Goal: Task Accomplishment & Management: Complete application form

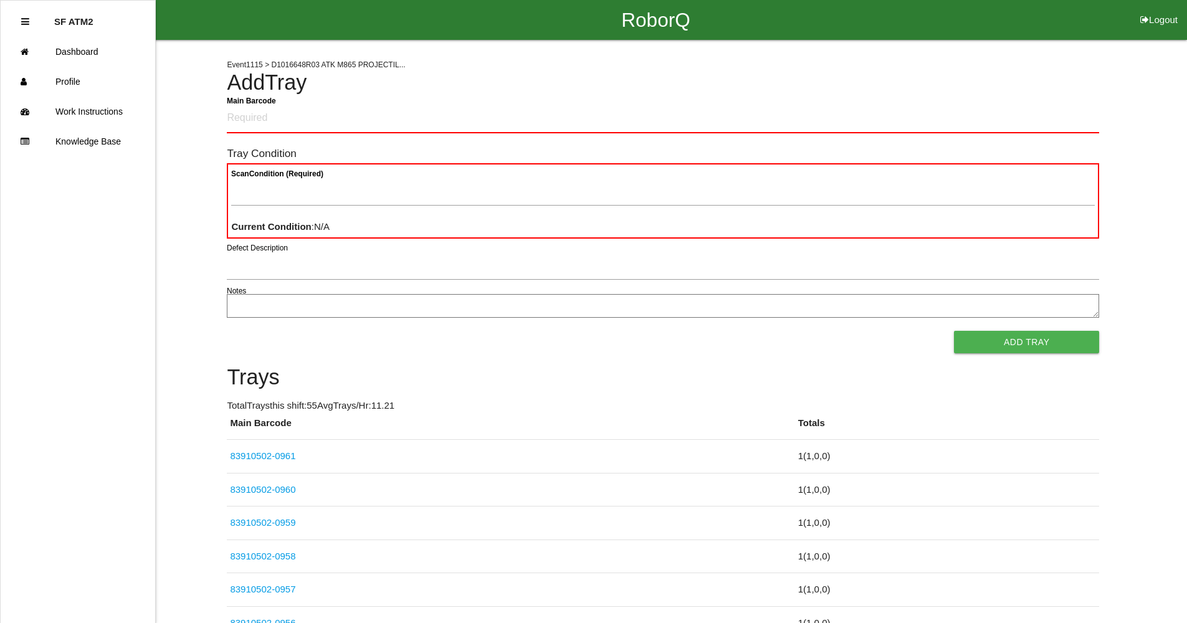
click at [954, 331] on button "Add Tray" at bounding box center [1026, 342] width 145 height 22
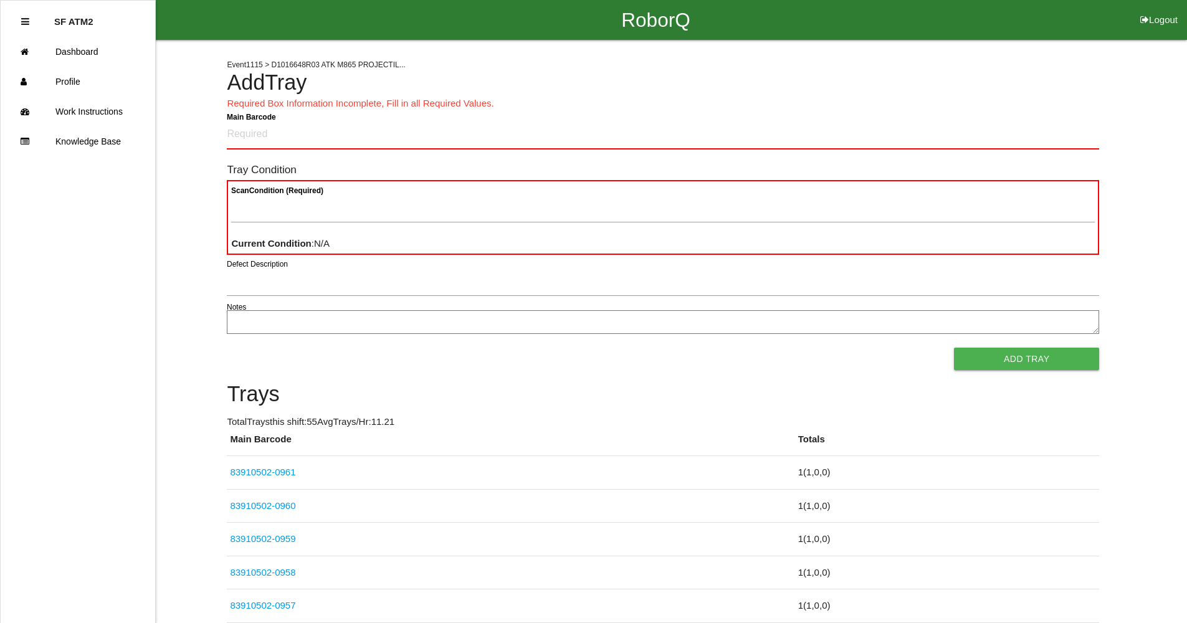
click at [954, 348] on button "Add Tray" at bounding box center [1026, 359] width 145 height 22
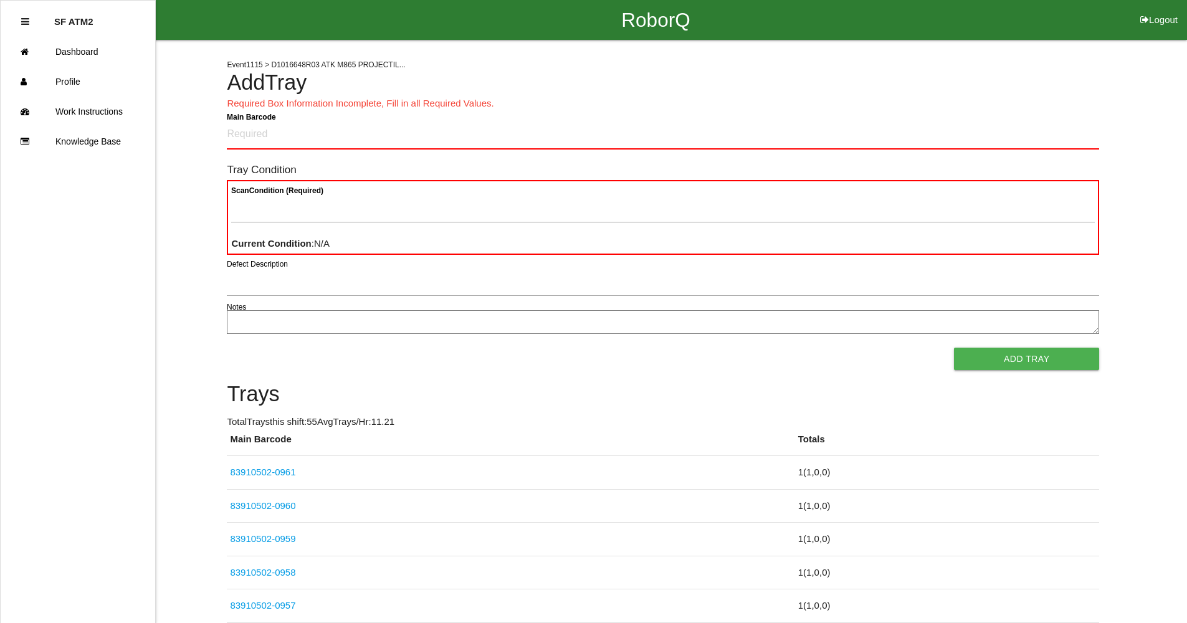
click at [954, 348] on button "Add Tray" at bounding box center [1026, 359] width 145 height 22
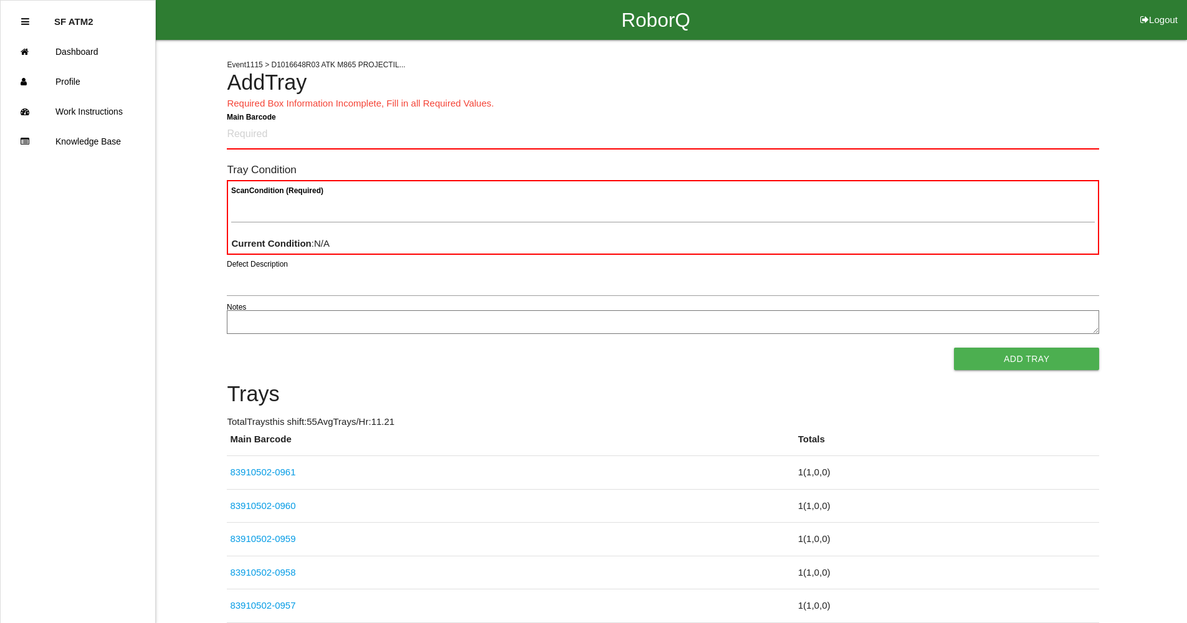
click at [954, 348] on button "Add Tray" at bounding box center [1026, 359] width 145 height 22
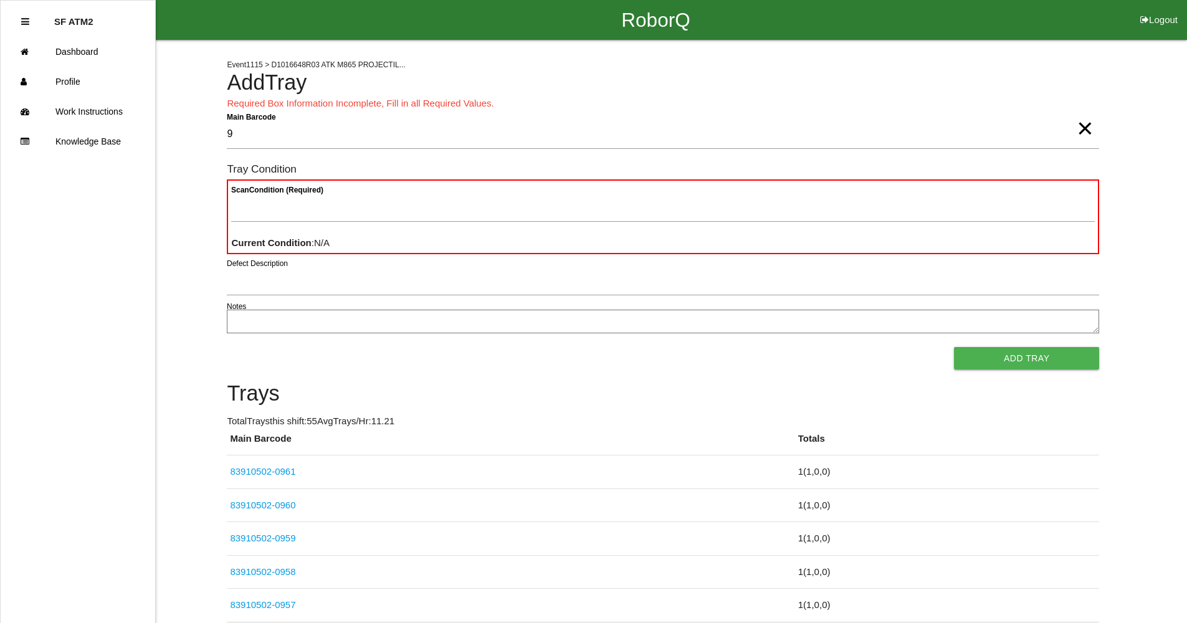
type Barcode "9"
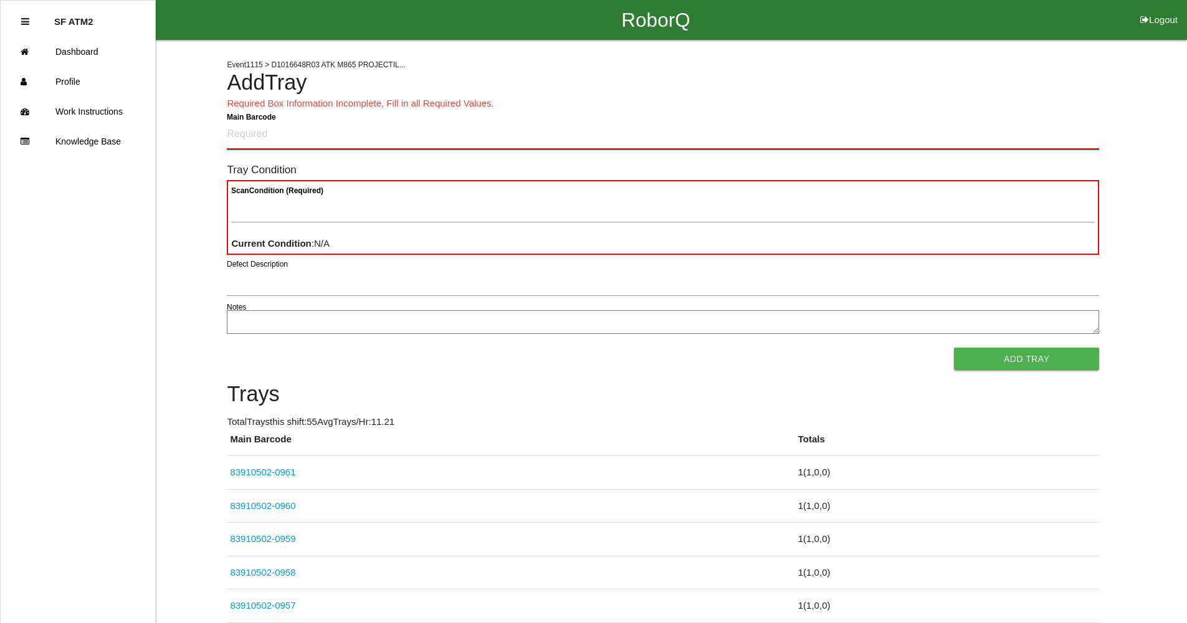
click at [401, 136] on Barcode "Main Barcode" at bounding box center [663, 134] width 872 height 29
type Barcode "83910502-0962"
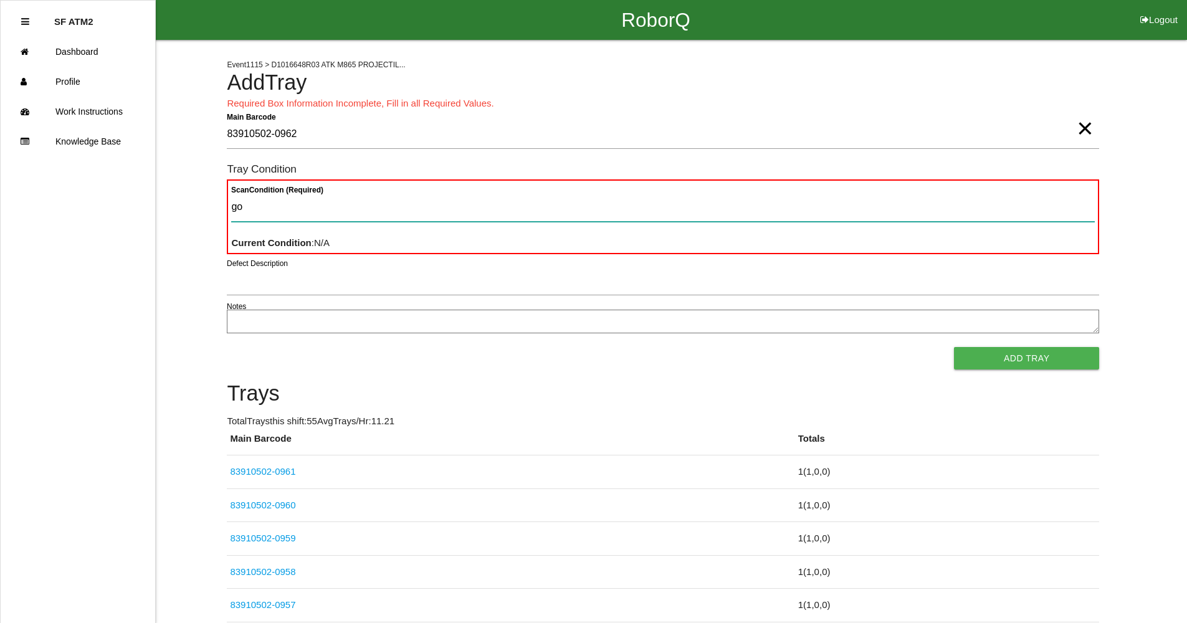
type Condition "goo"
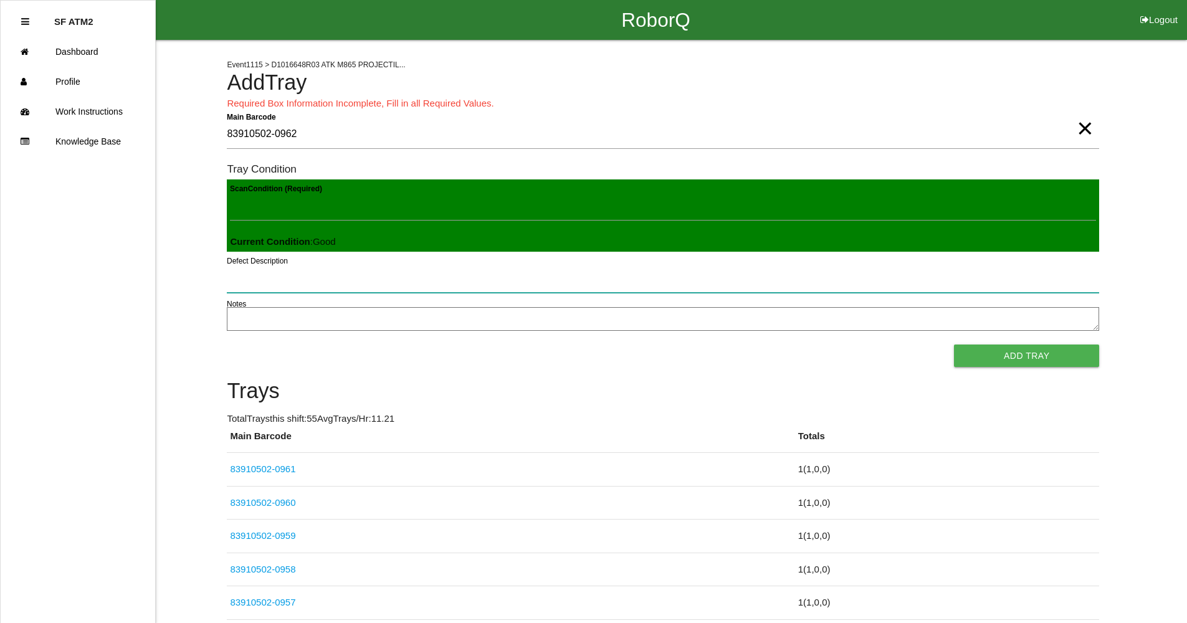
click at [954, 344] on button "Add Tray" at bounding box center [1026, 355] width 145 height 22
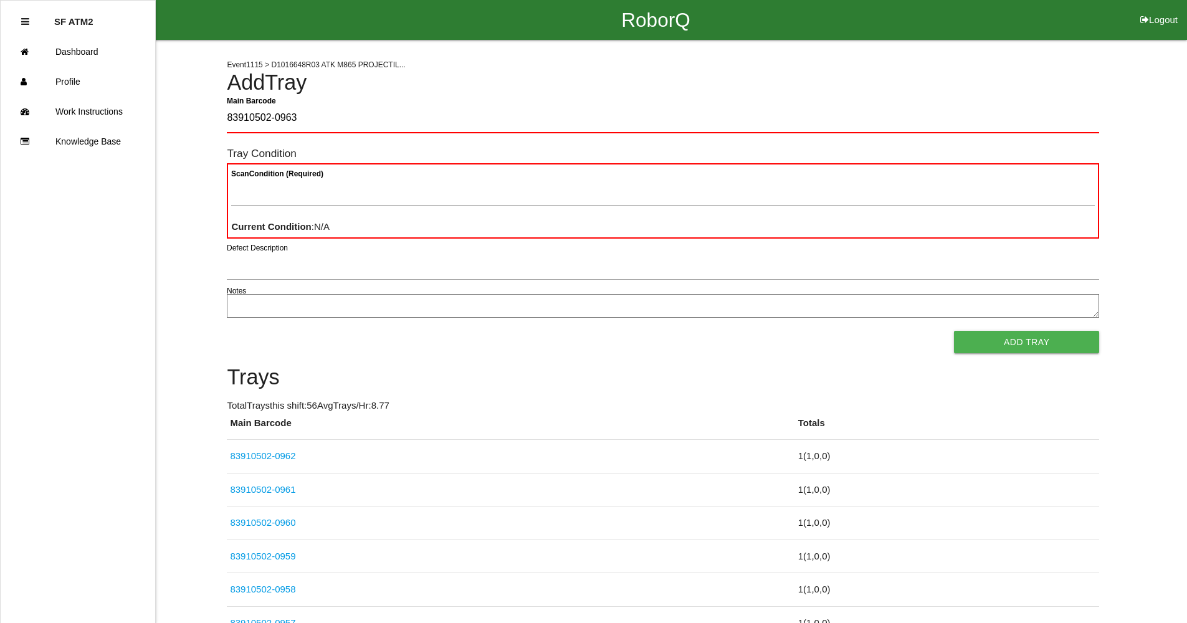
type Barcode "83910502-0963"
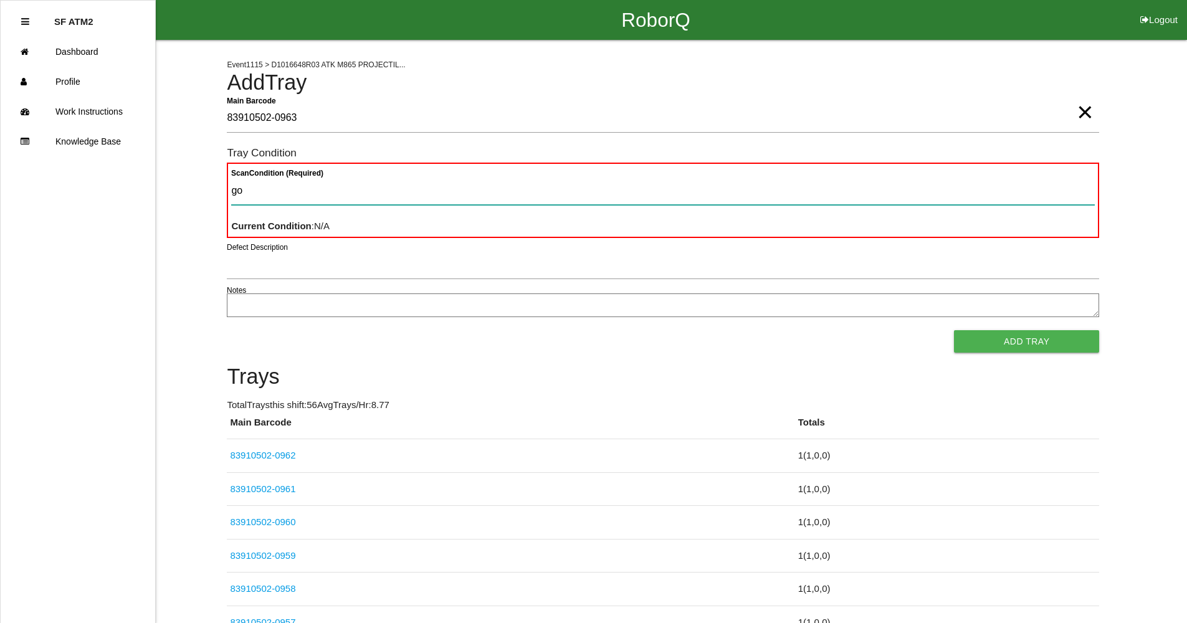
type Condition "goo"
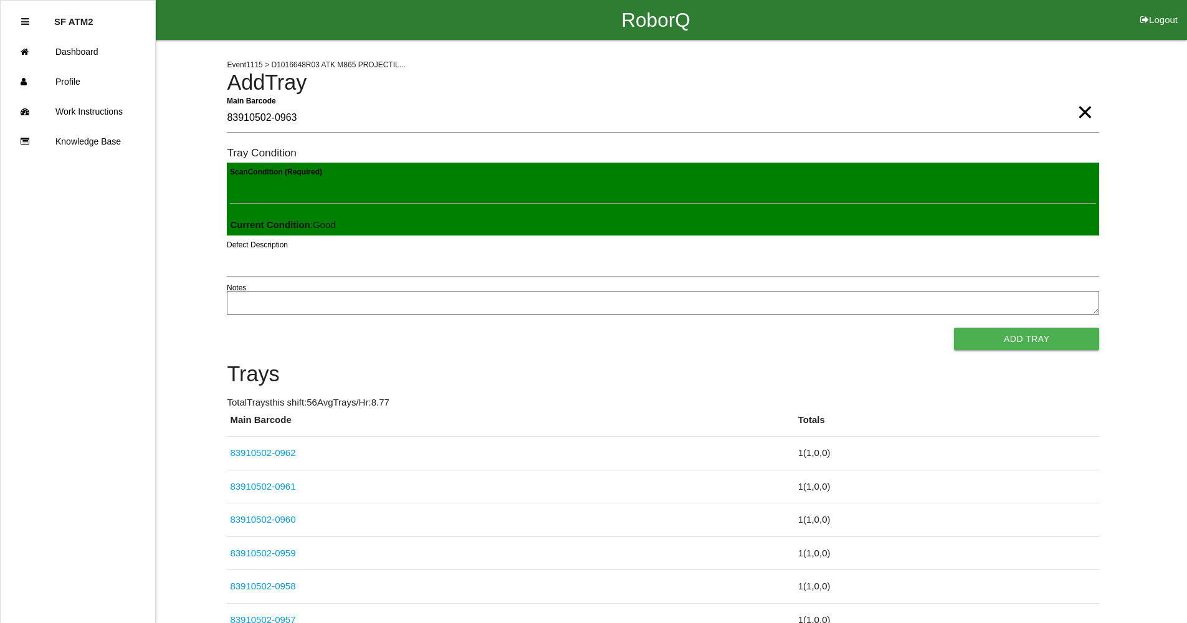
click at [954, 328] on button "Add Tray" at bounding box center [1026, 339] width 145 height 22
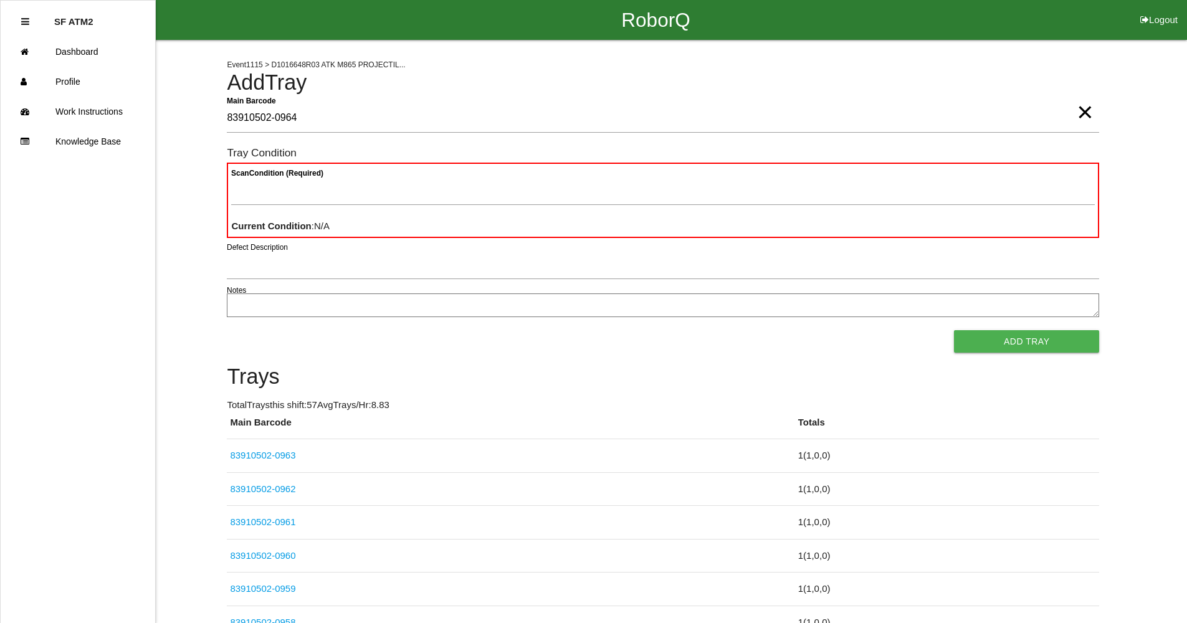
type Barcode "83910502-0964"
type Condition "goo"
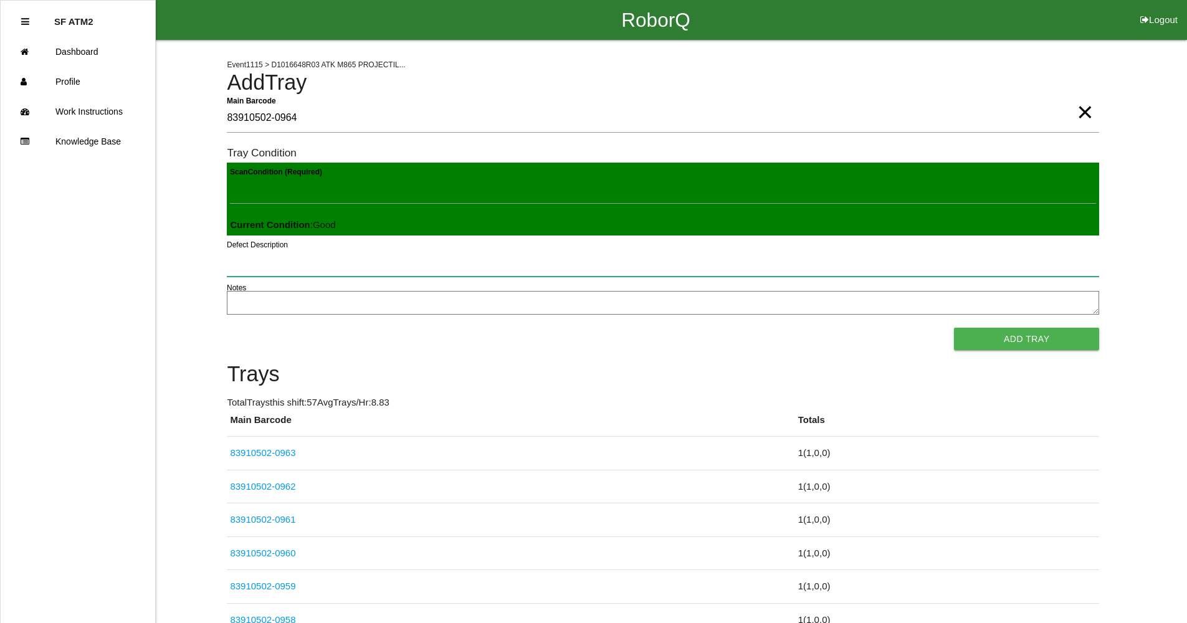
click at [954, 328] on button "Add Tray" at bounding box center [1026, 339] width 145 height 22
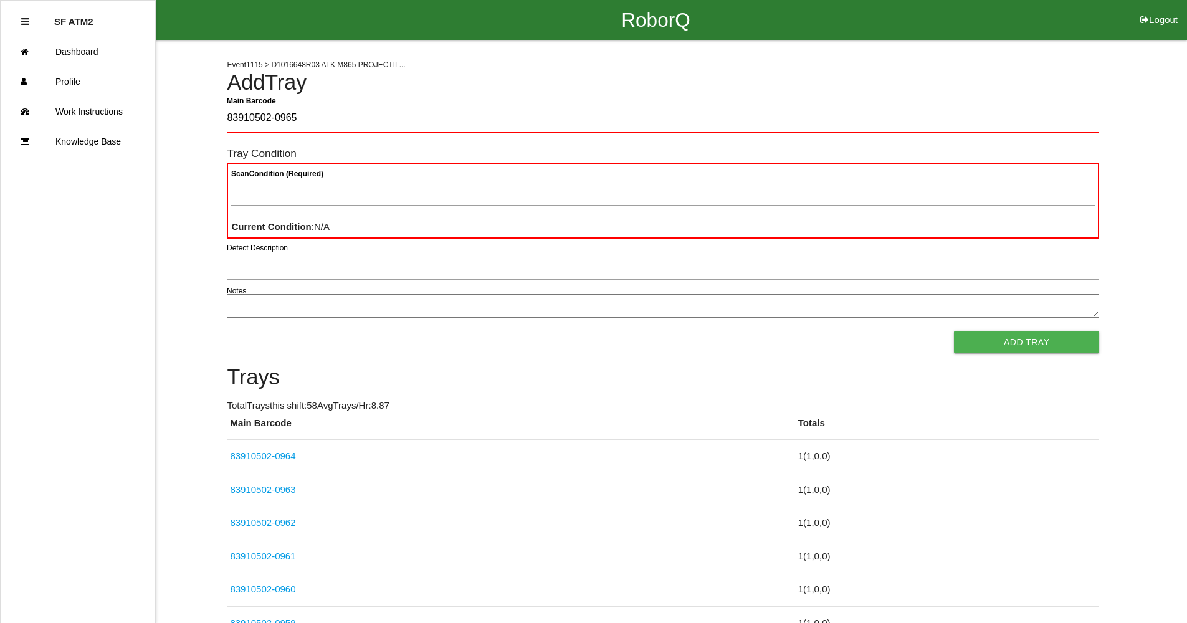
type Barcode "83910502-0965"
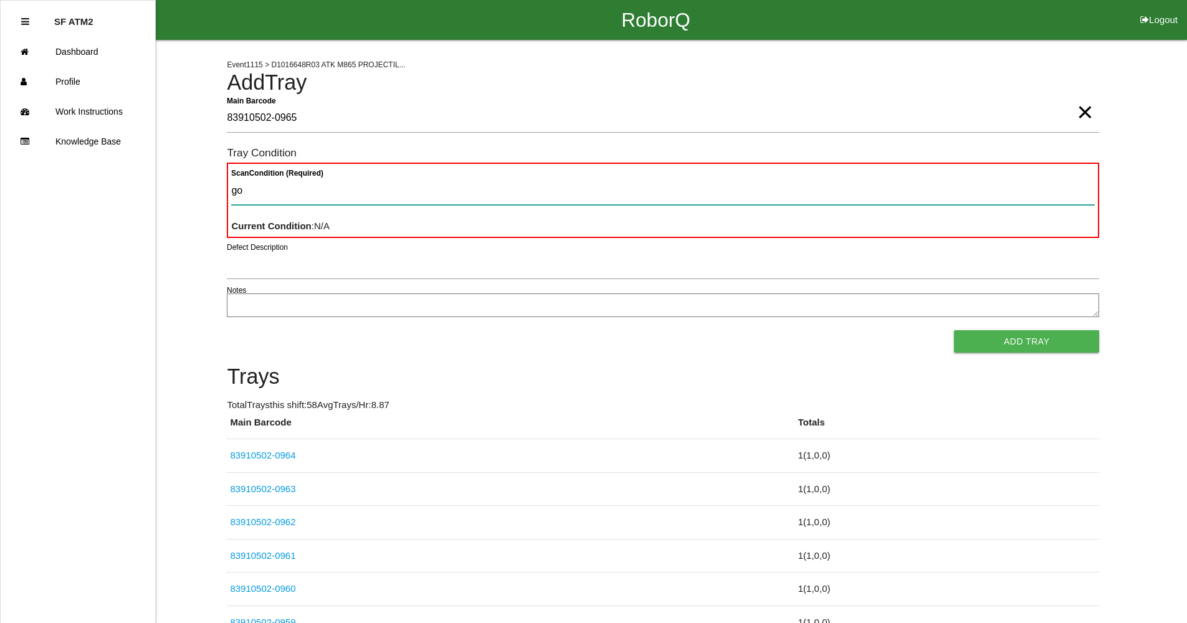
type Condition "goo"
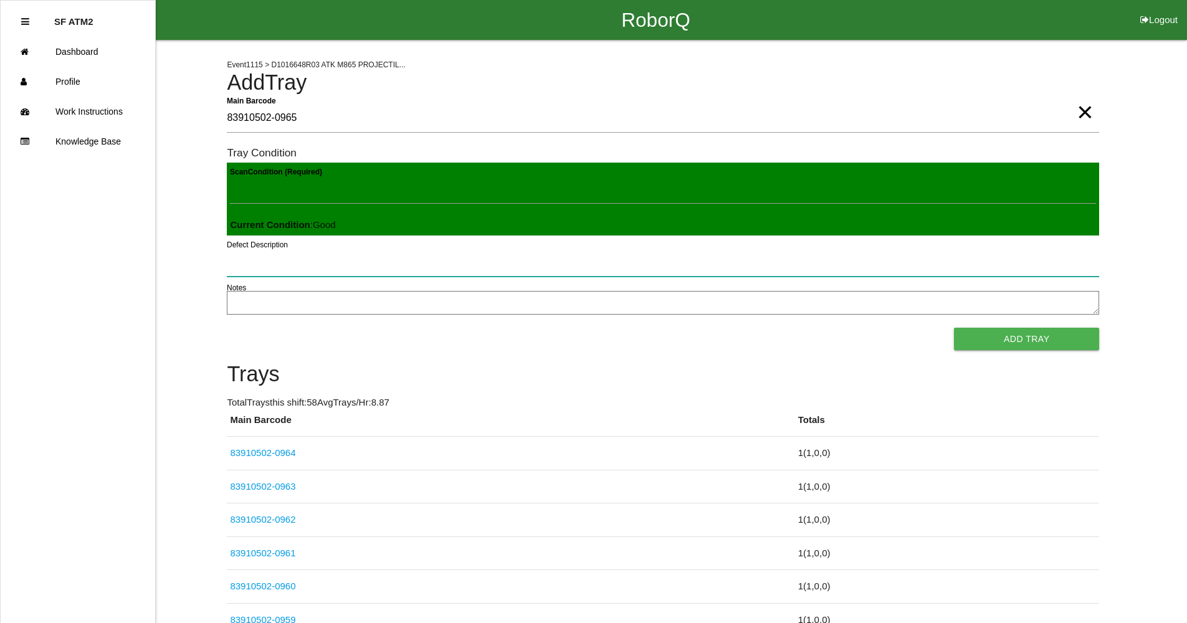
click at [954, 328] on button "Add Tray" at bounding box center [1026, 339] width 145 height 22
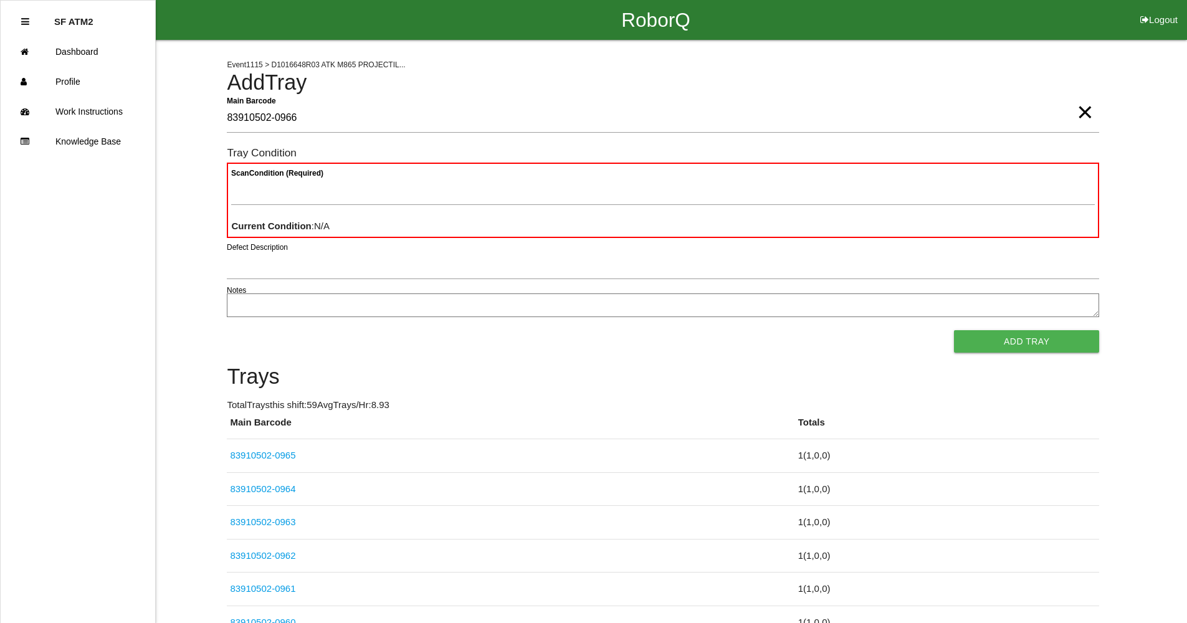
type Barcode "83910502-0966"
type Condition "goo"
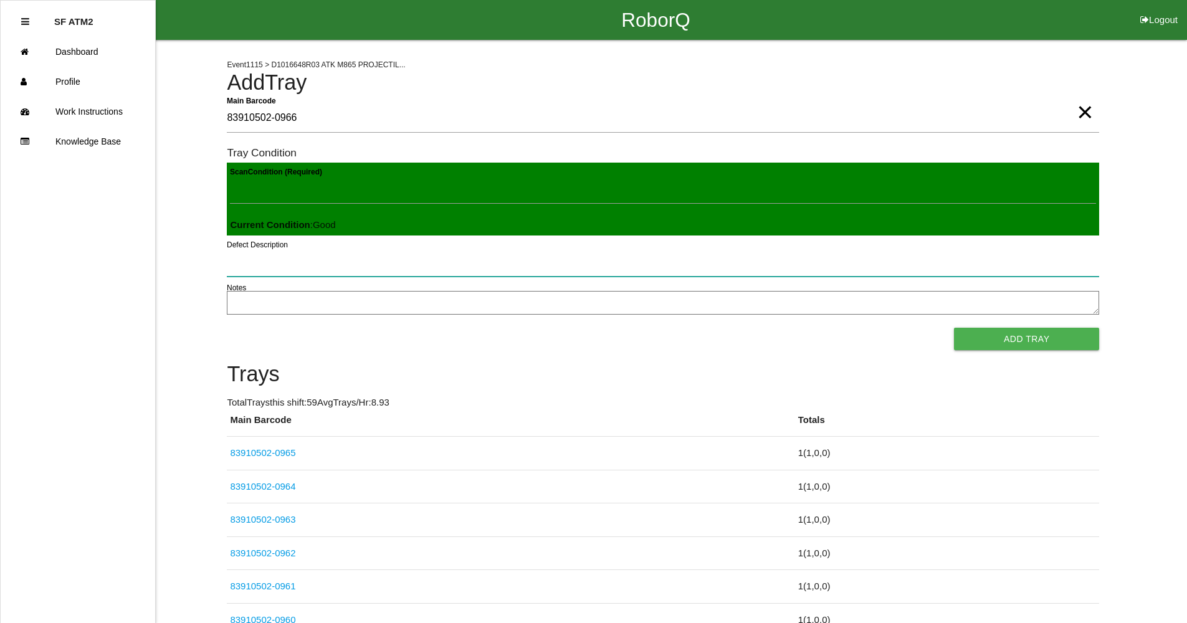
click at [954, 328] on button "Add Tray" at bounding box center [1026, 339] width 145 height 22
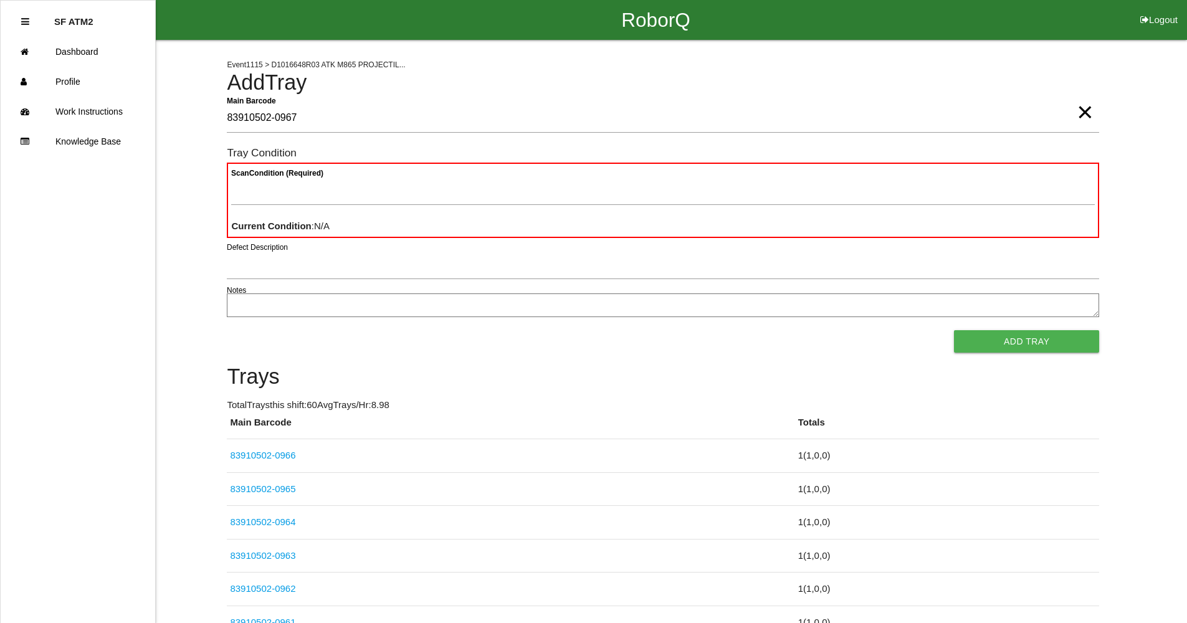
type Barcode "83910502-0967"
type Condition "goo"
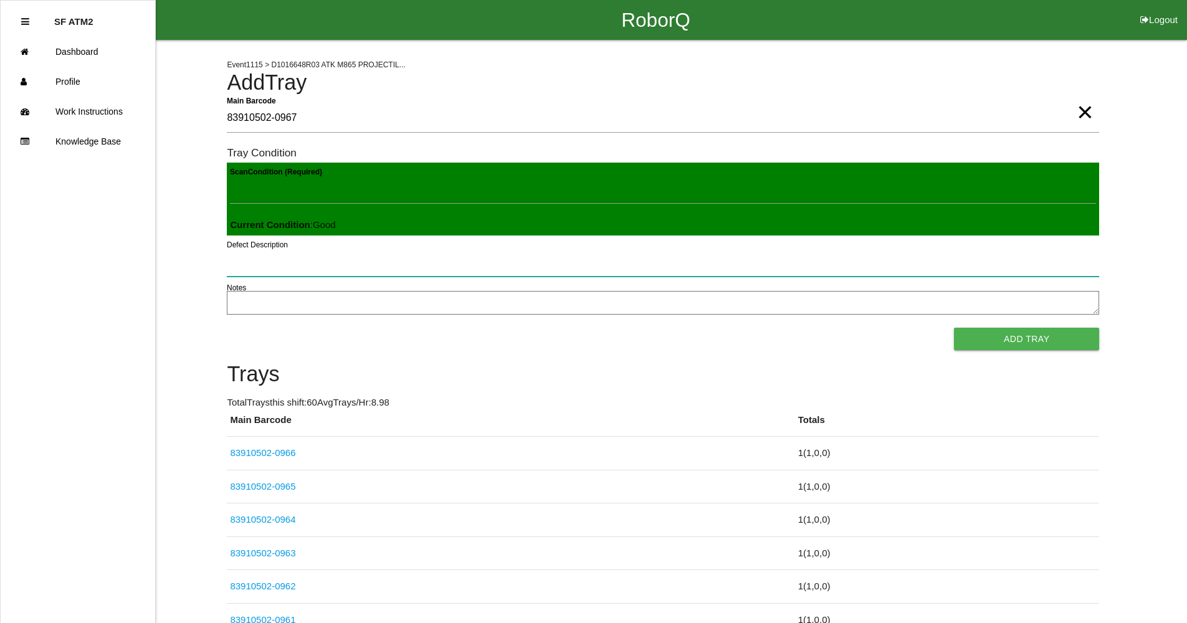
click at [954, 328] on button "Add Tray" at bounding box center [1026, 339] width 145 height 22
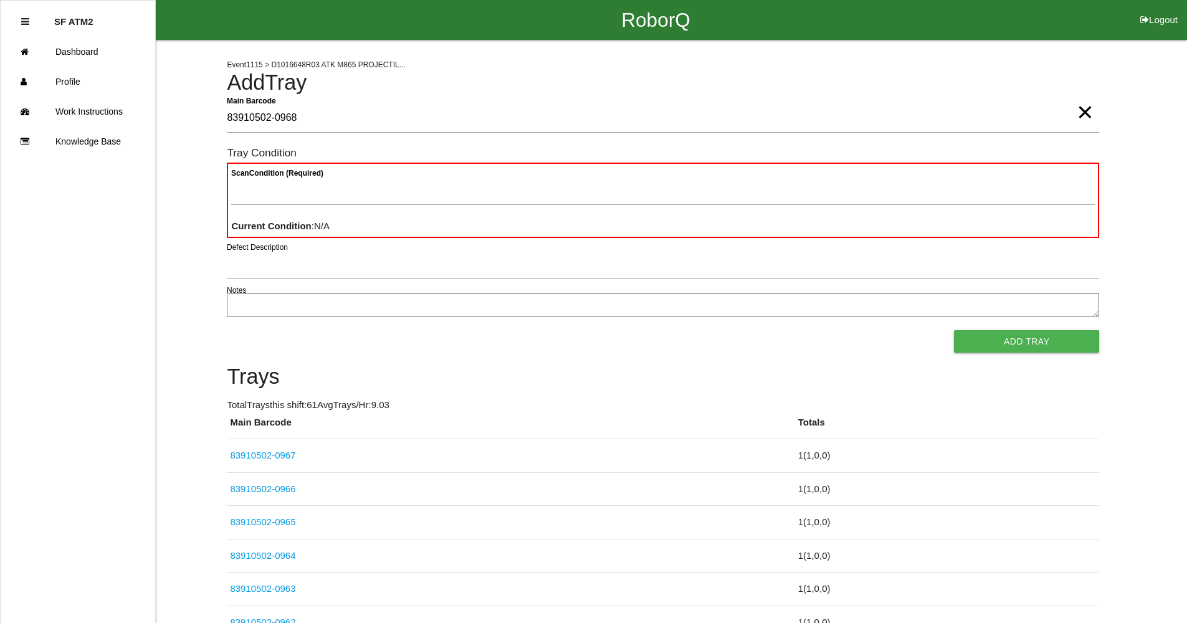
type Barcode "83910502-0968"
type Condition "goo"
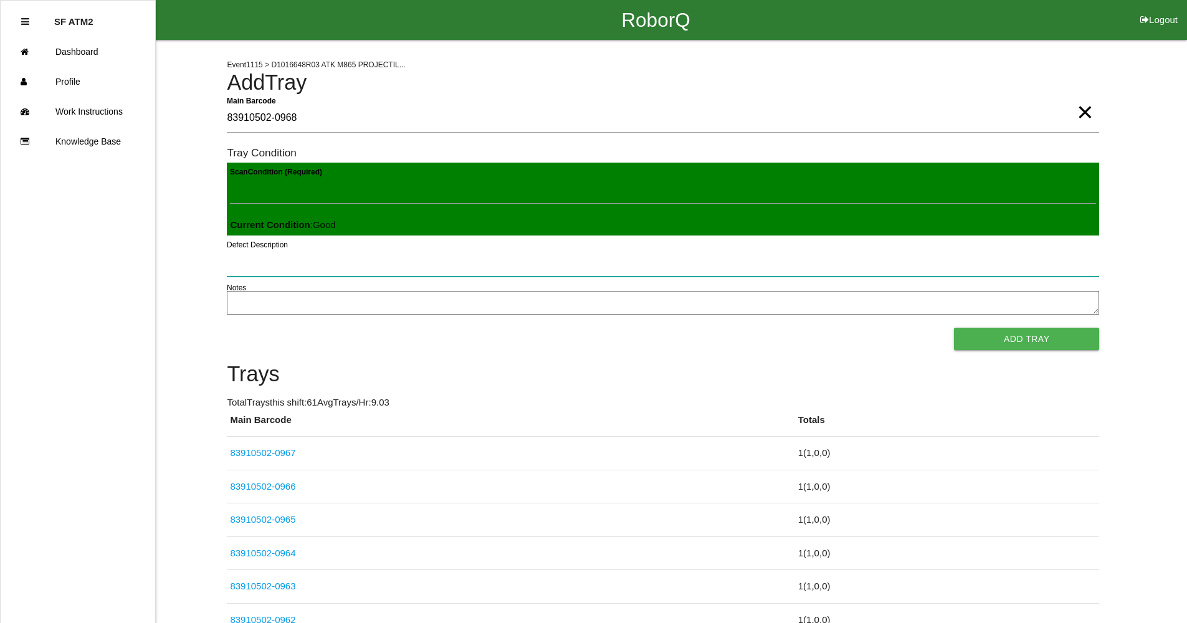
click at [954, 328] on button "Add Tray" at bounding box center [1026, 339] width 145 height 22
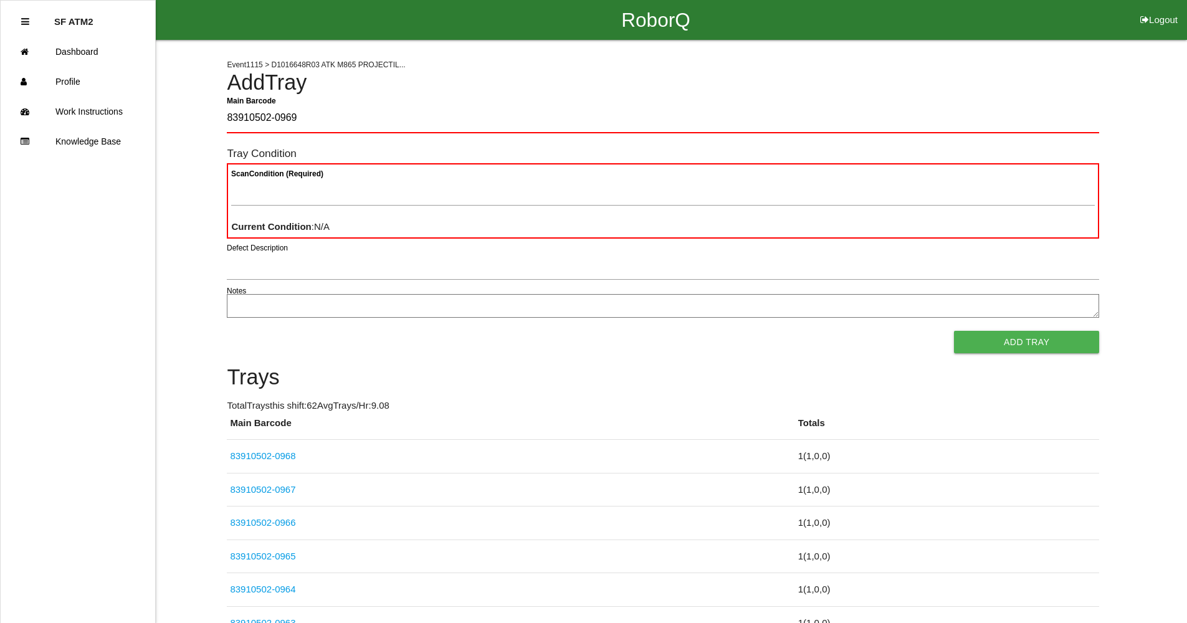
type Barcode "83910502-0969"
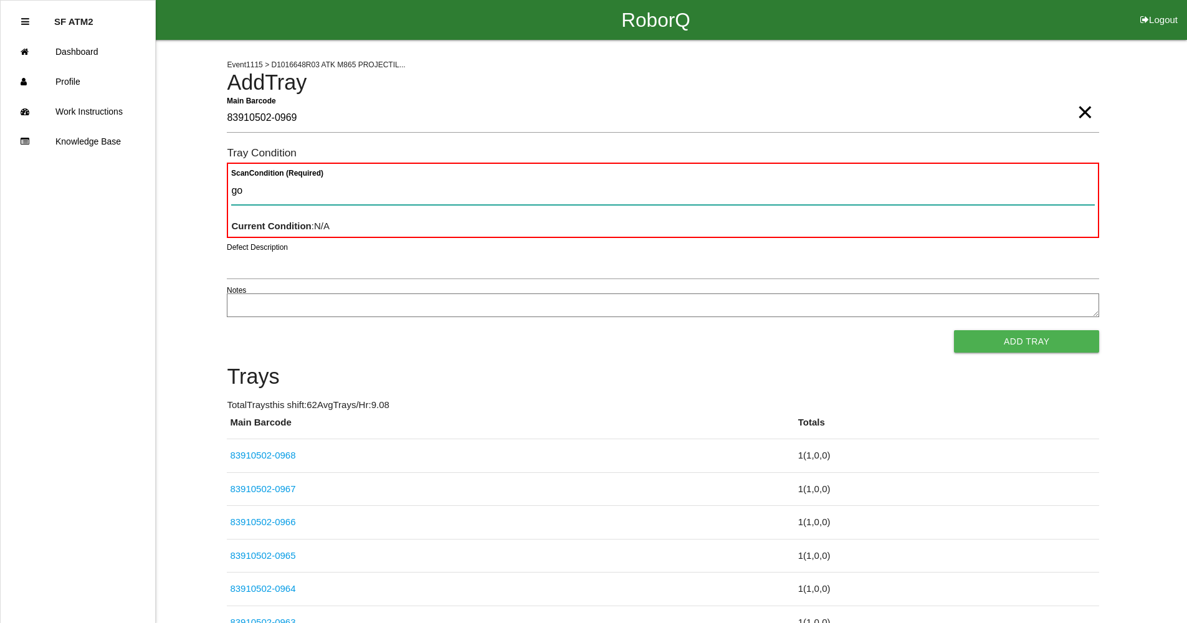
type Condition "goo"
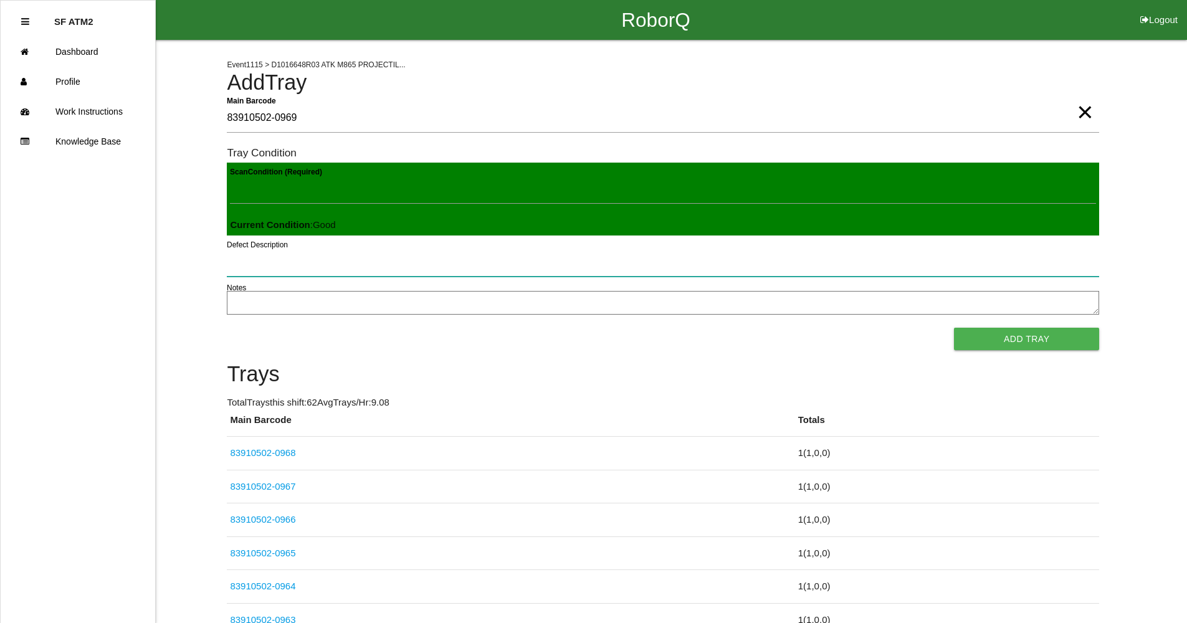
click at [954, 328] on button "Add Tray" at bounding box center [1026, 339] width 145 height 22
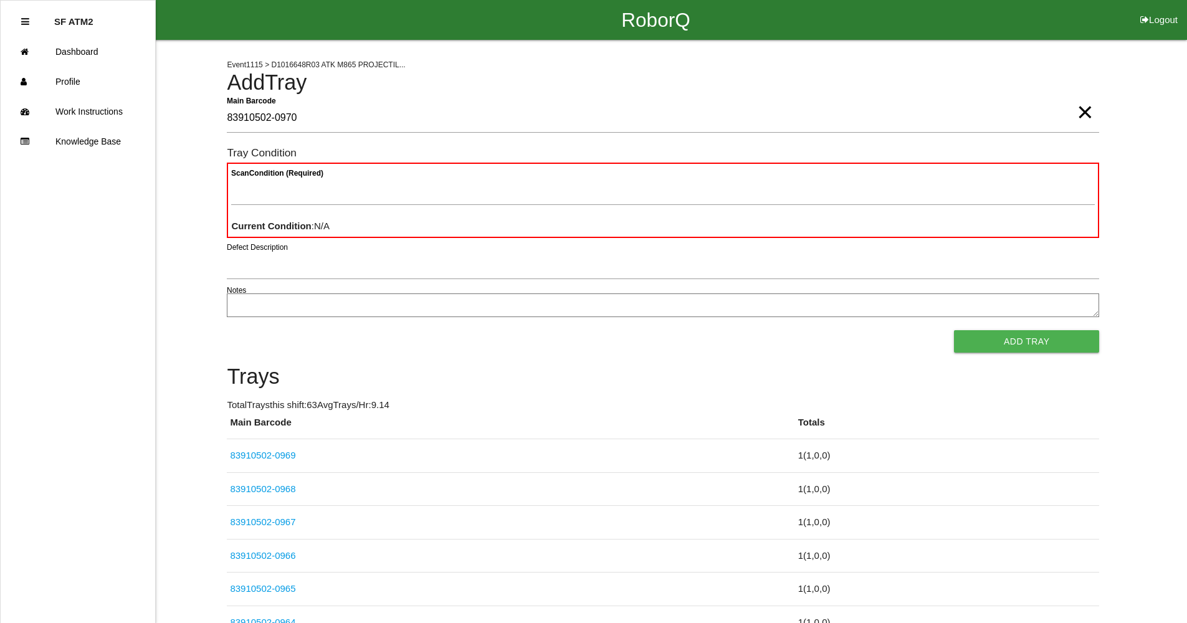
type Barcode "83910502-0970"
type Condition "goo"
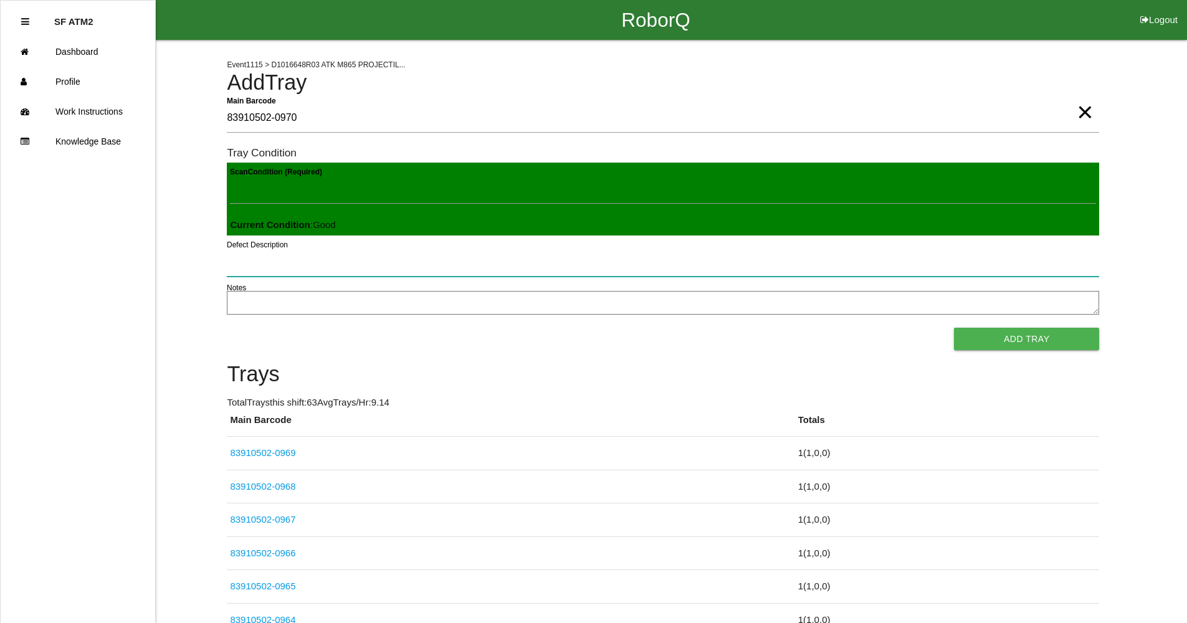
click button "Add Tray" at bounding box center [1026, 339] width 145 height 22
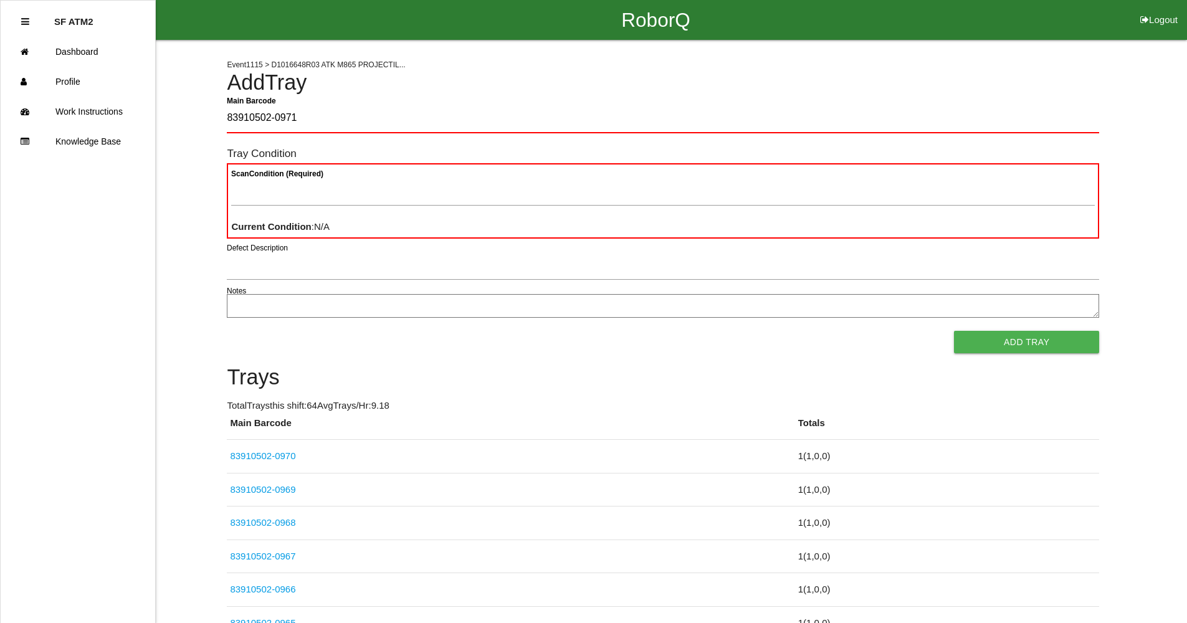
type Barcode "83910502-0971"
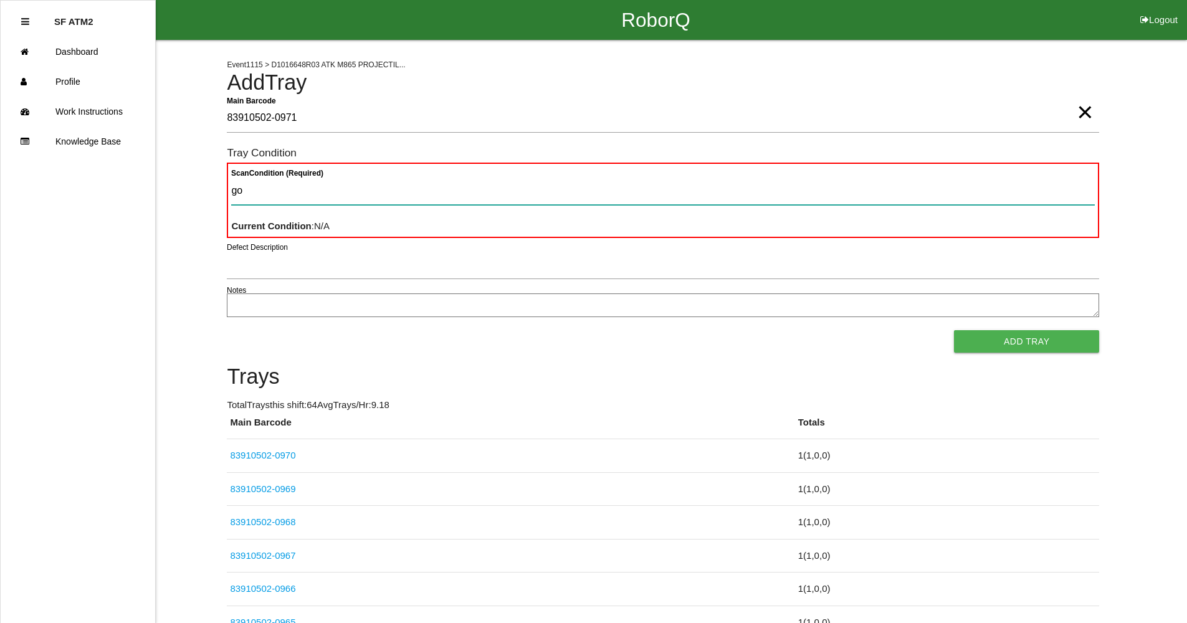
type Condition "goo"
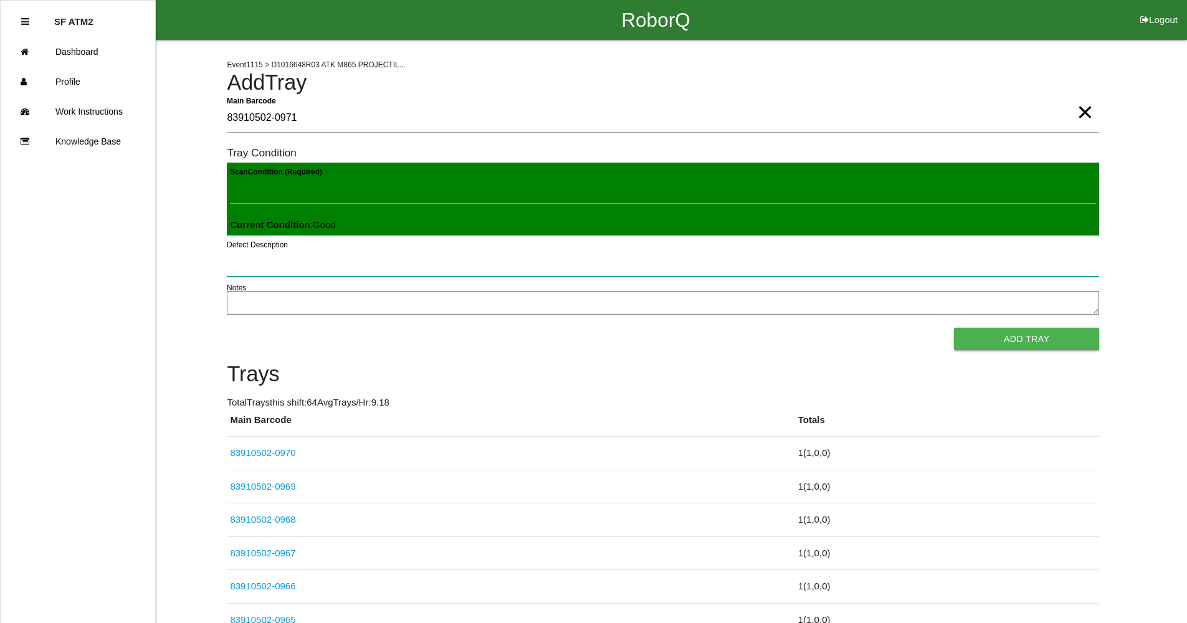
click at [954, 328] on button "Add Tray" at bounding box center [1026, 339] width 145 height 22
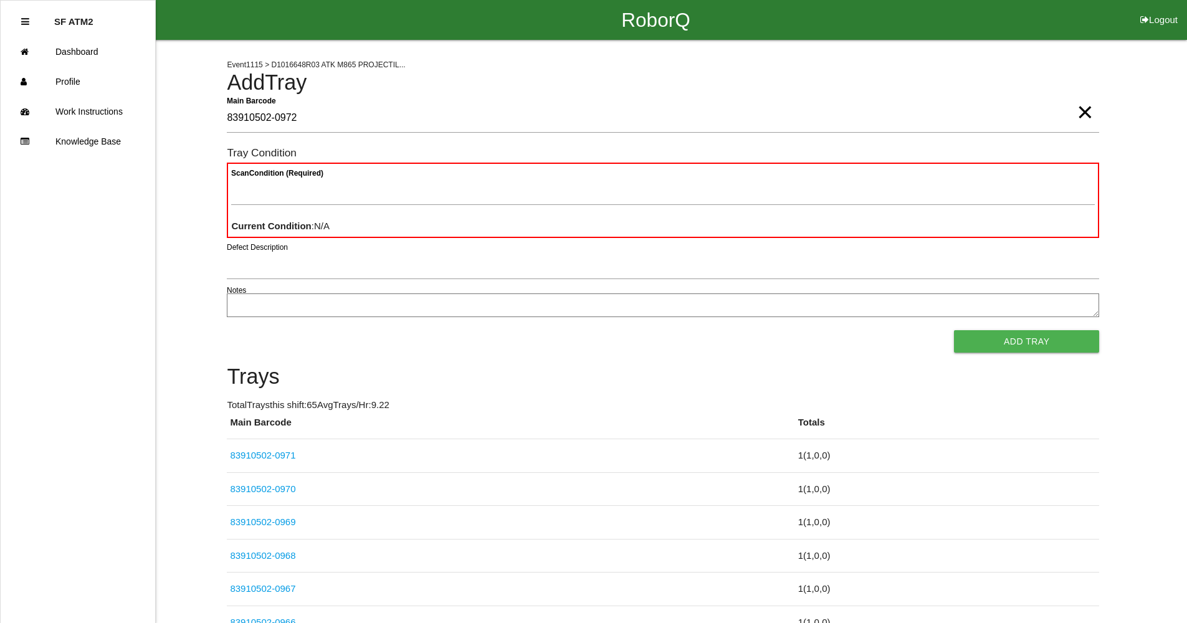
type Barcode "83910502-0972"
type Condition "goo"
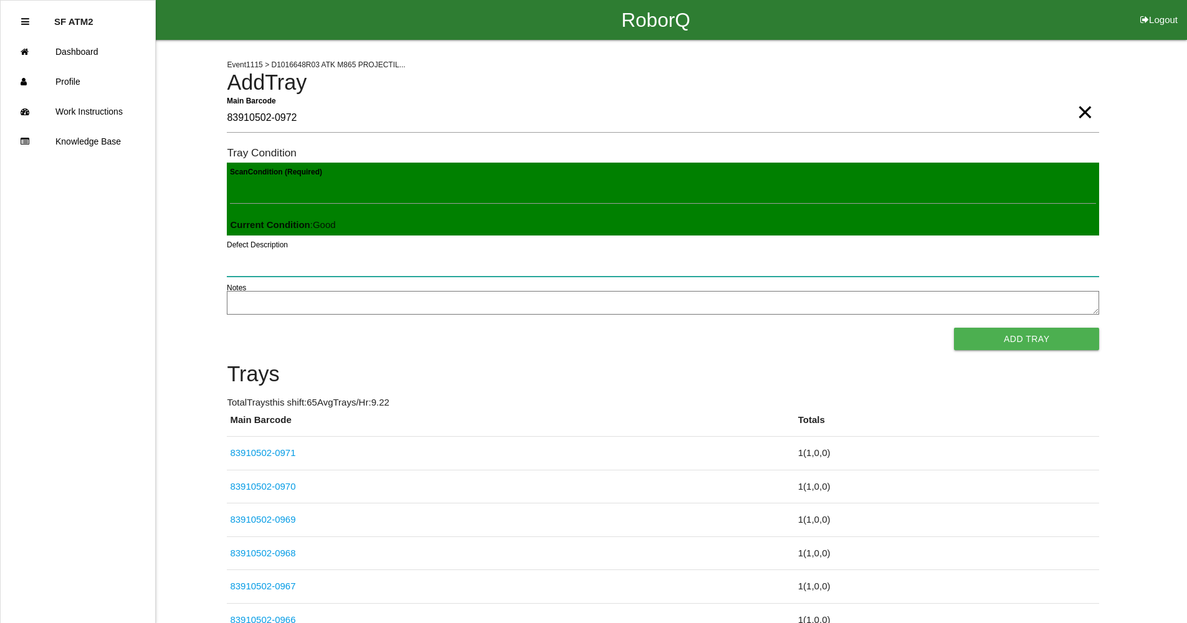
click at [954, 328] on button "Add Tray" at bounding box center [1026, 339] width 145 height 22
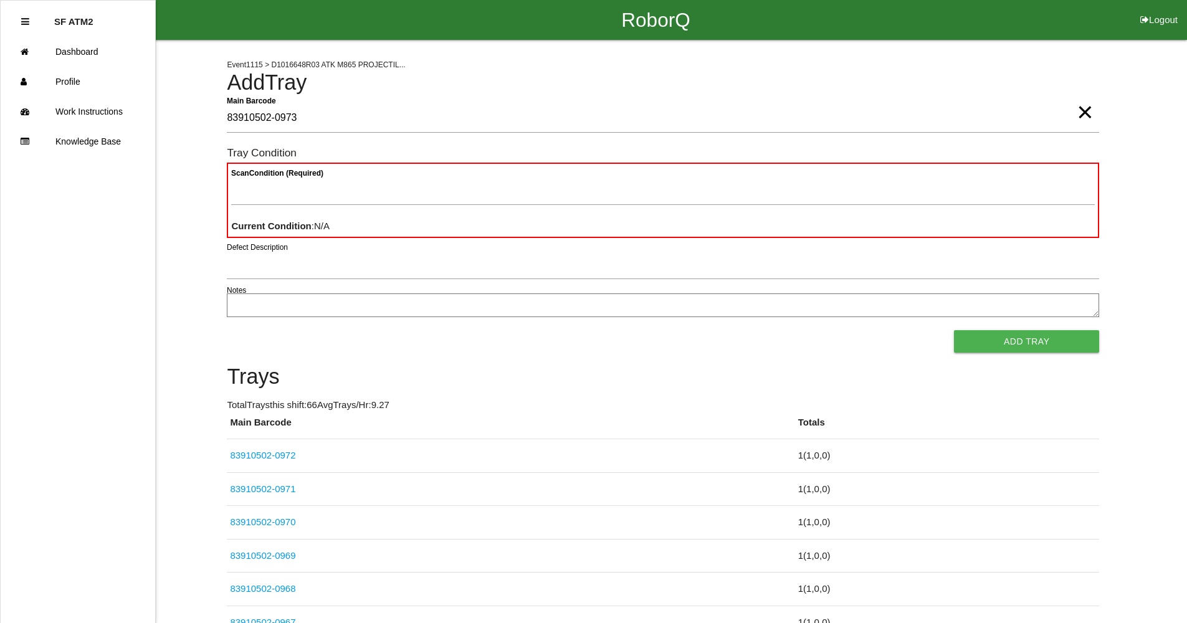
type Barcode "83910502-0973"
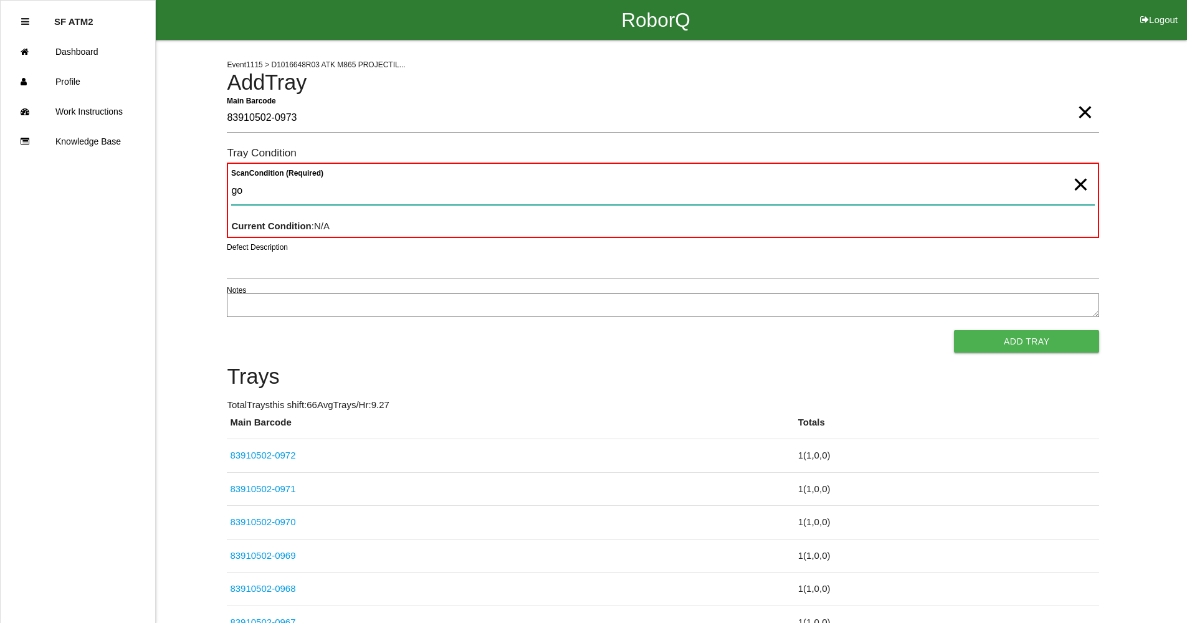
type Condition "goo"
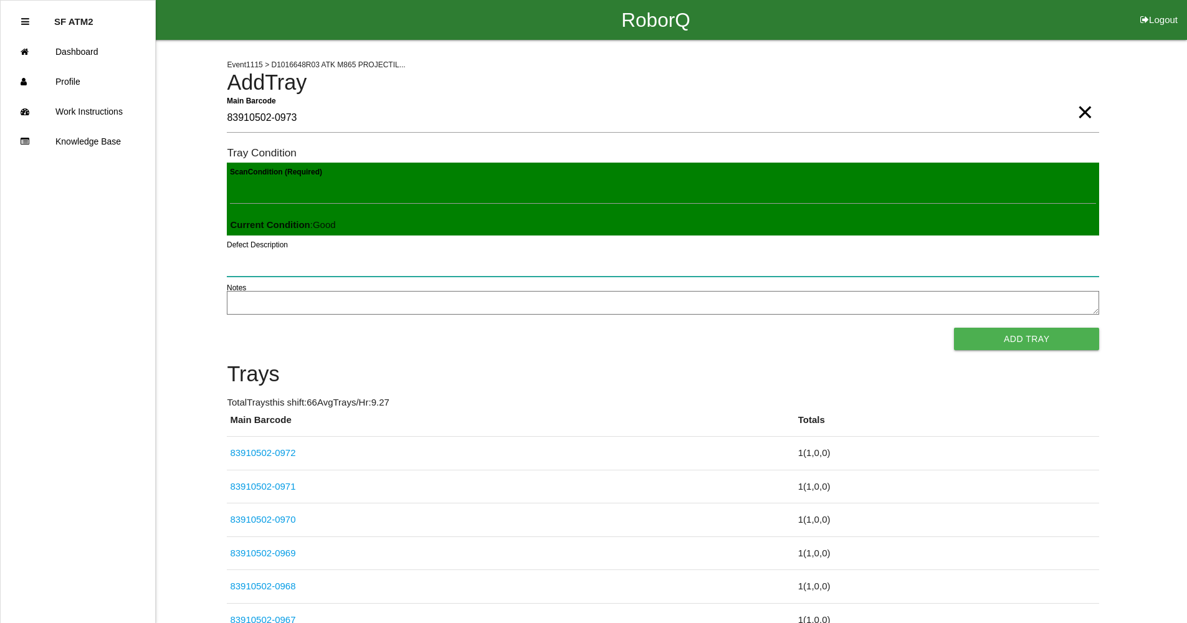
click at [954, 328] on button "Add Tray" at bounding box center [1026, 339] width 145 height 22
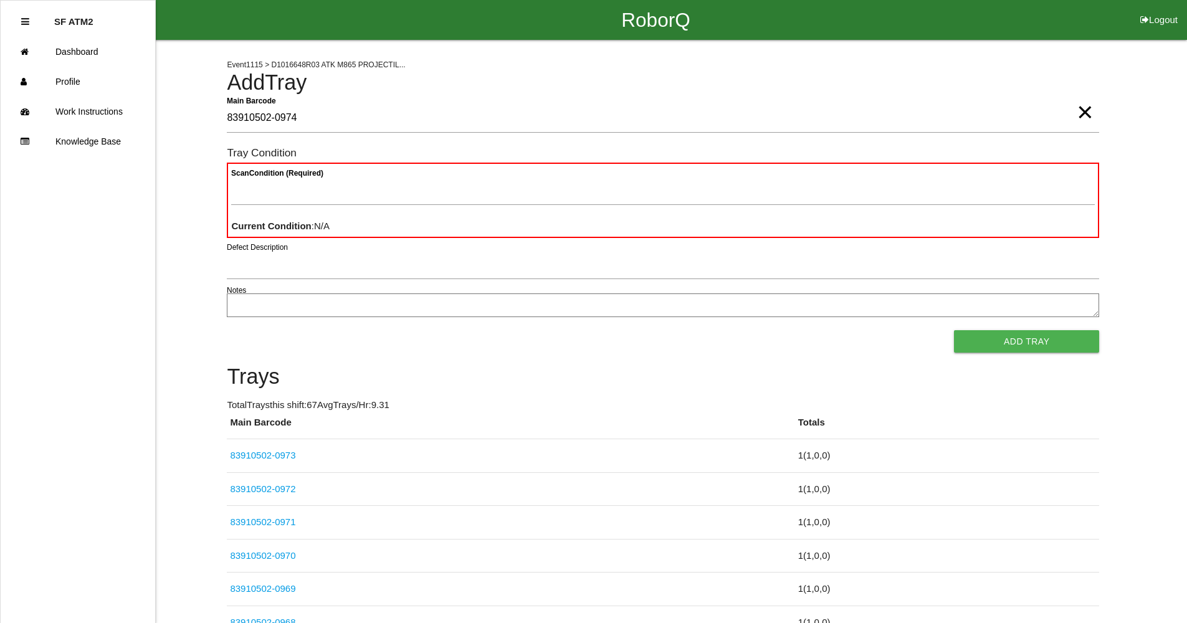
type Barcode "83910502-0974"
type Condition "goo"
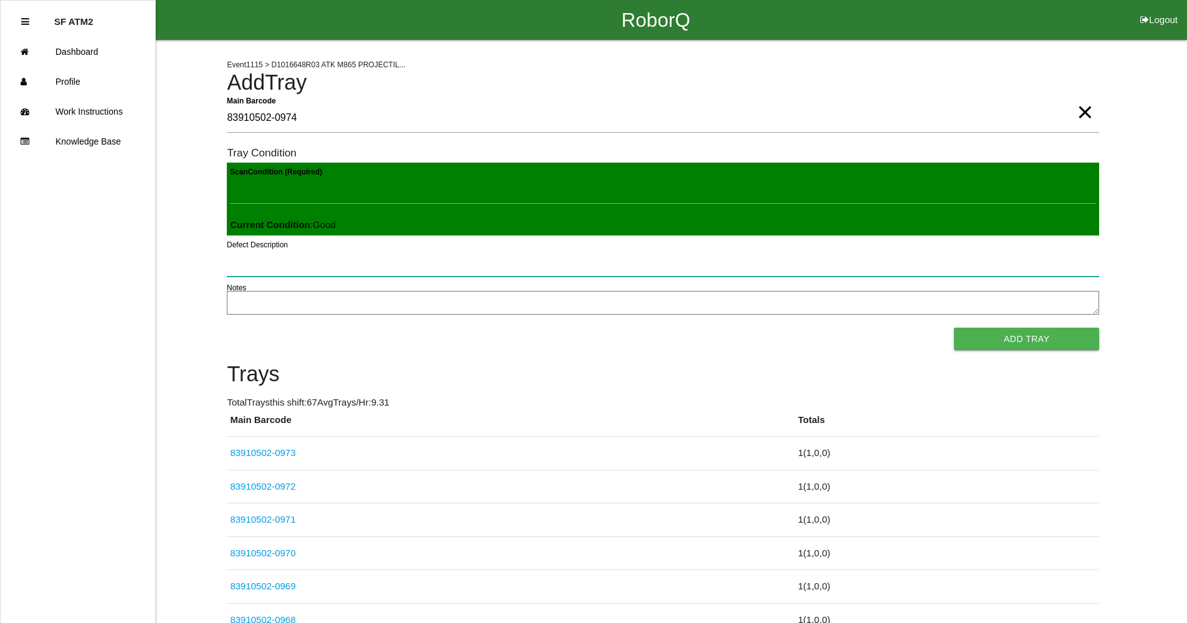
click at [954, 328] on button "Add Tray" at bounding box center [1026, 339] width 145 height 22
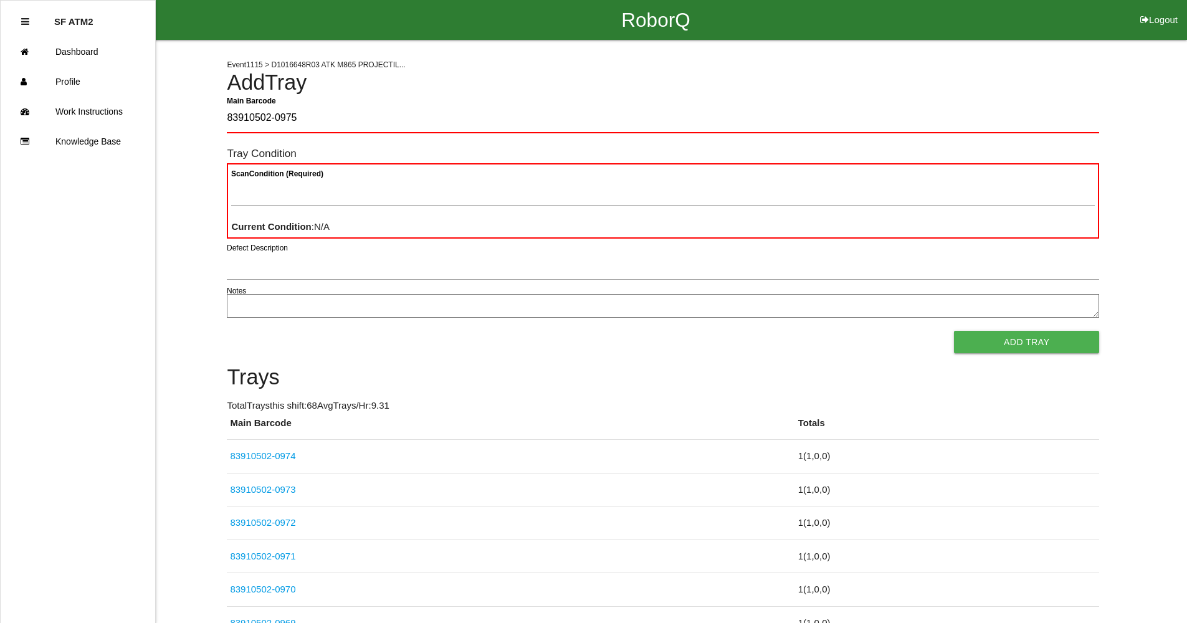
type Barcode "83910502-0975"
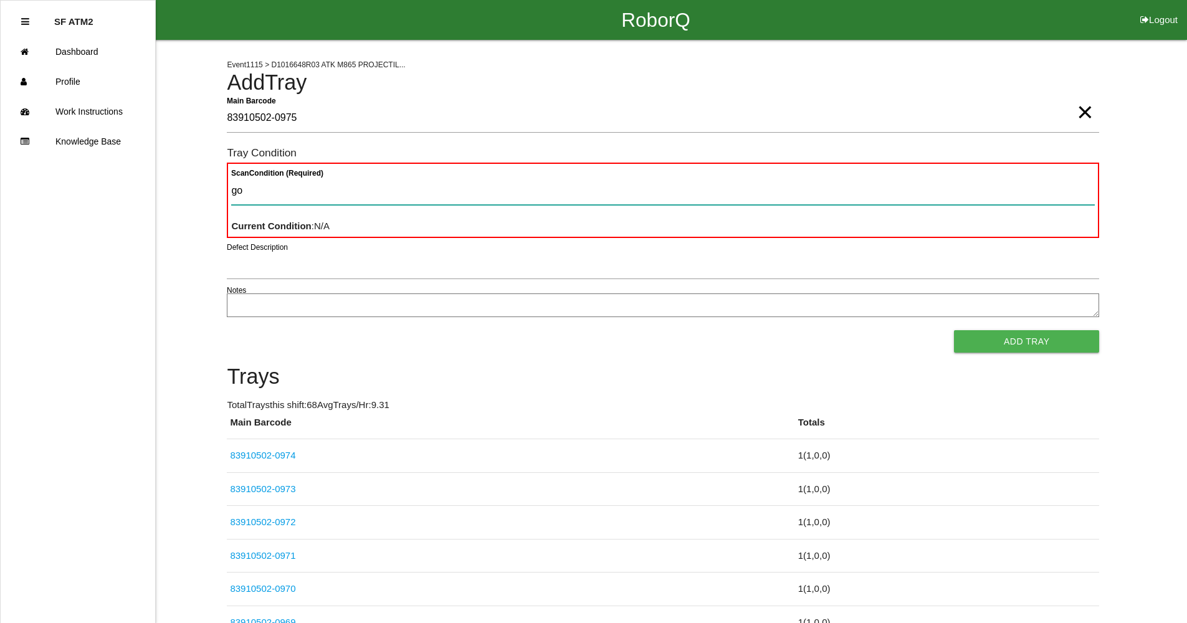
type Condition "goo"
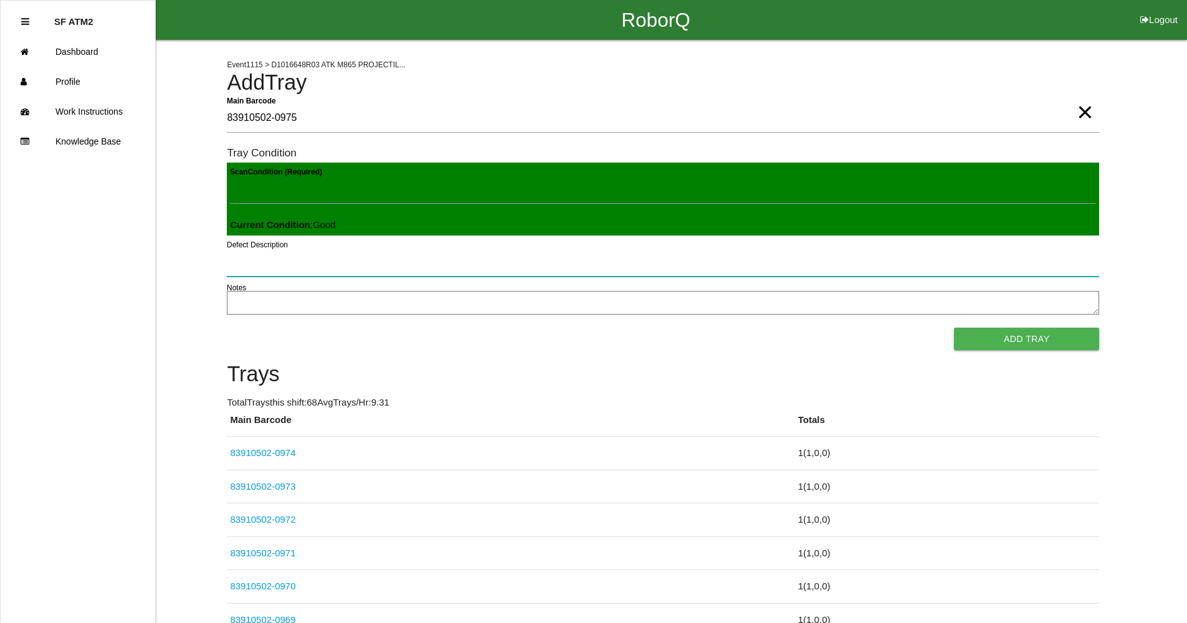
click at [954, 328] on button "Add Tray" at bounding box center [1026, 339] width 145 height 22
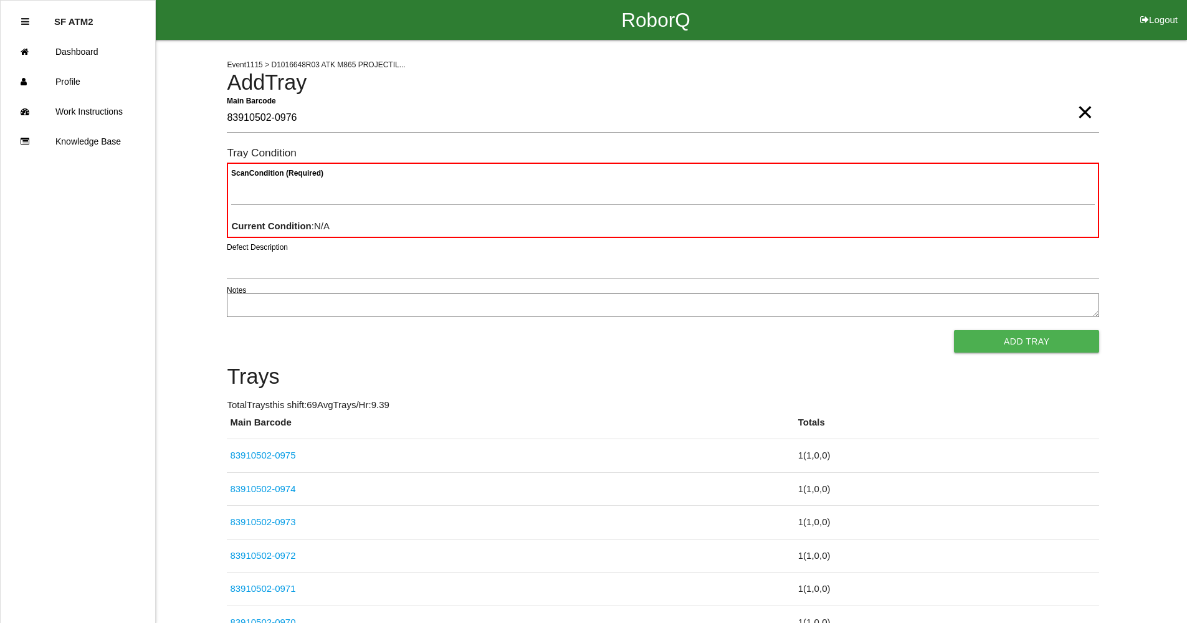
type Barcode "83910502-0976"
type Condition "goo"
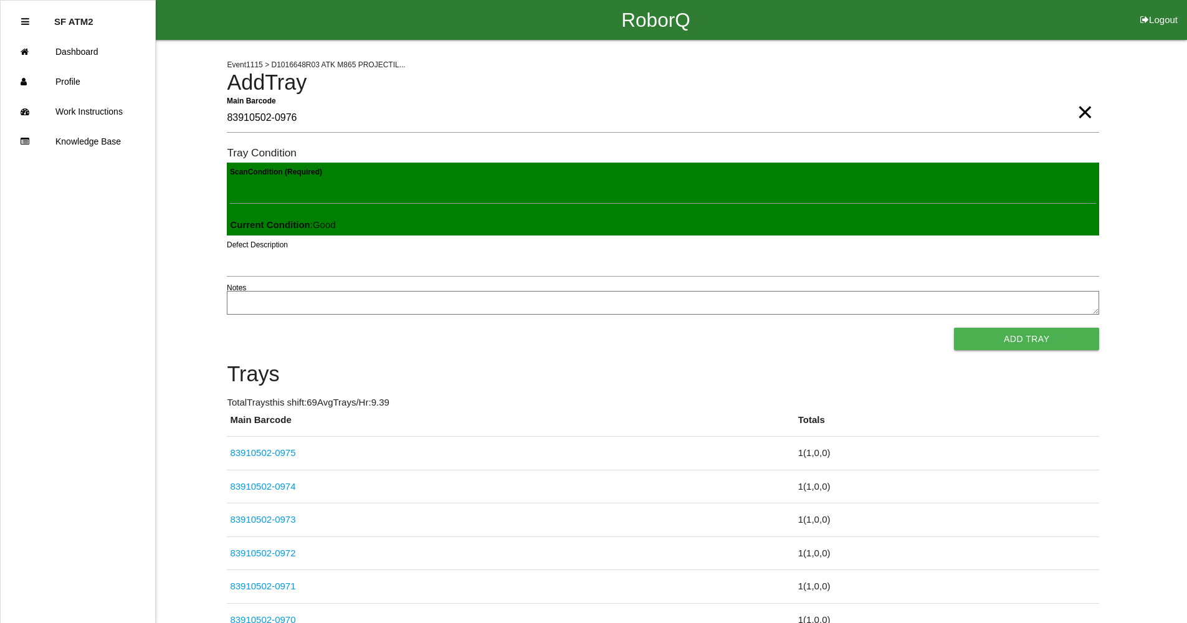
click at [954, 328] on button "Add Tray" at bounding box center [1026, 339] width 145 height 22
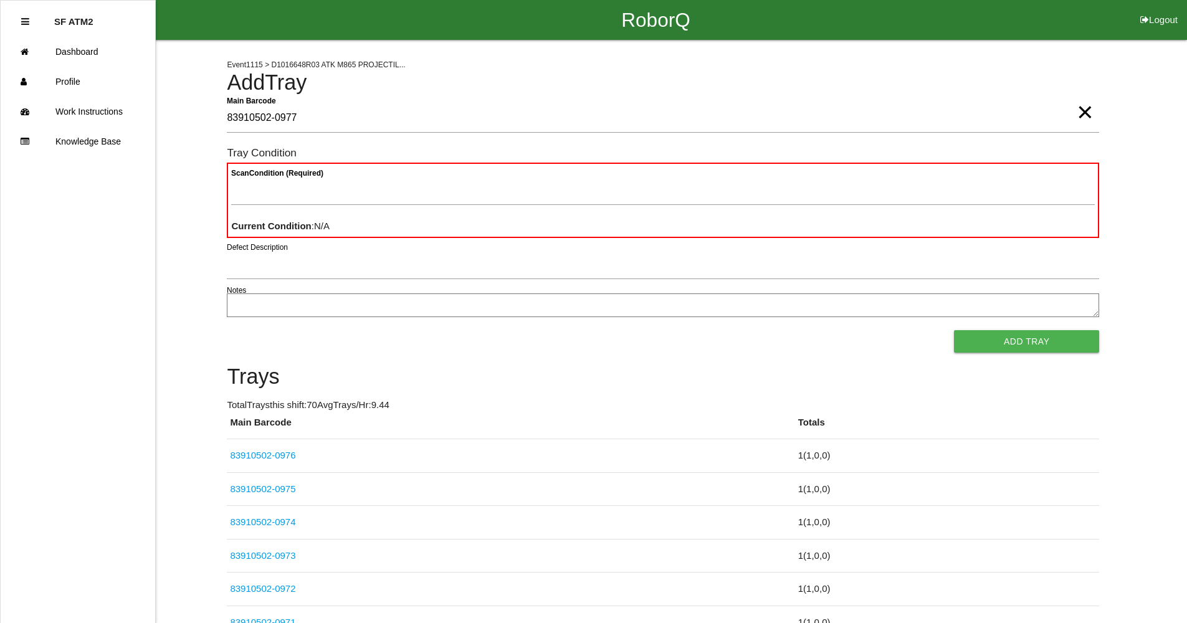
type Barcode "83910502-0977"
type Condition "goo"
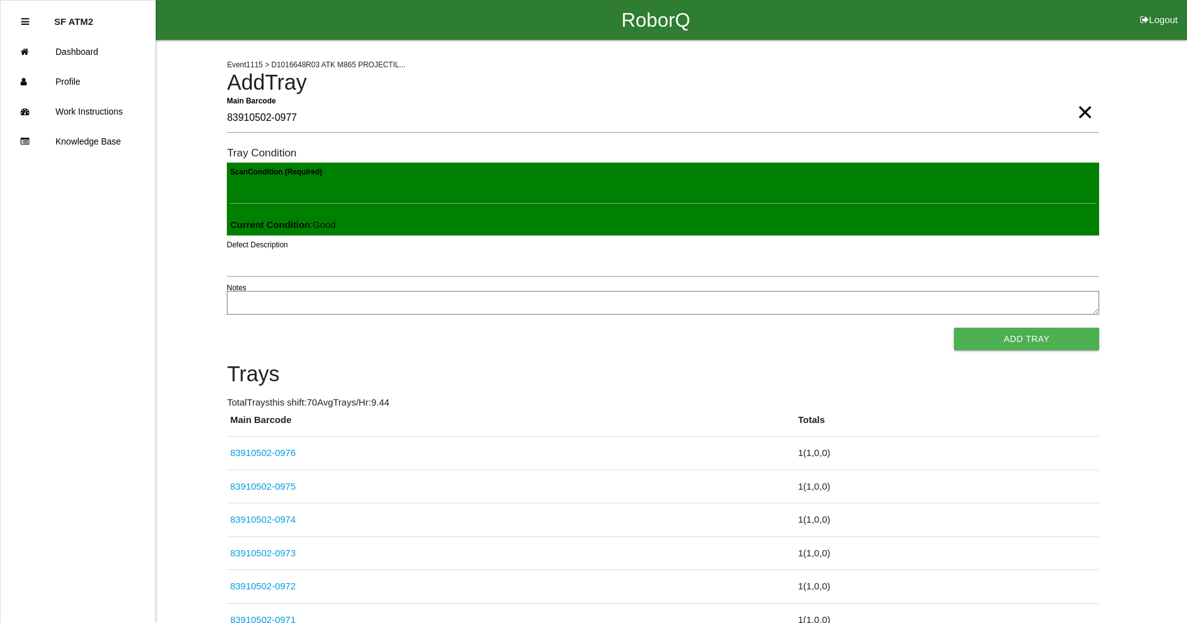
click at [954, 328] on button "Add Tray" at bounding box center [1026, 339] width 145 height 22
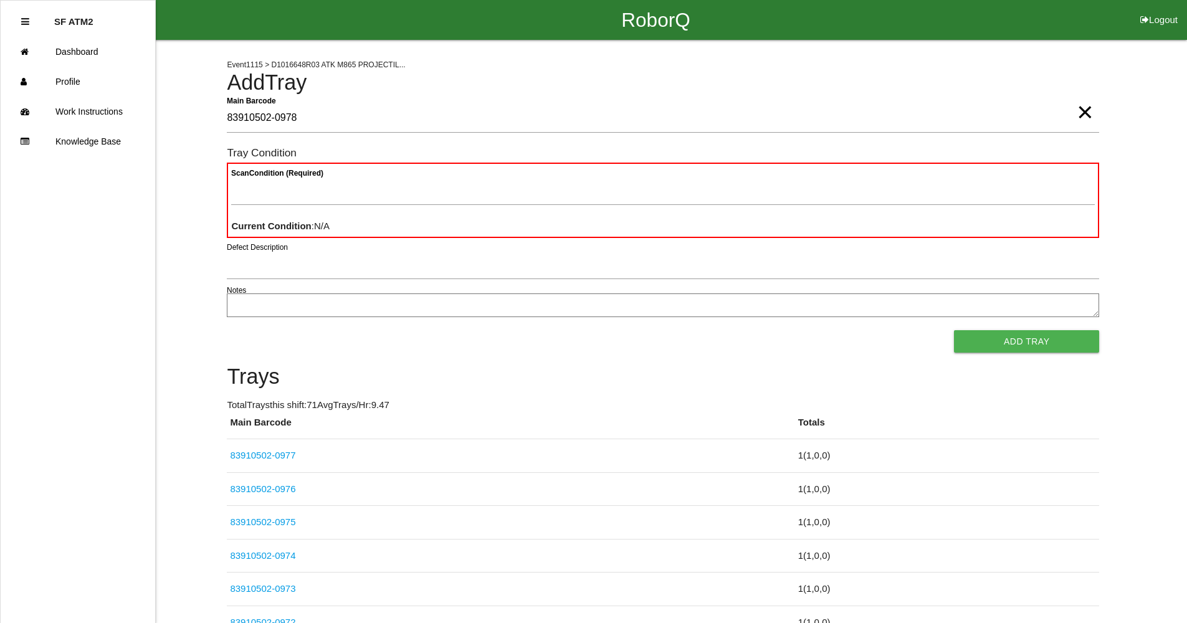
type Barcode "83910502-0978"
type Condition "goo"
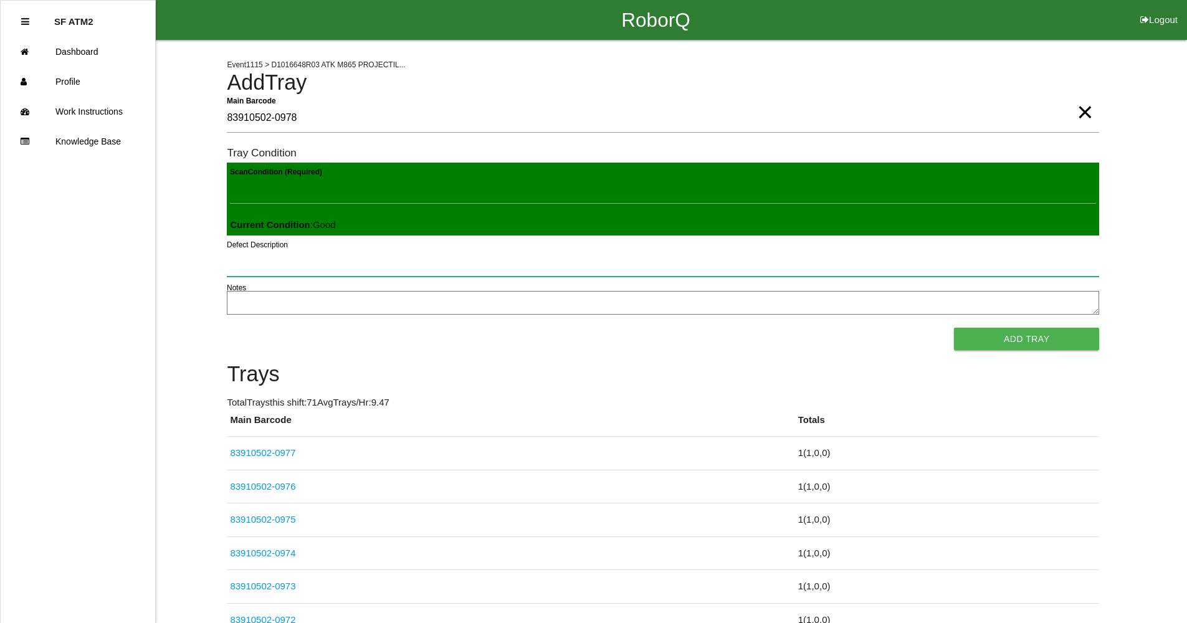
click at [954, 328] on button "Add Tray" at bounding box center [1026, 339] width 145 height 22
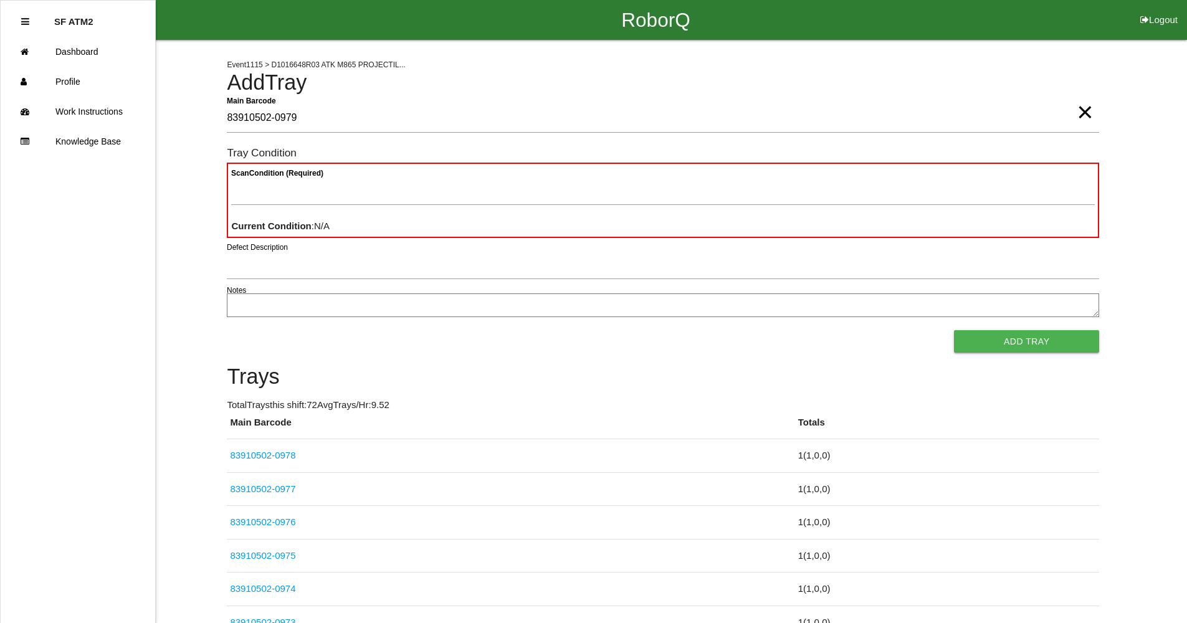
type Barcode "83910502-0979"
type Condition "goo"
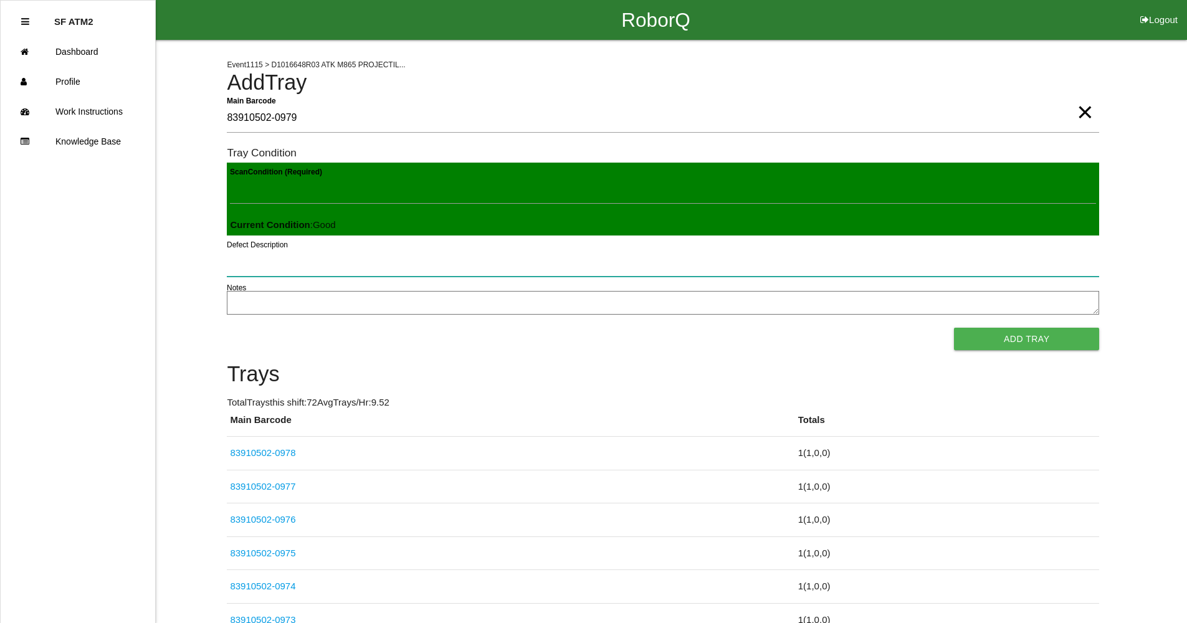
click at [954, 328] on button "Add Tray" at bounding box center [1026, 339] width 145 height 22
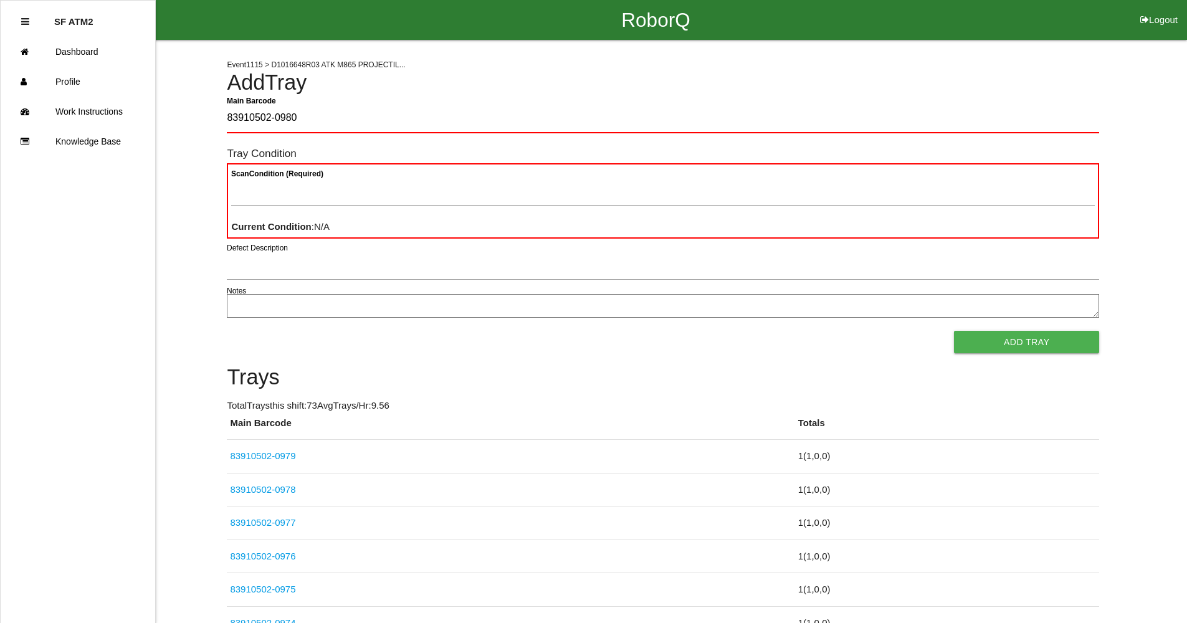
type Barcode "83910502-0980"
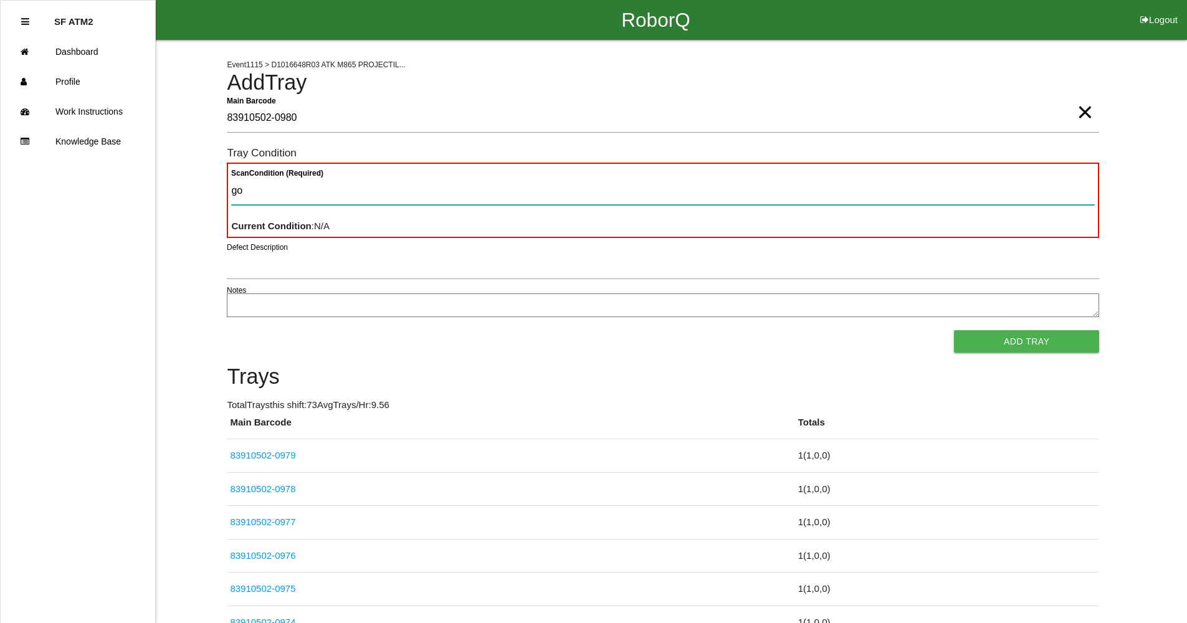
type Condition "goo"
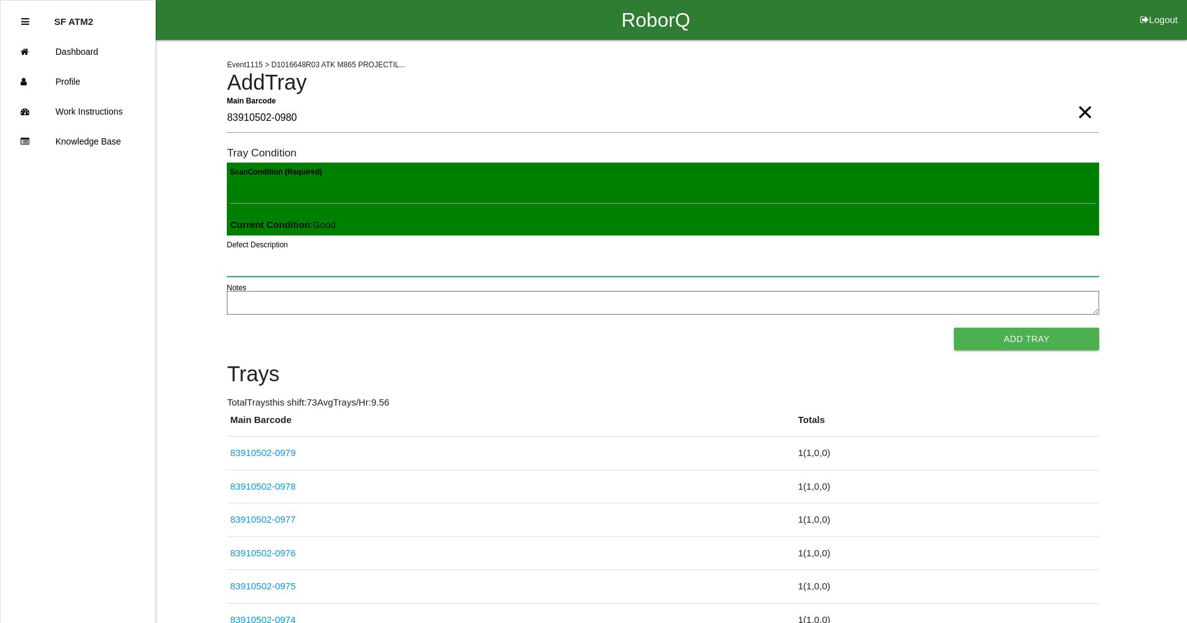
click at [954, 328] on button "Add Tray" at bounding box center [1026, 339] width 145 height 22
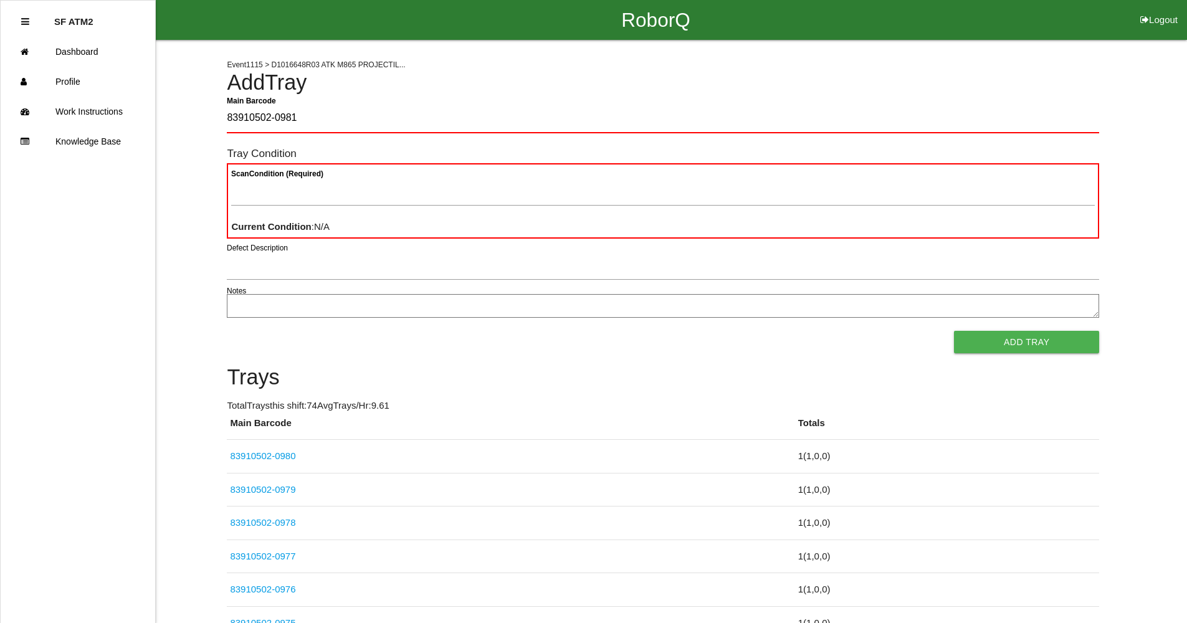
type Barcode "83910502-0981"
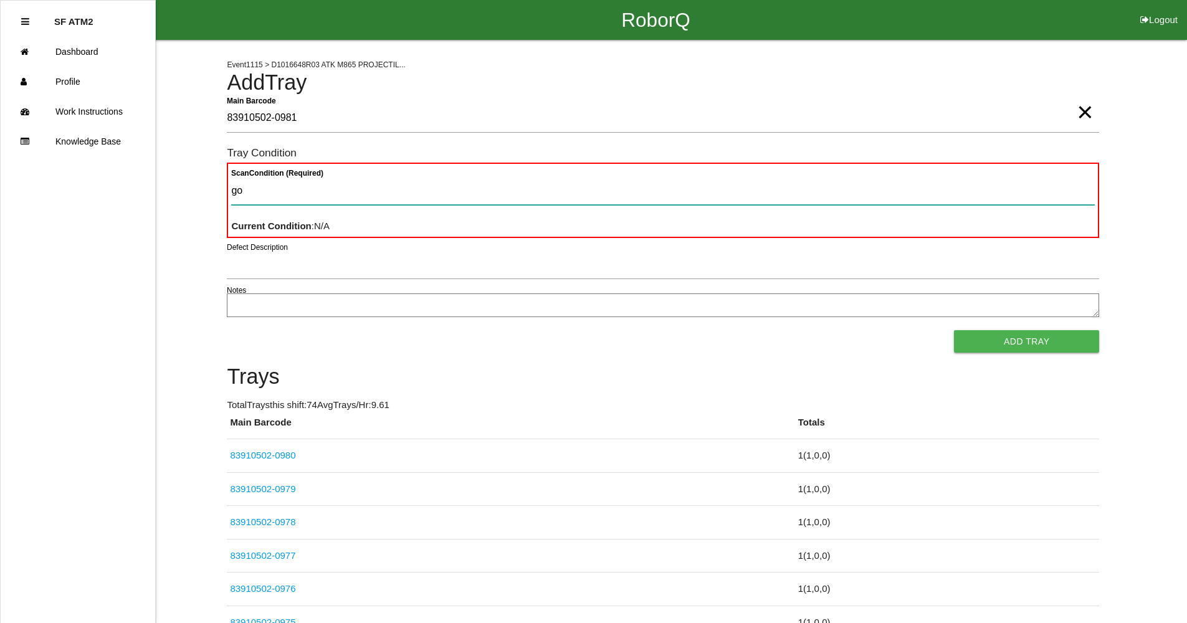
type Condition "goo"
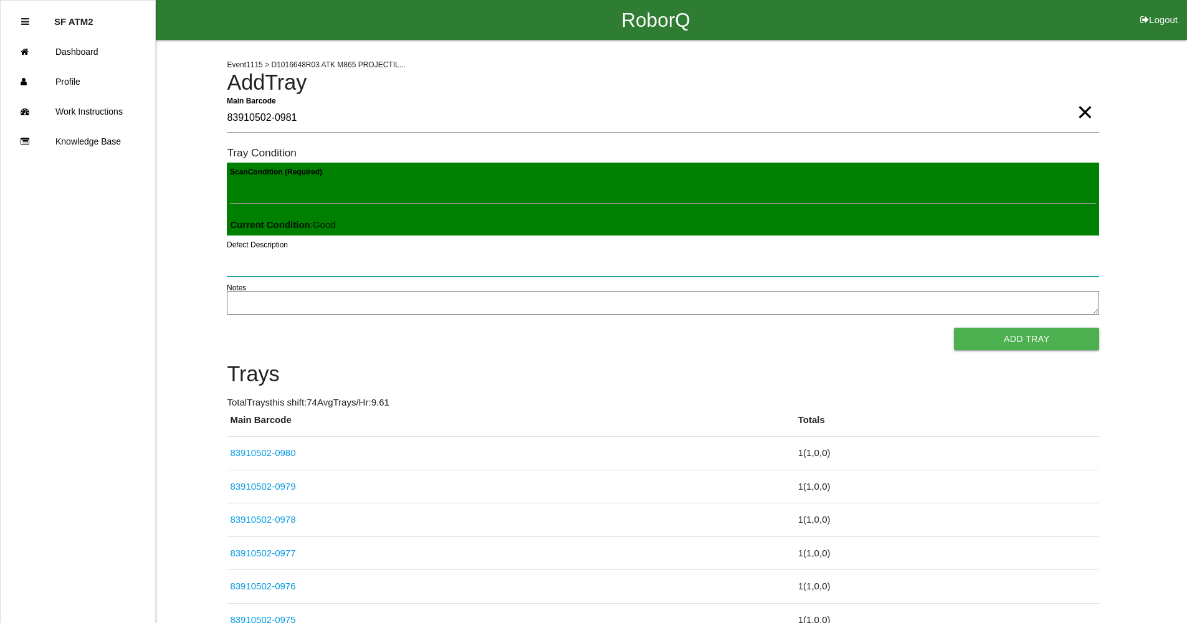
click at [954, 328] on button "Add Tray" at bounding box center [1026, 339] width 145 height 22
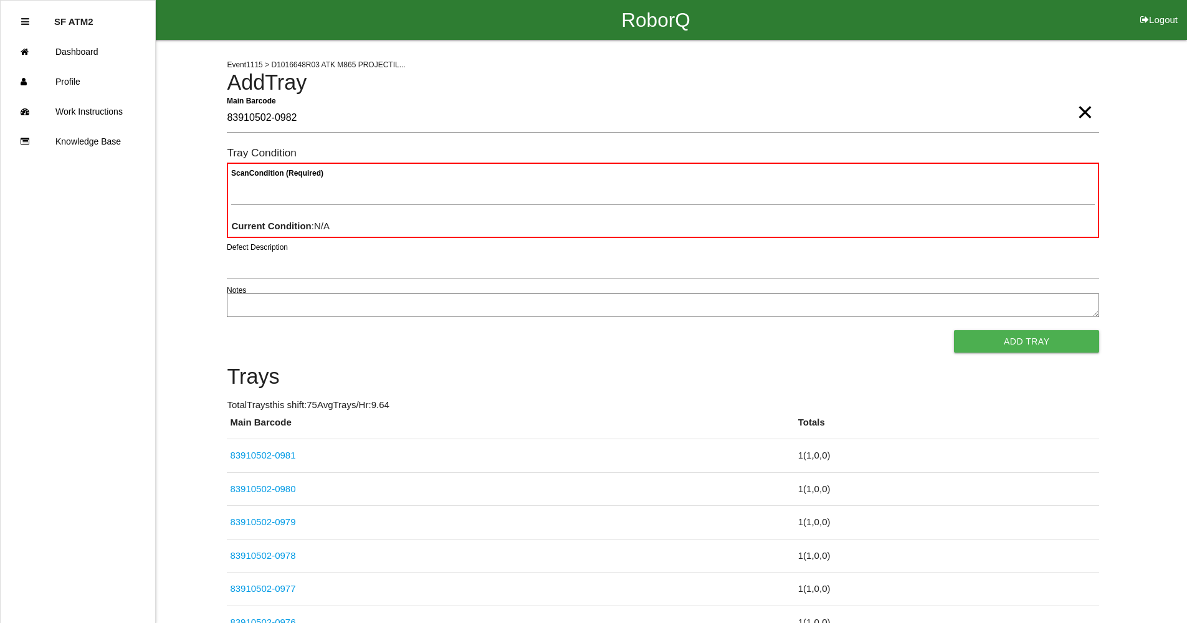
type Barcode "83910502-0982"
type Condition "goo"
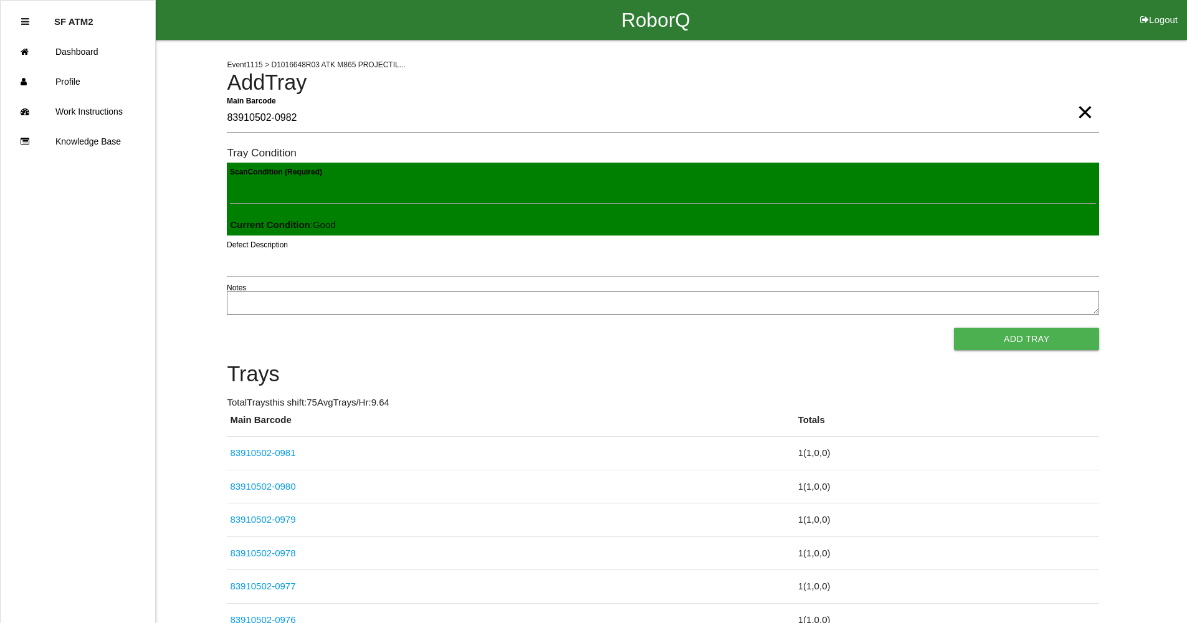
click at [954, 328] on button "Add Tray" at bounding box center [1026, 339] width 145 height 22
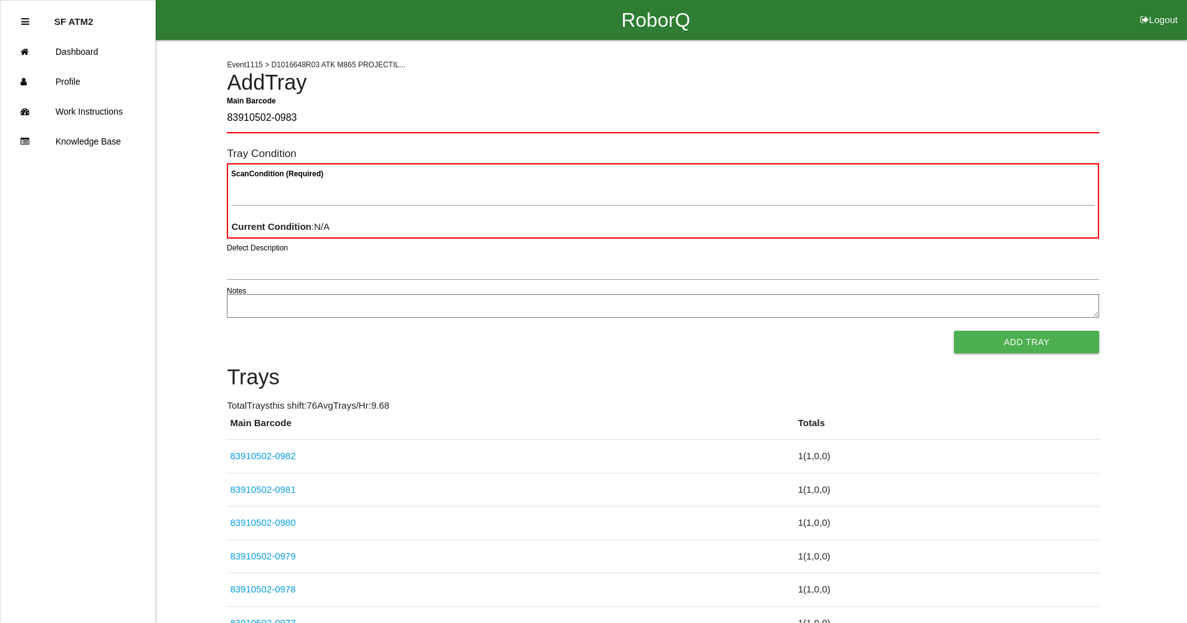
type Barcode "83910502-0983"
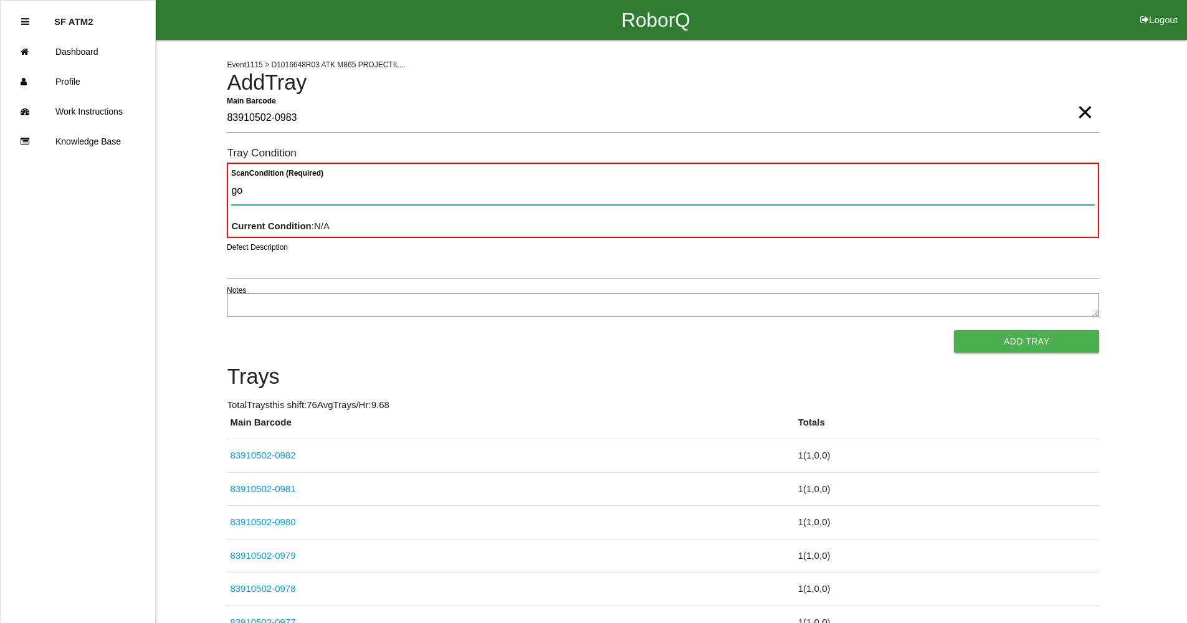
type Condition "goo"
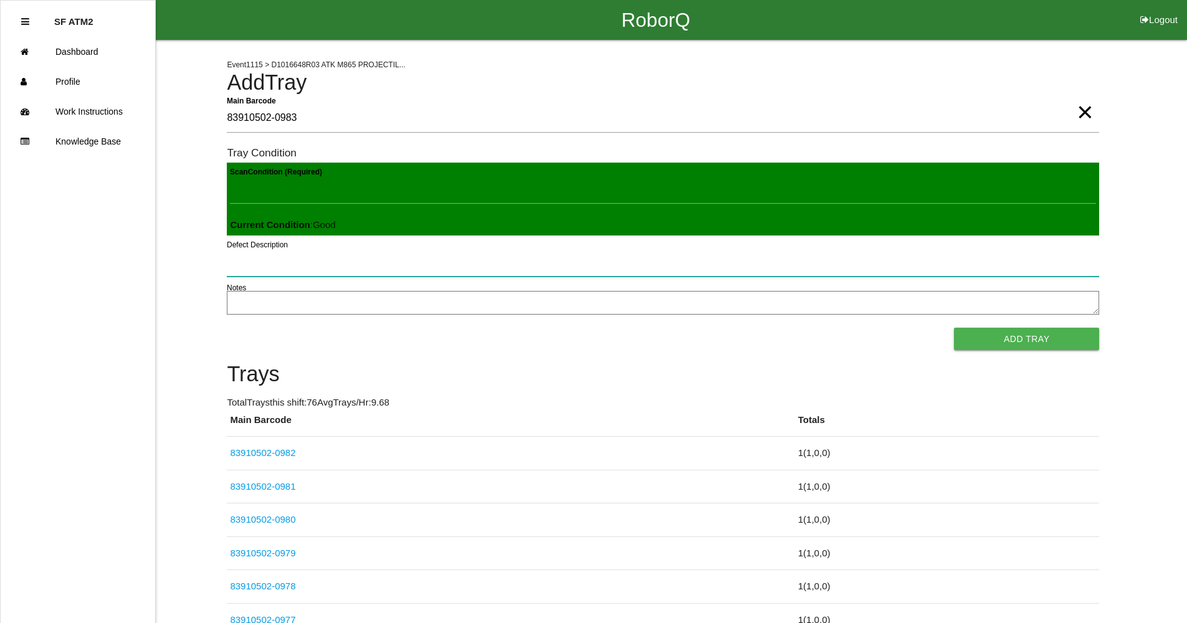
click at [954, 328] on button "Add Tray" at bounding box center [1026, 339] width 145 height 22
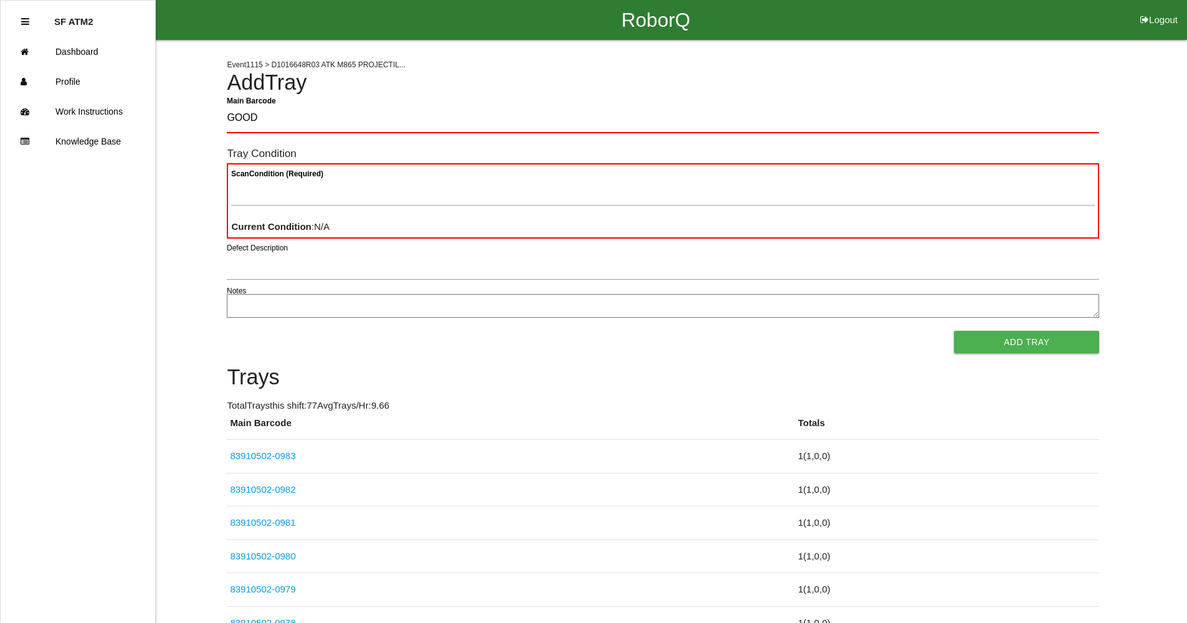
type Barcode "GOOD"
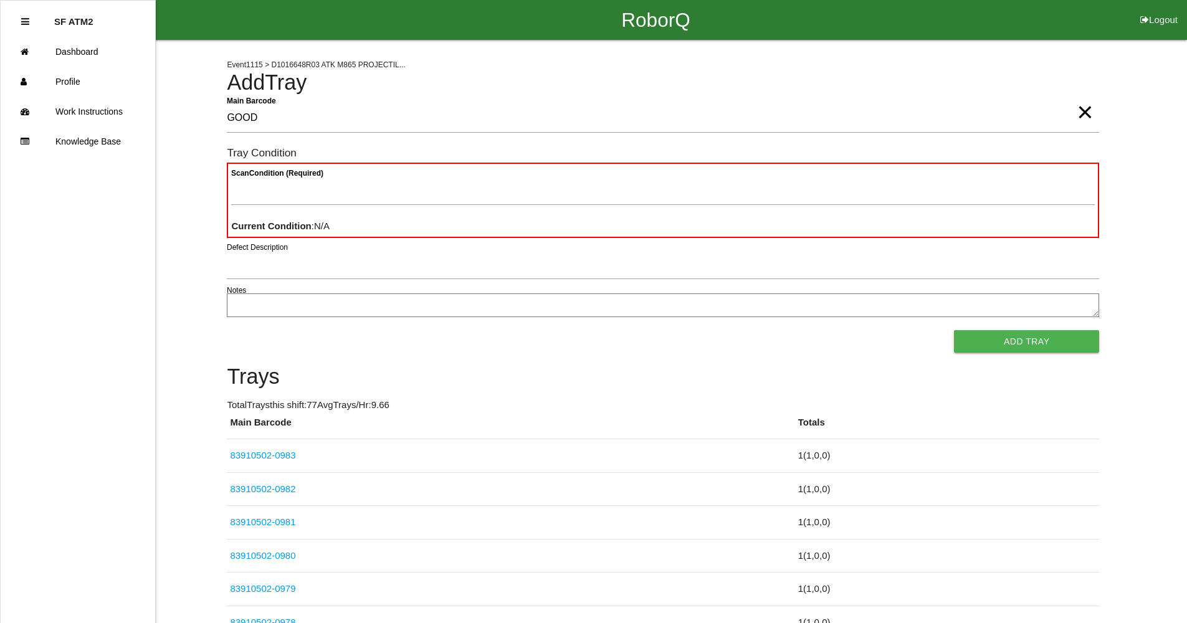
click at [1092, 112] on span "×" at bounding box center [1084, 99] width 16 height 25
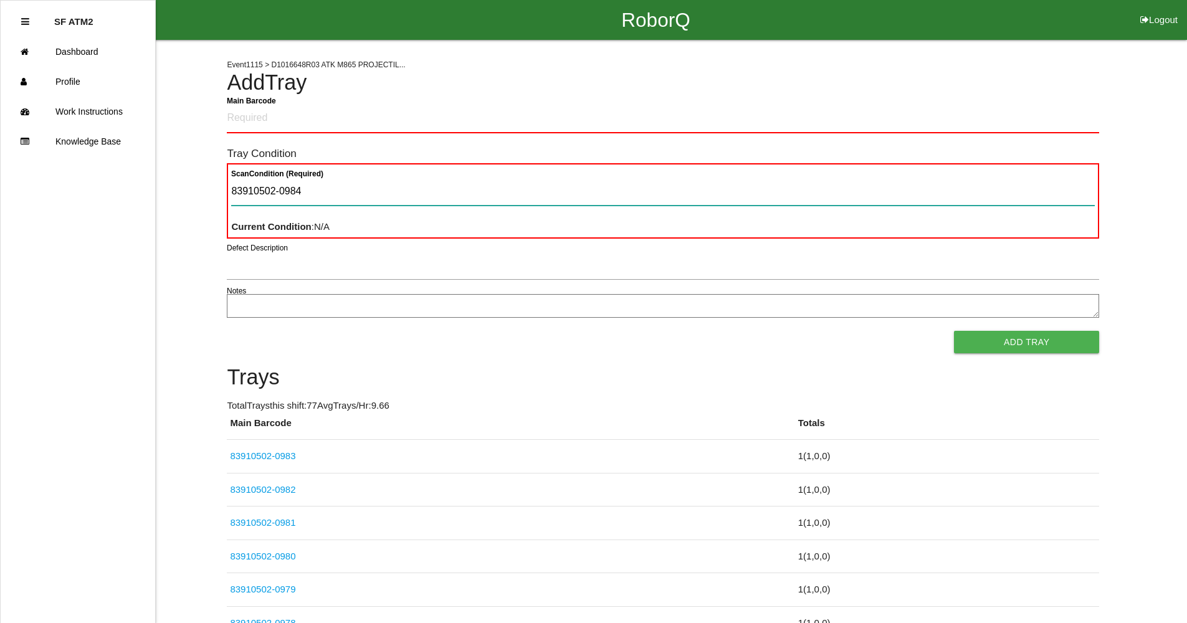
type Condition "83910502-0984"
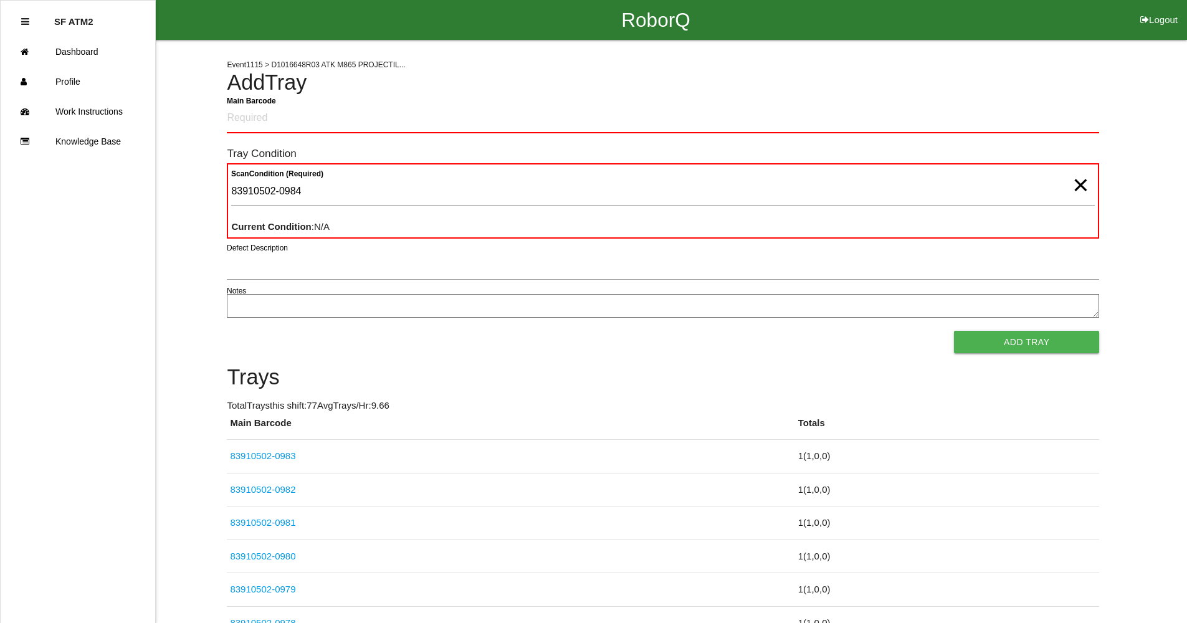
click at [1072, 185] on span "×" at bounding box center [1080, 172] width 16 height 25
click at [753, 117] on Barcode "Main Barcode" at bounding box center [663, 118] width 872 height 29
type Barcode "83910502-0984"
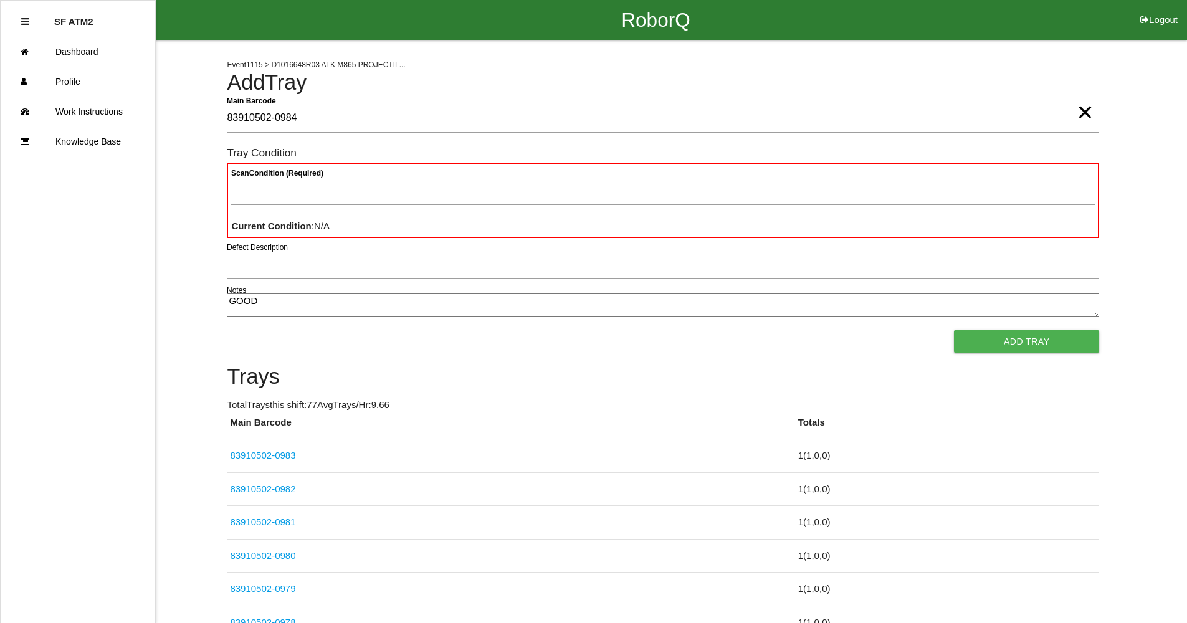
type textarea "GOOD"
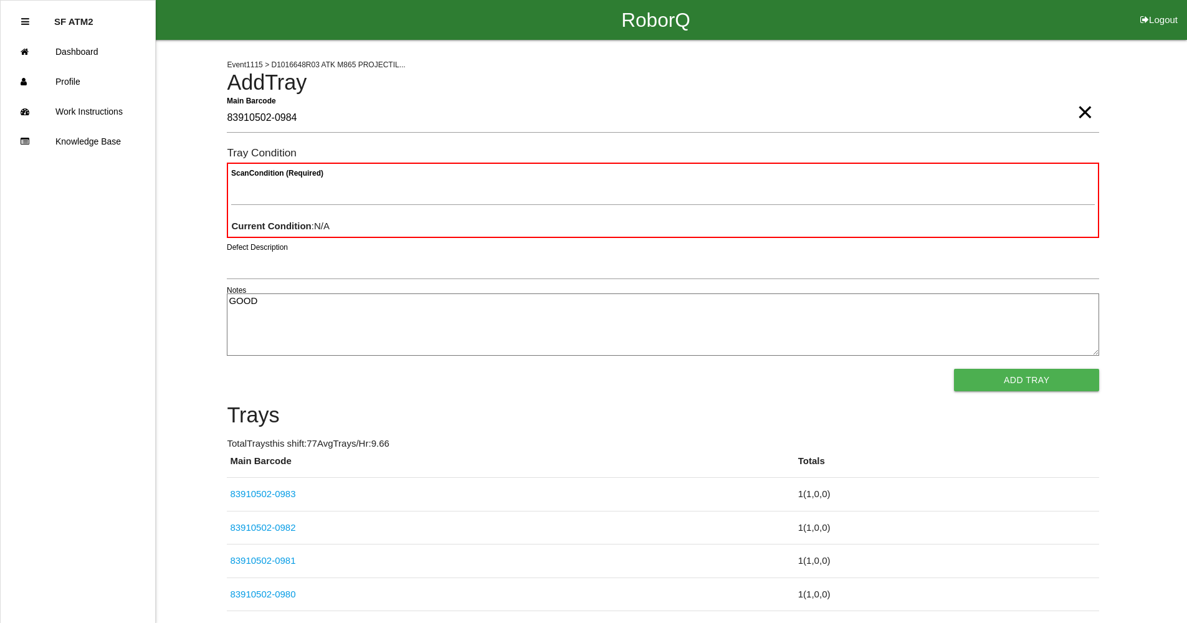
click at [484, 172] on div "Scan Condition (Required) Current Condition : N/A" at bounding box center [663, 200] width 872 height 75
click at [496, 197] on Condition "Scan Condition (Required)" at bounding box center [662, 190] width 863 height 29
type Condition "goo"
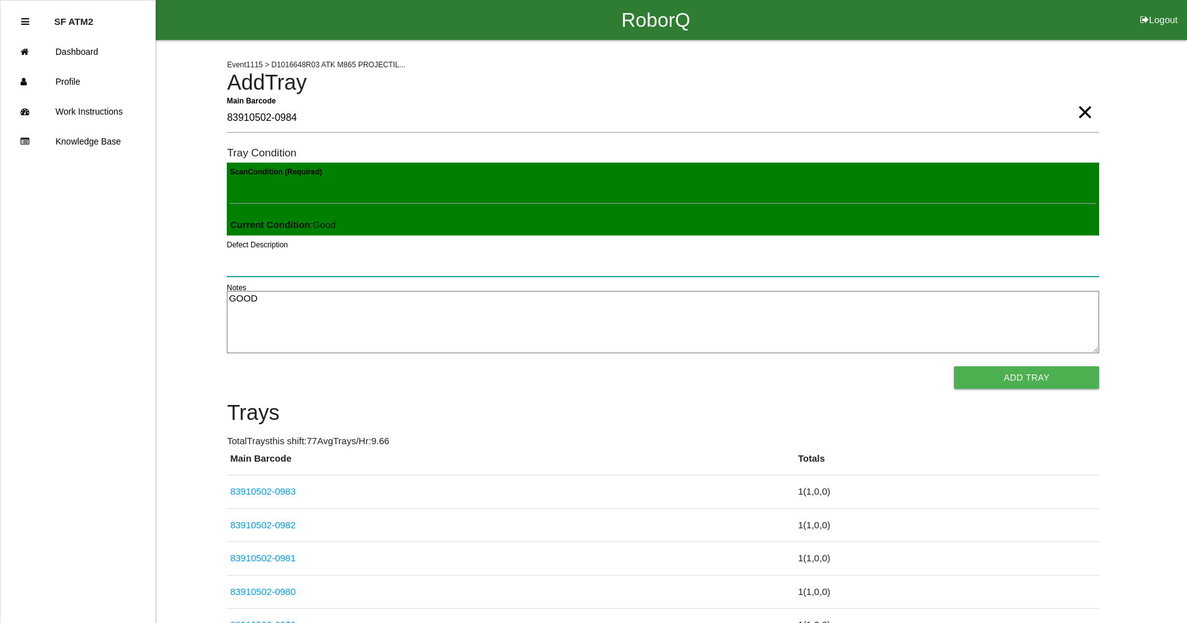
click at [954, 366] on button "Add Tray" at bounding box center [1026, 377] width 145 height 22
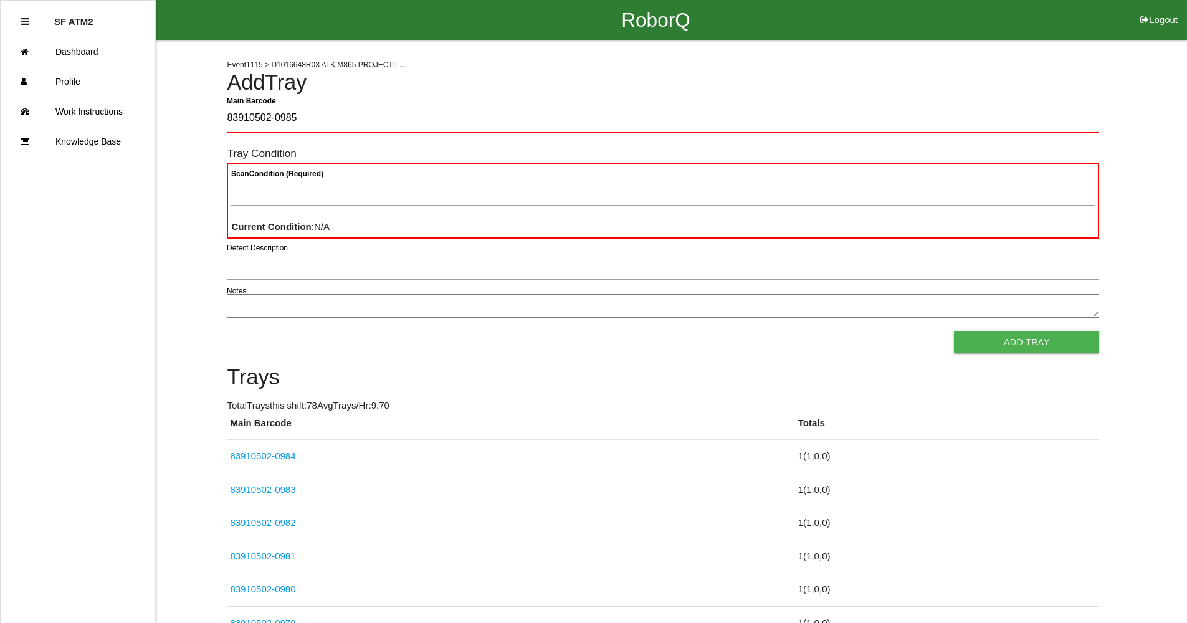
type Barcode "83910502-0985"
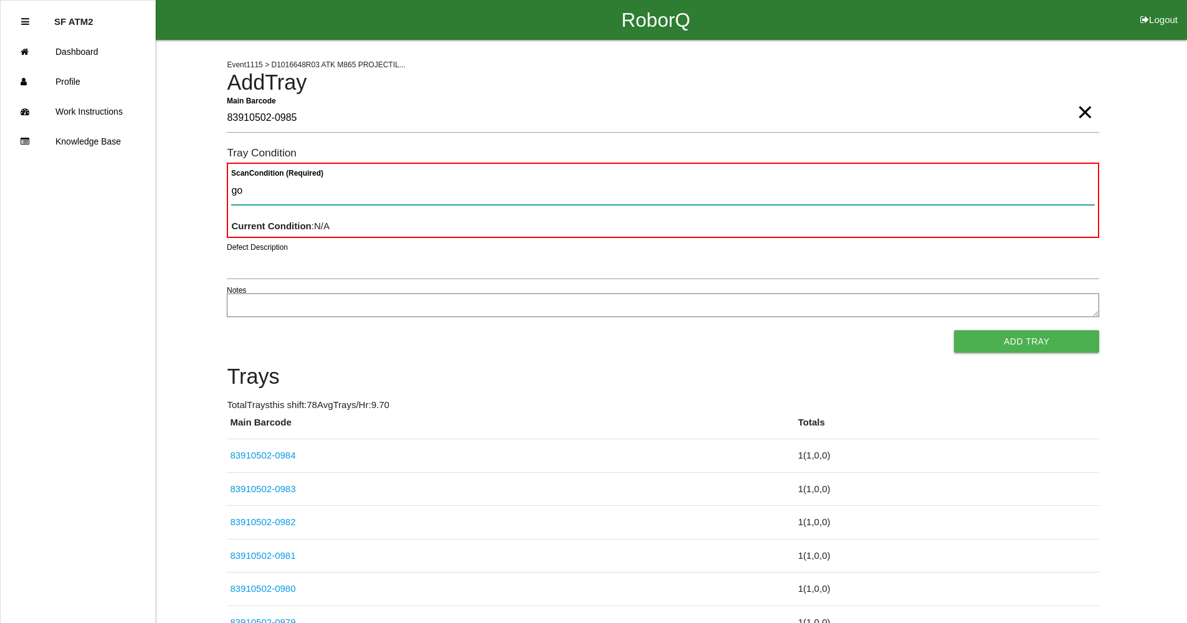
type Condition "goo"
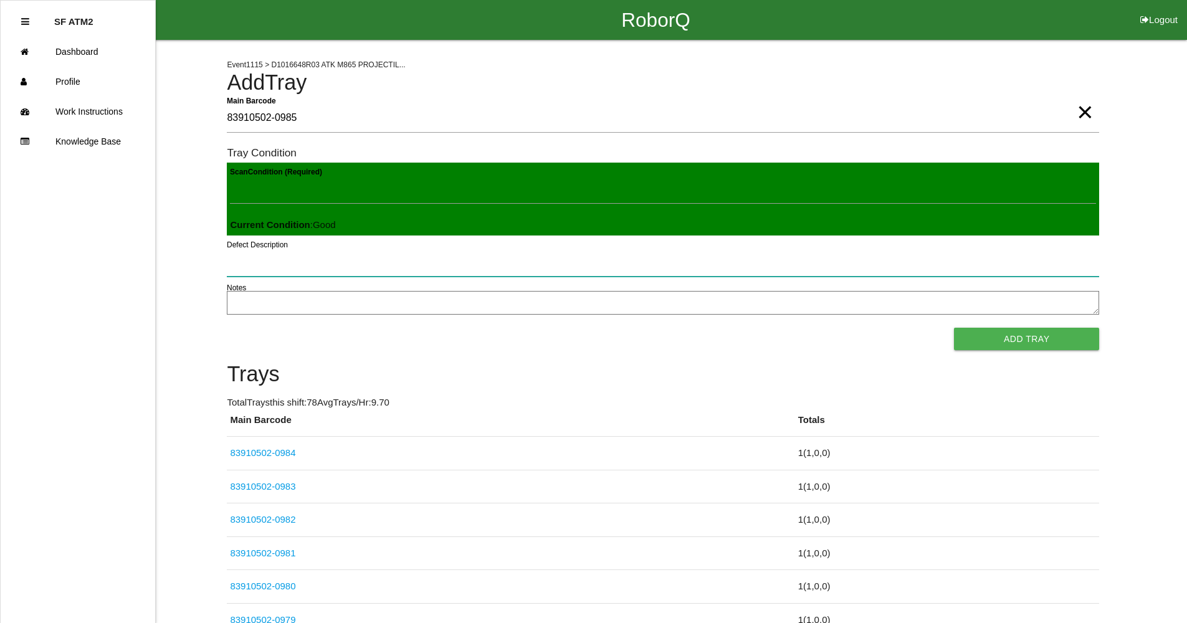
click at [954, 328] on button "Add Tray" at bounding box center [1026, 339] width 145 height 22
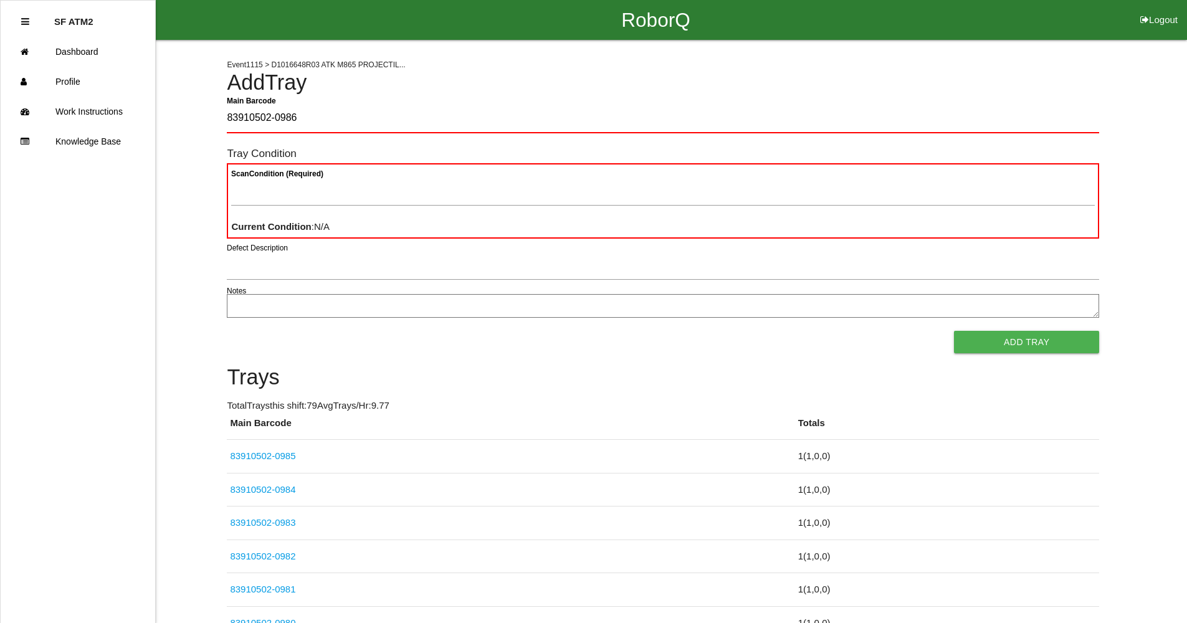
type Barcode "83910502-0986"
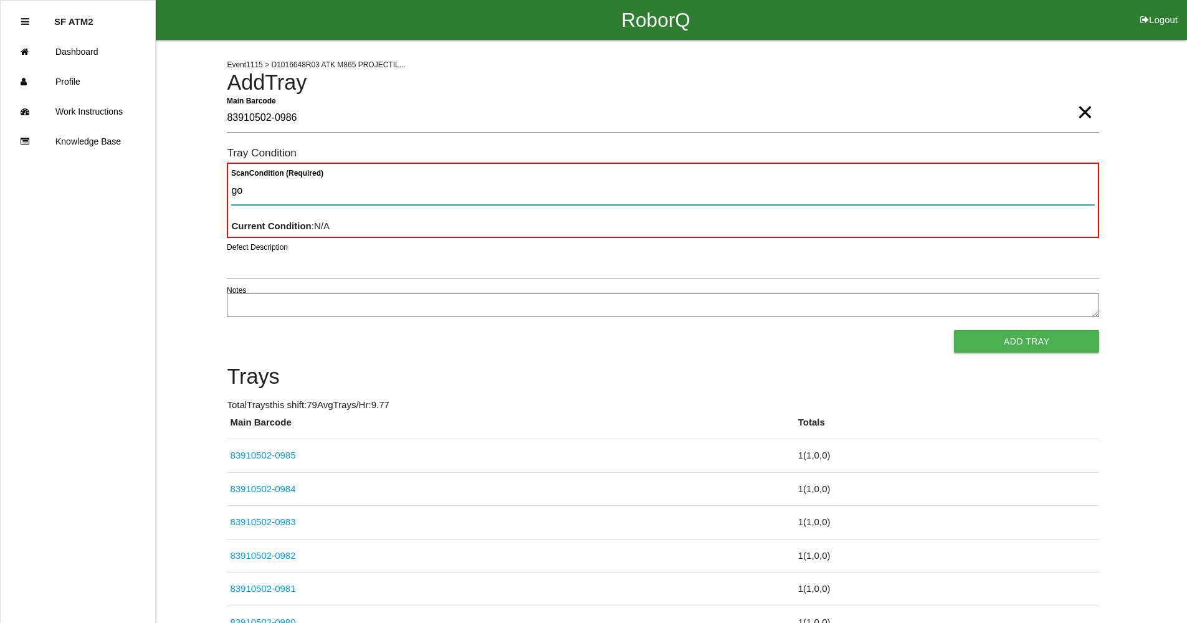
type Condition "goo"
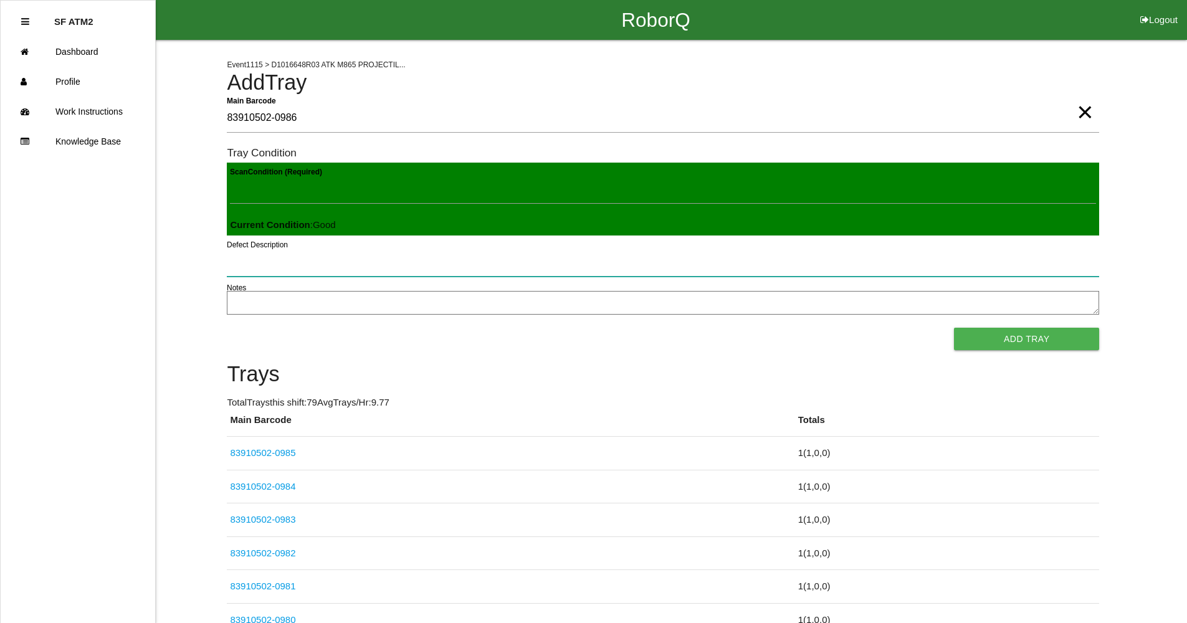
click at [954, 328] on button "Add Tray" at bounding box center [1026, 339] width 145 height 22
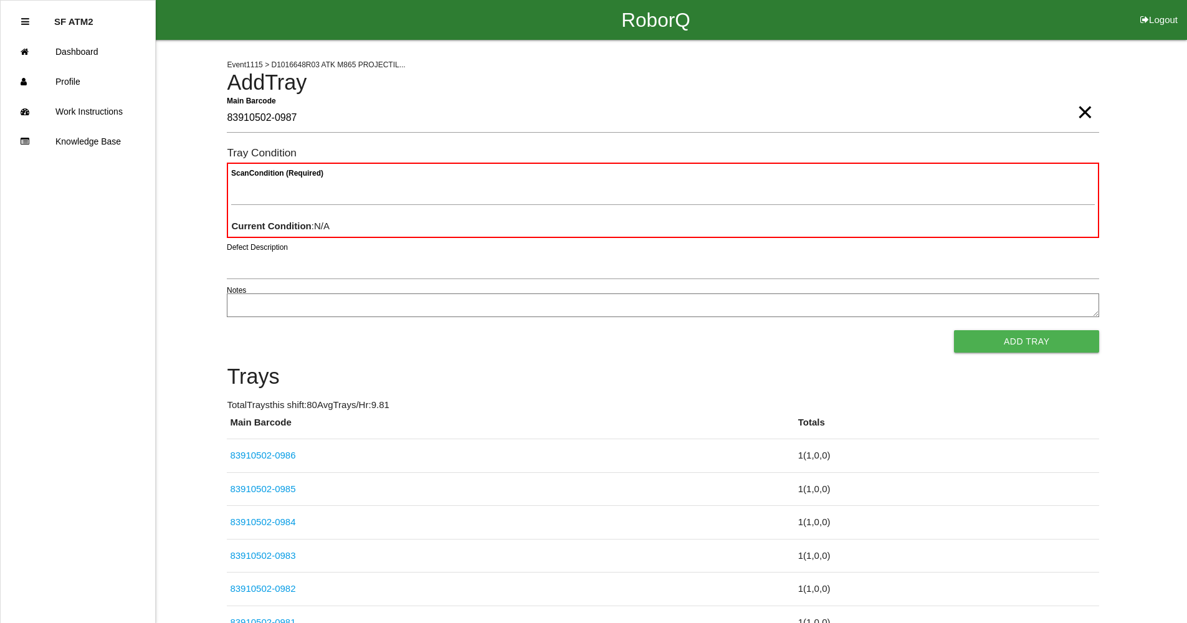
type Barcode "83910502-0987"
type Condition "goo"
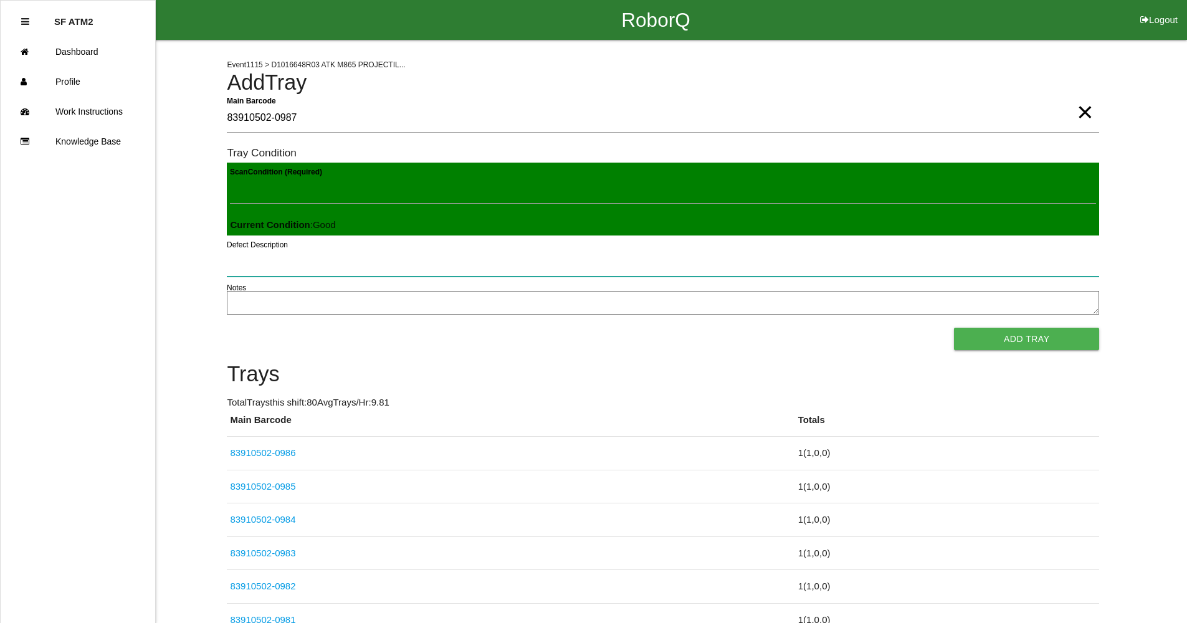
click at [954, 328] on button "Add Tray" at bounding box center [1026, 339] width 145 height 22
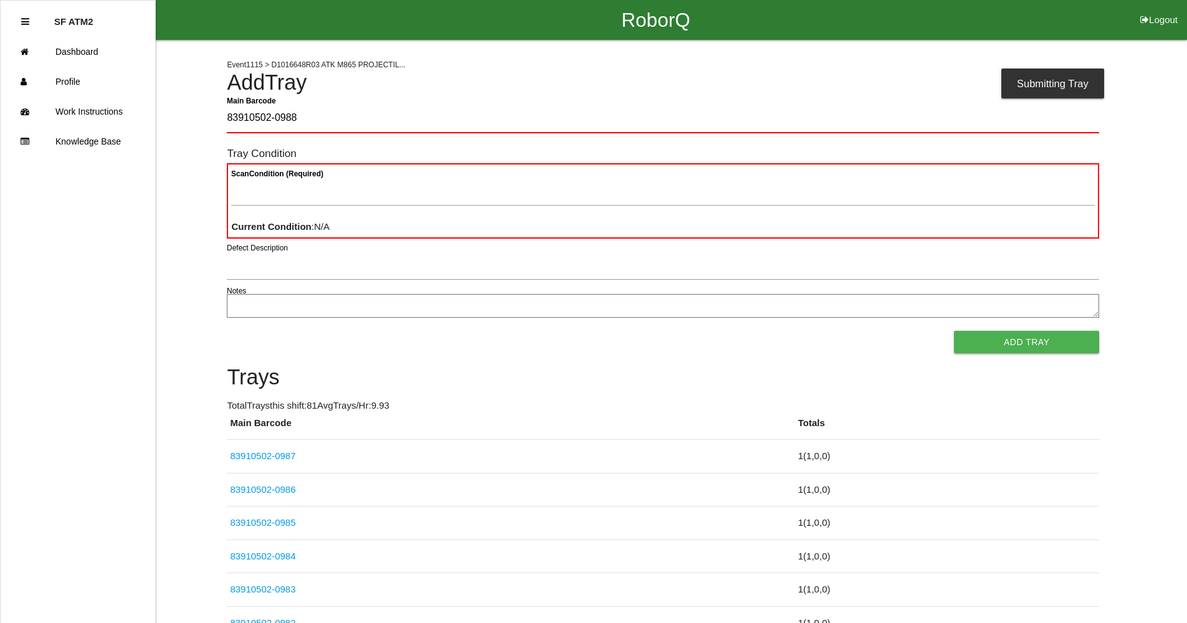
type Barcode "83910502-0988"
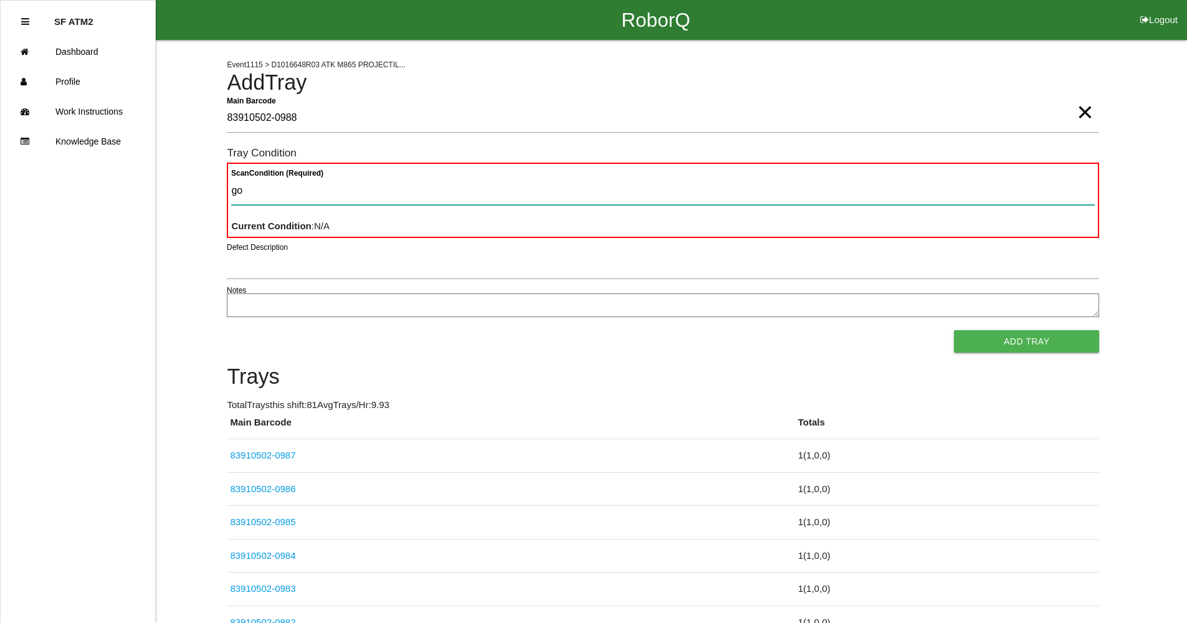
type Condition "goo"
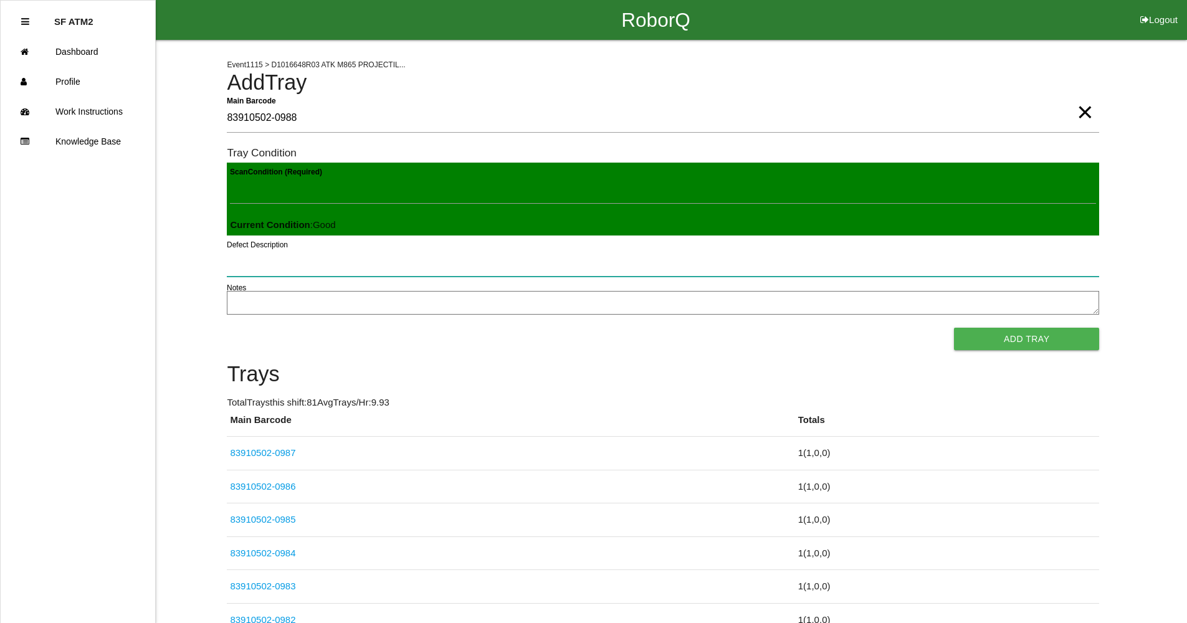
click at [954, 328] on button "Add Tray" at bounding box center [1026, 339] width 145 height 22
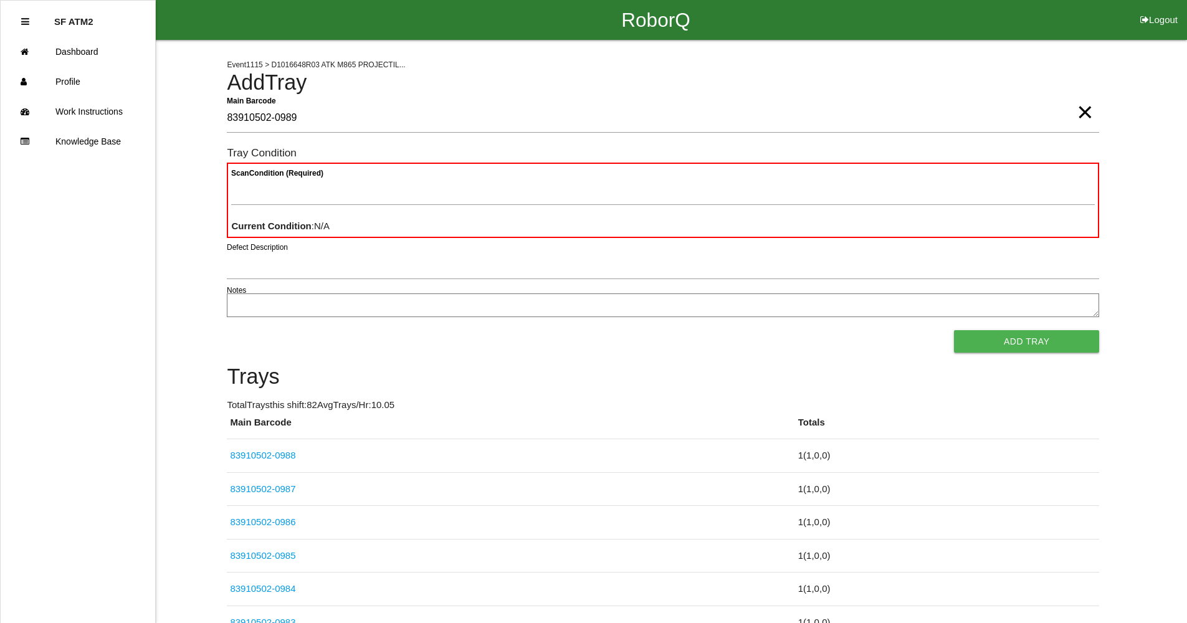
type Barcode "83910502-0989"
type Condition "goo"
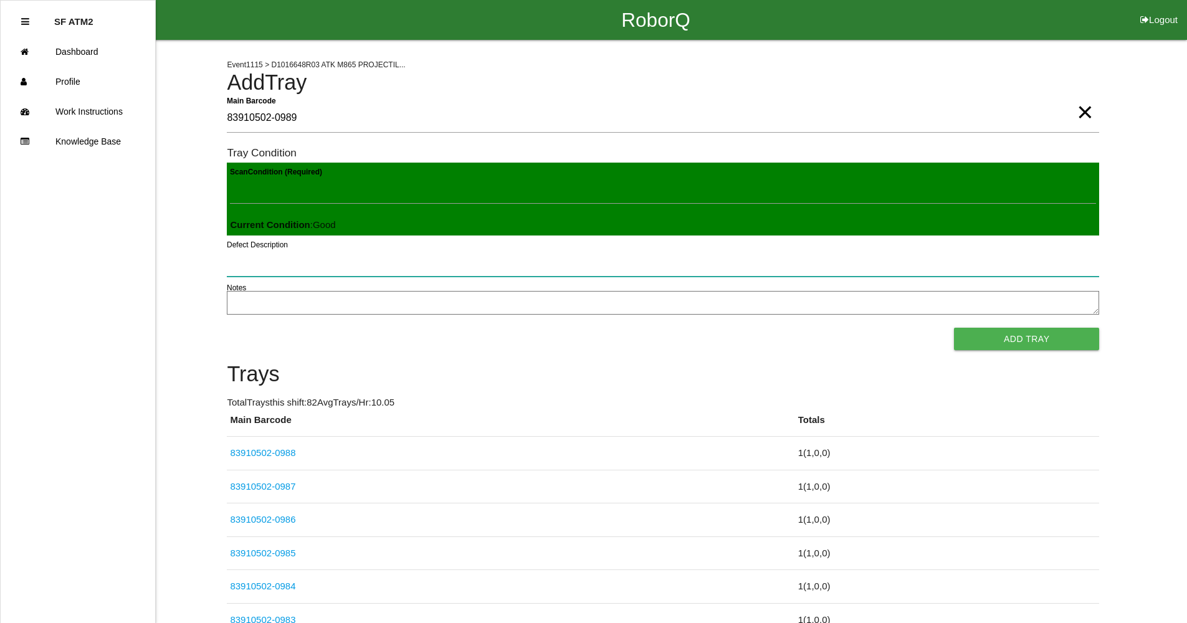
click at [954, 328] on button "Add Tray" at bounding box center [1026, 339] width 145 height 22
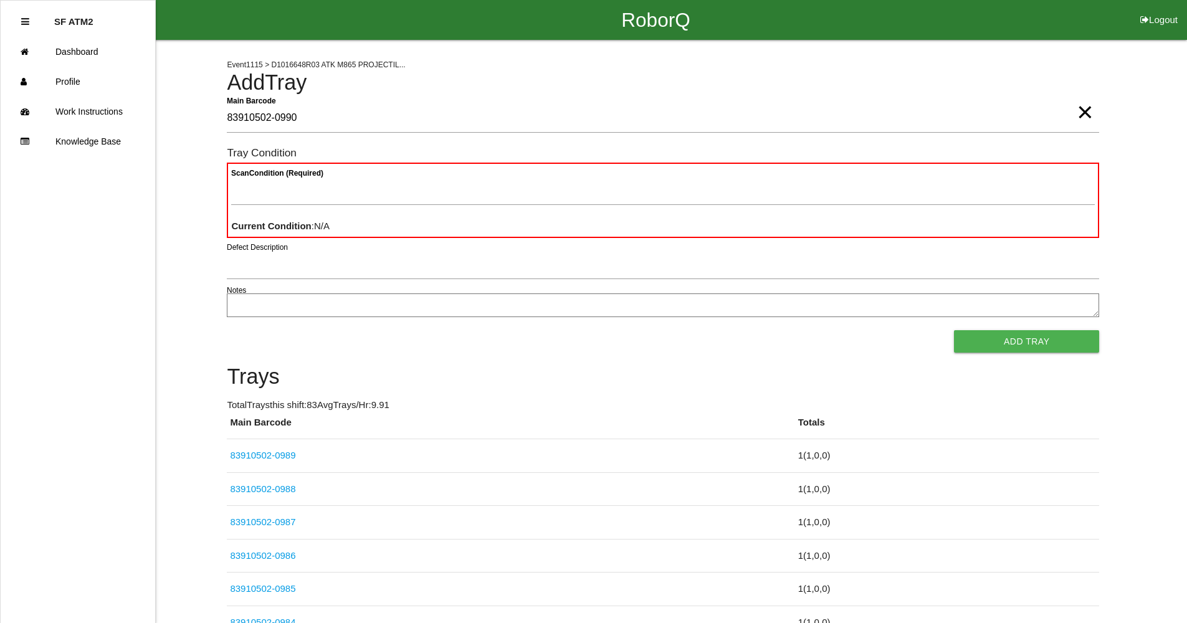
type Barcode "83910502-0990"
type Condition "goo"
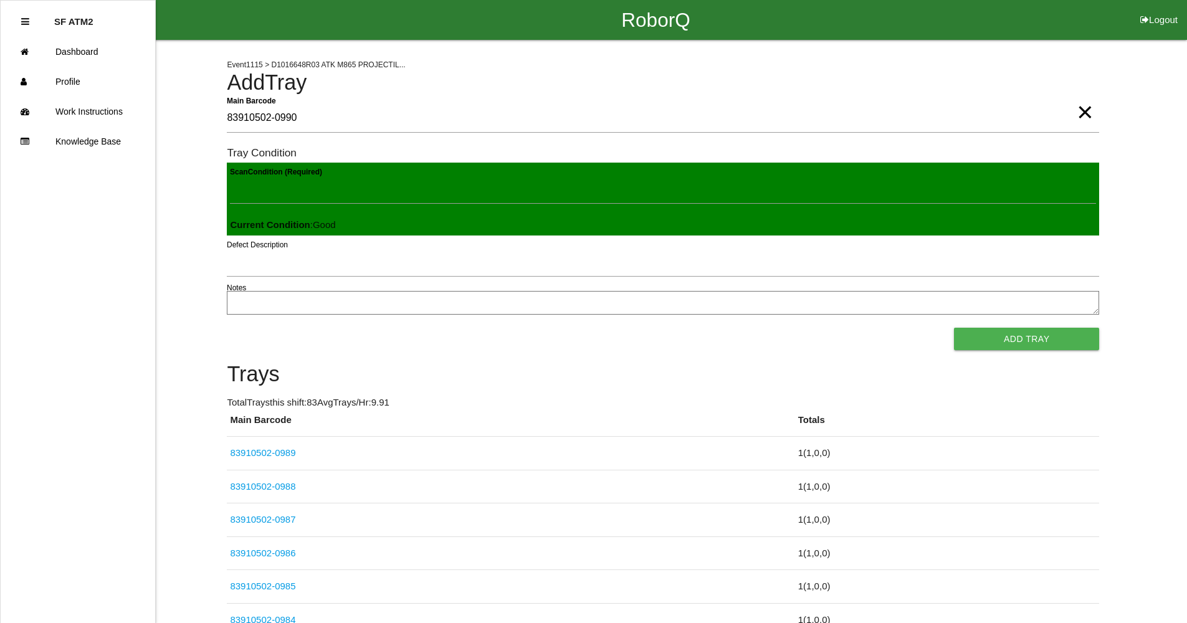
click at [954, 328] on button "Add Tray" at bounding box center [1026, 339] width 145 height 22
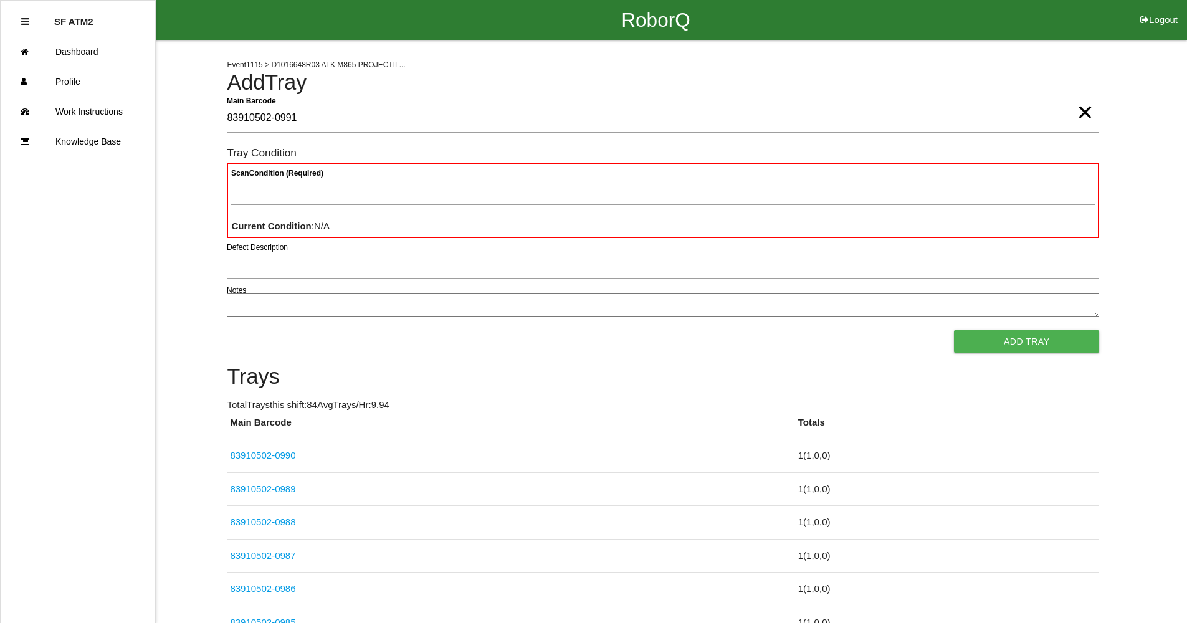
type Barcode "83910502-0991"
type Condition "goo"
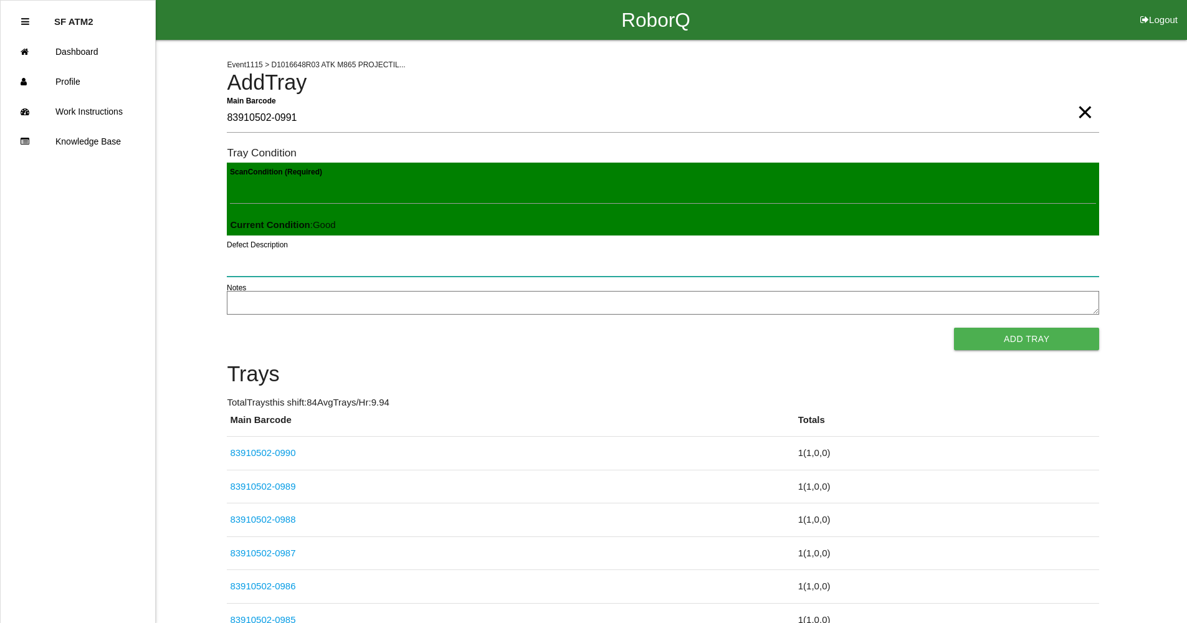
click at [954, 328] on button "Add Tray" at bounding box center [1026, 339] width 145 height 22
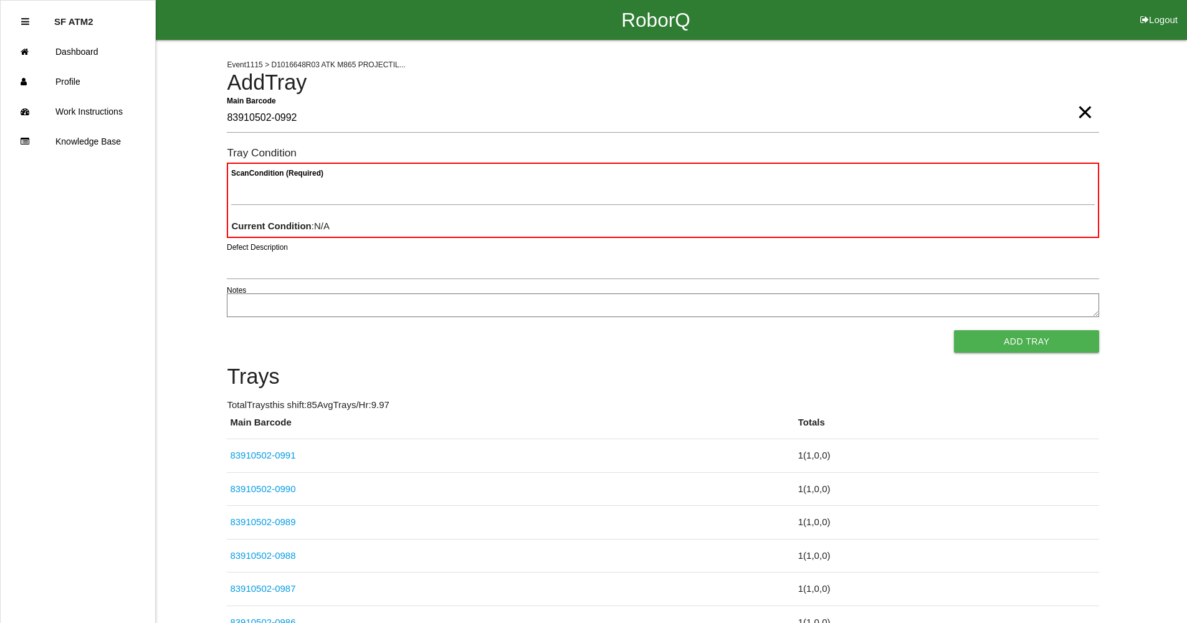
type Barcode "83910502-0992"
type Condition "goo"
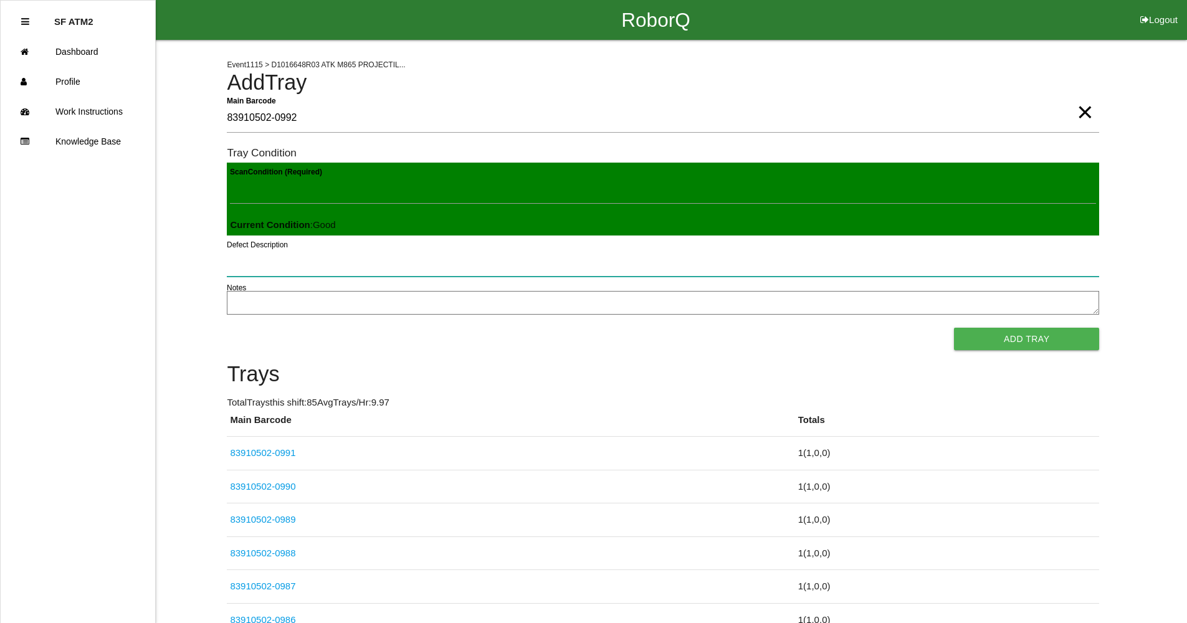
click at [954, 328] on button "Add Tray" at bounding box center [1026, 339] width 145 height 22
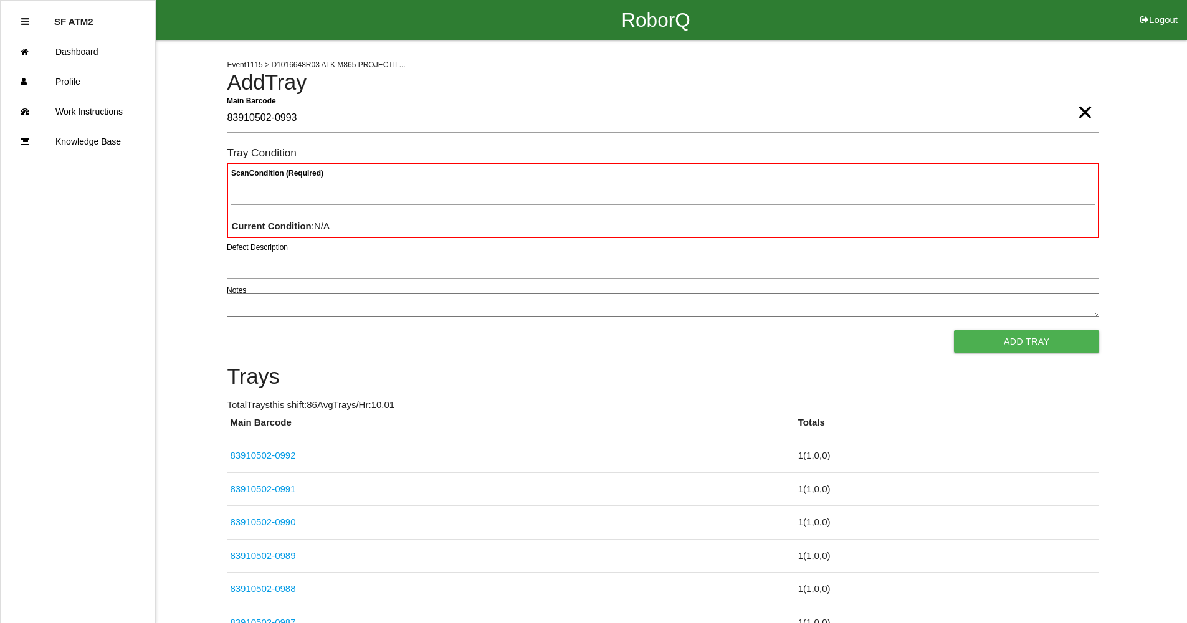
type Barcode "83910502-0993"
type Condition "goo"
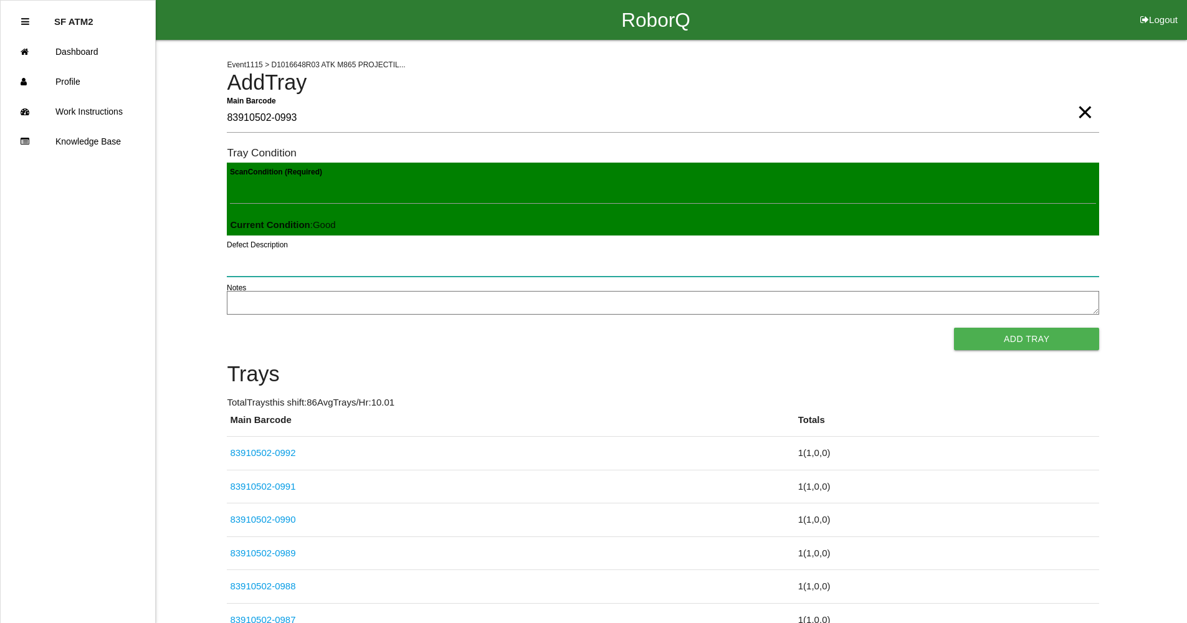
click at [954, 328] on button "Add Tray" at bounding box center [1026, 339] width 145 height 22
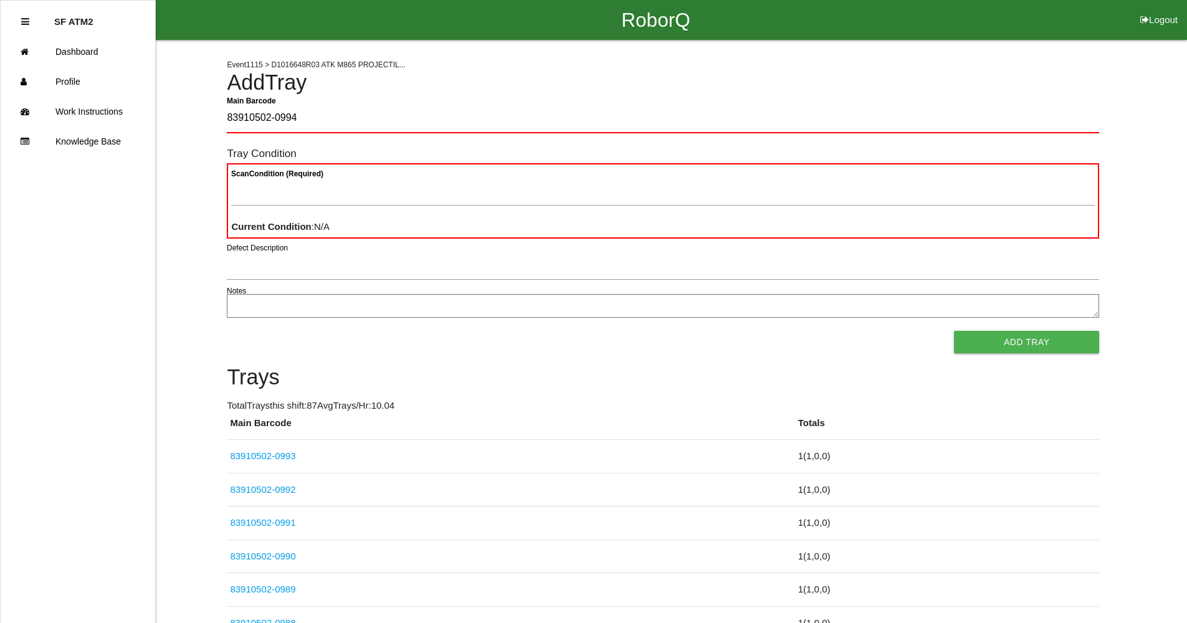
type Barcode "83910502-0994"
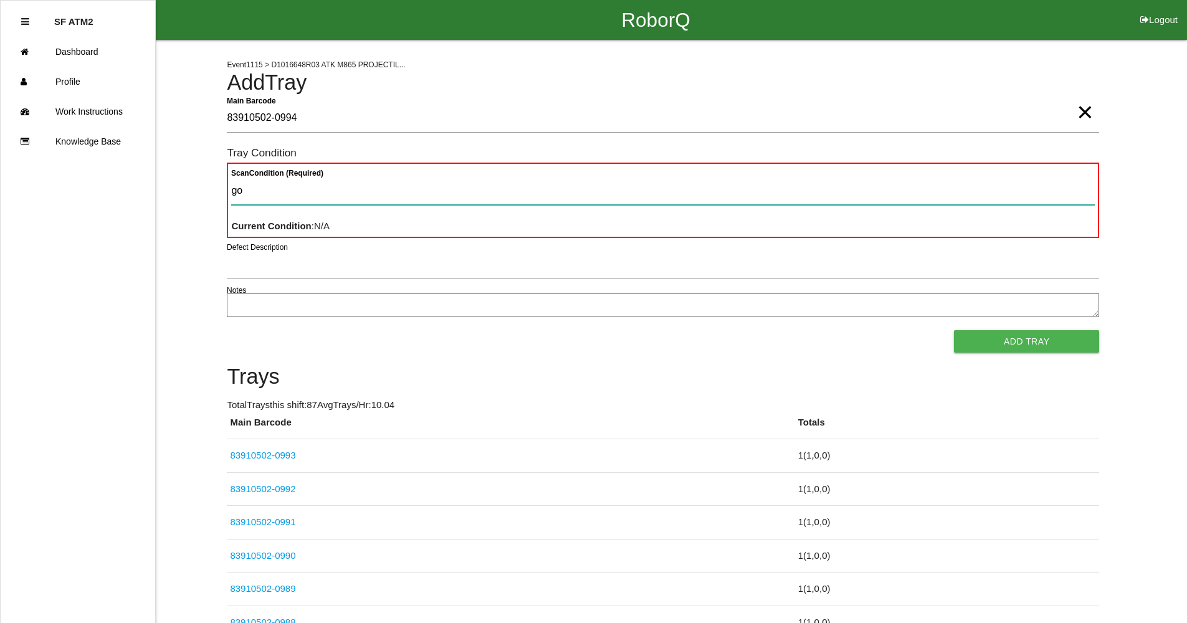
type Condition "goo"
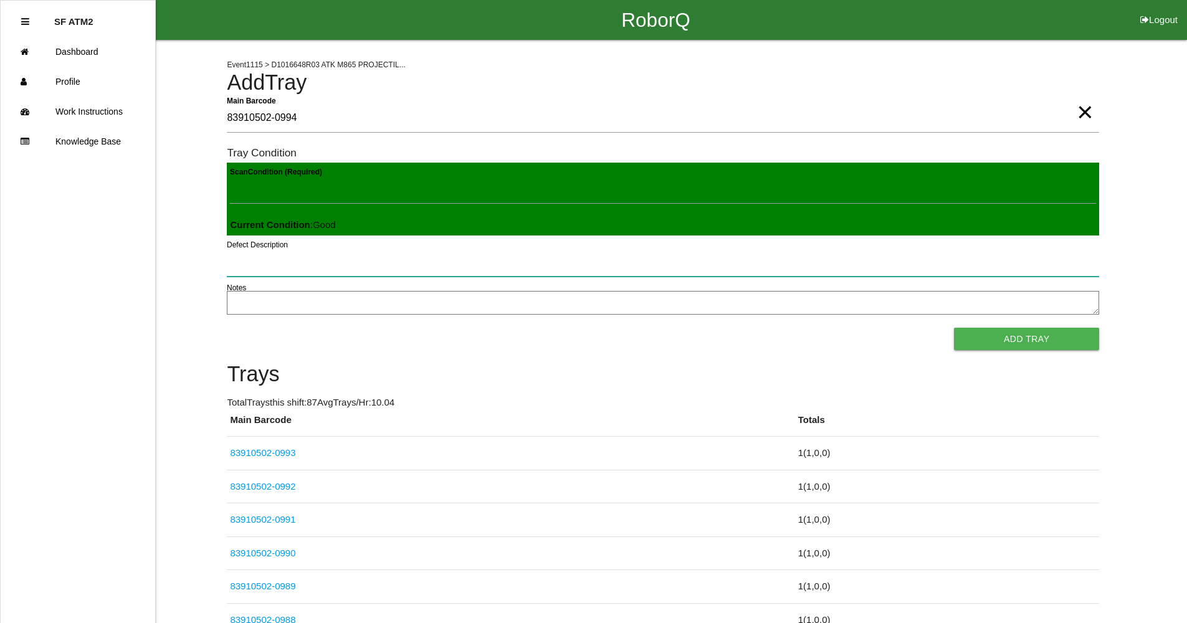
click at [954, 328] on button "Add Tray" at bounding box center [1026, 339] width 145 height 22
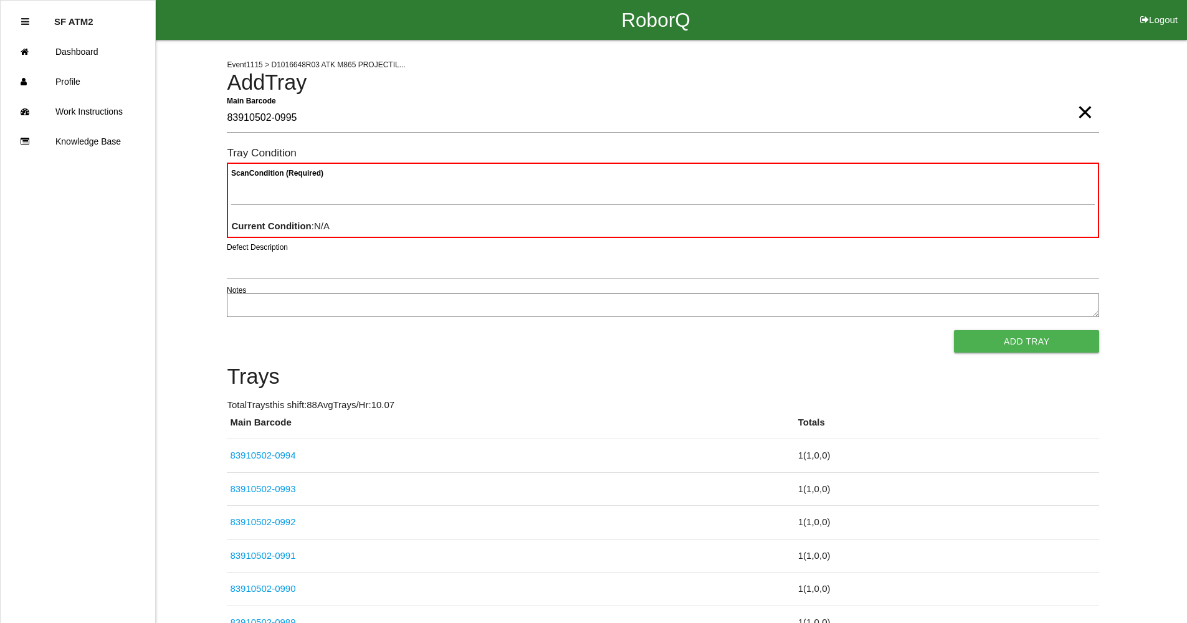
type Barcode "83910502-0995"
type Condition "goo"
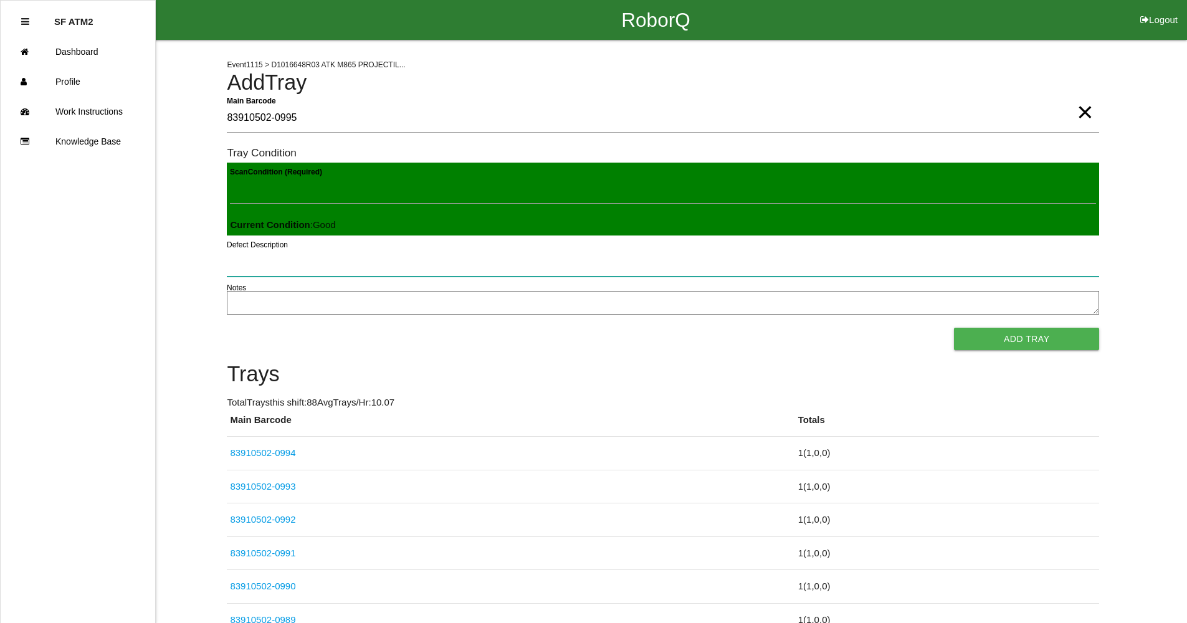
click at [954, 328] on button "Add Tray" at bounding box center [1026, 339] width 145 height 22
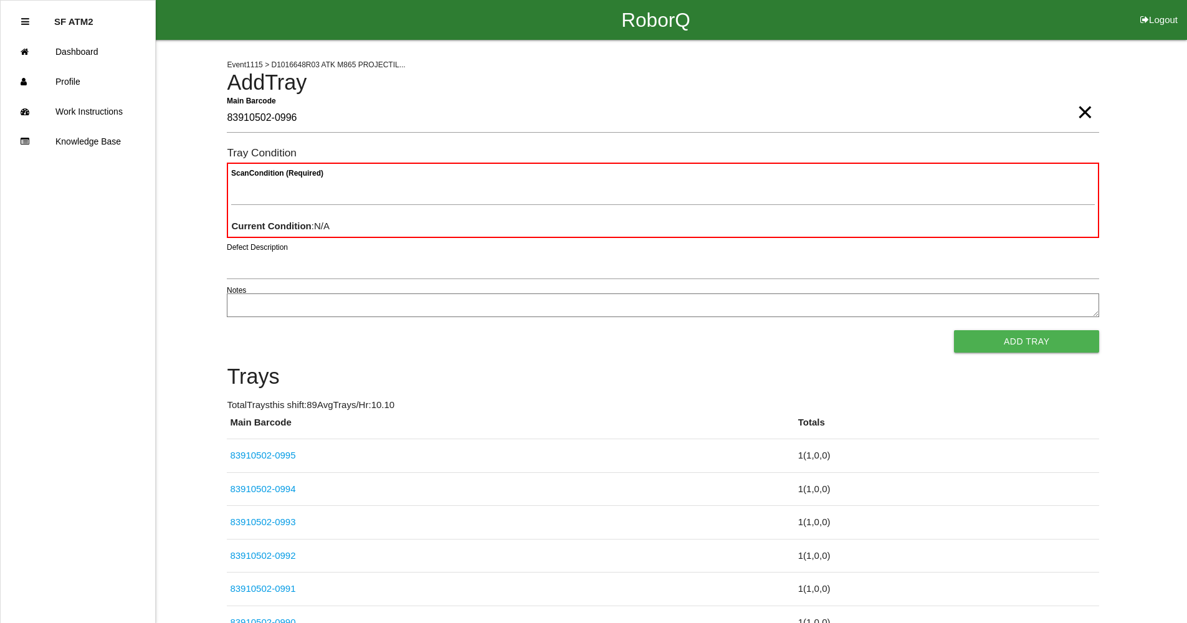
type Barcode "83910502-0996"
type Condition "goo"
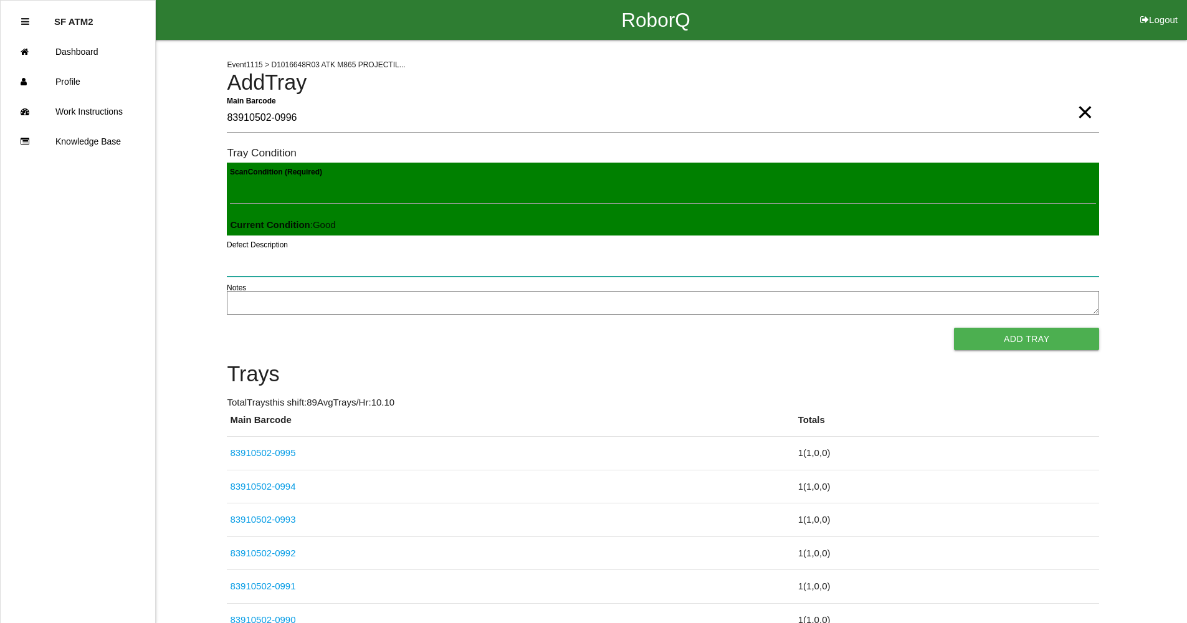
click at [954, 328] on button "Add Tray" at bounding box center [1026, 339] width 145 height 22
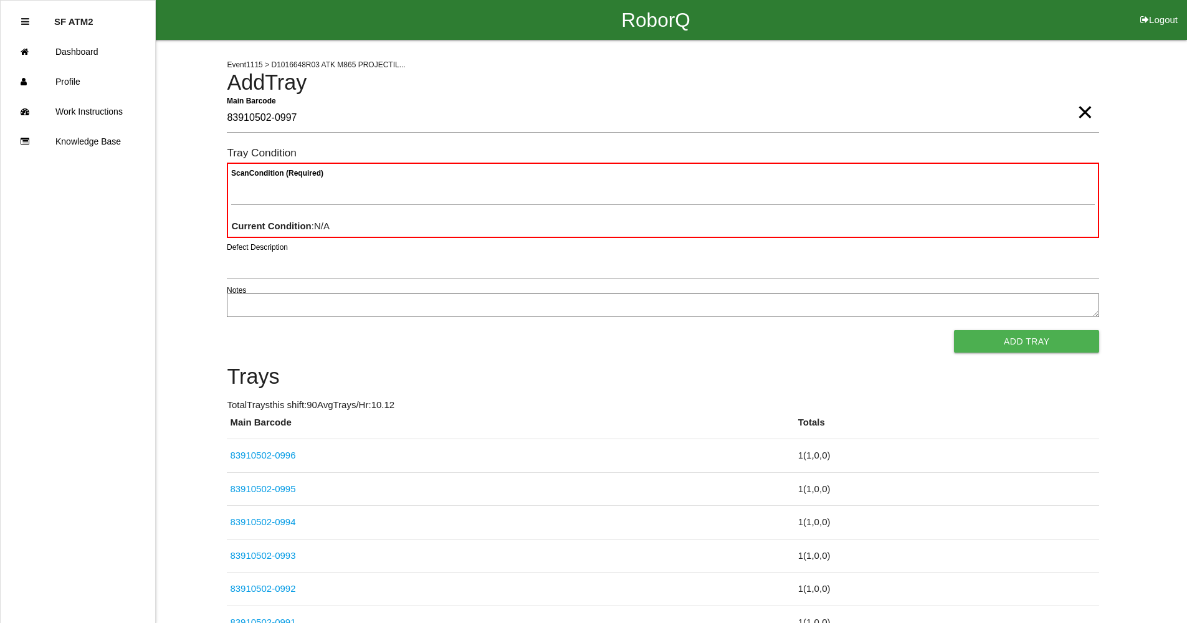
type Barcode "83910502-0997"
type Condition "goo"
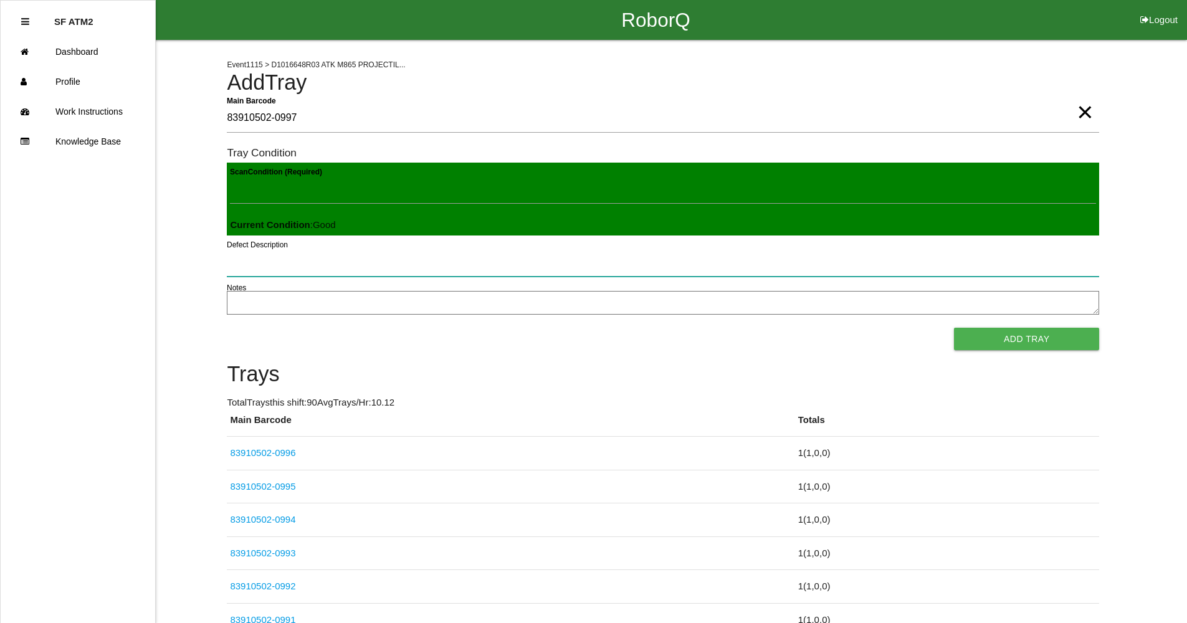
click at [954, 328] on button "Add Tray" at bounding box center [1026, 339] width 145 height 22
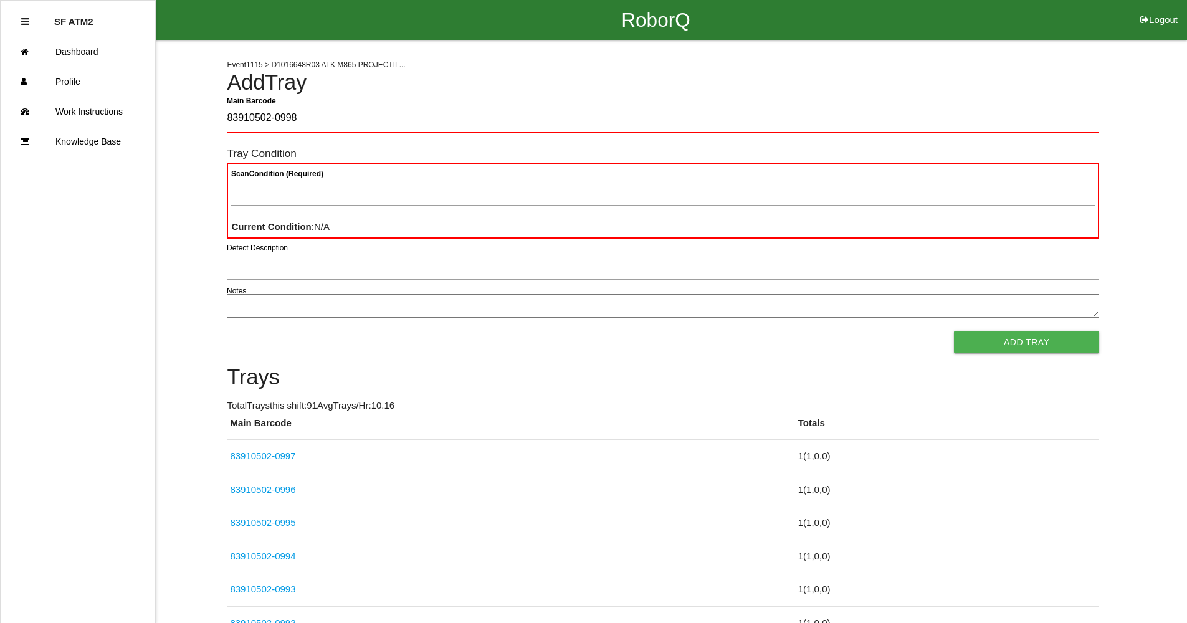
type Barcode "83910502-0998"
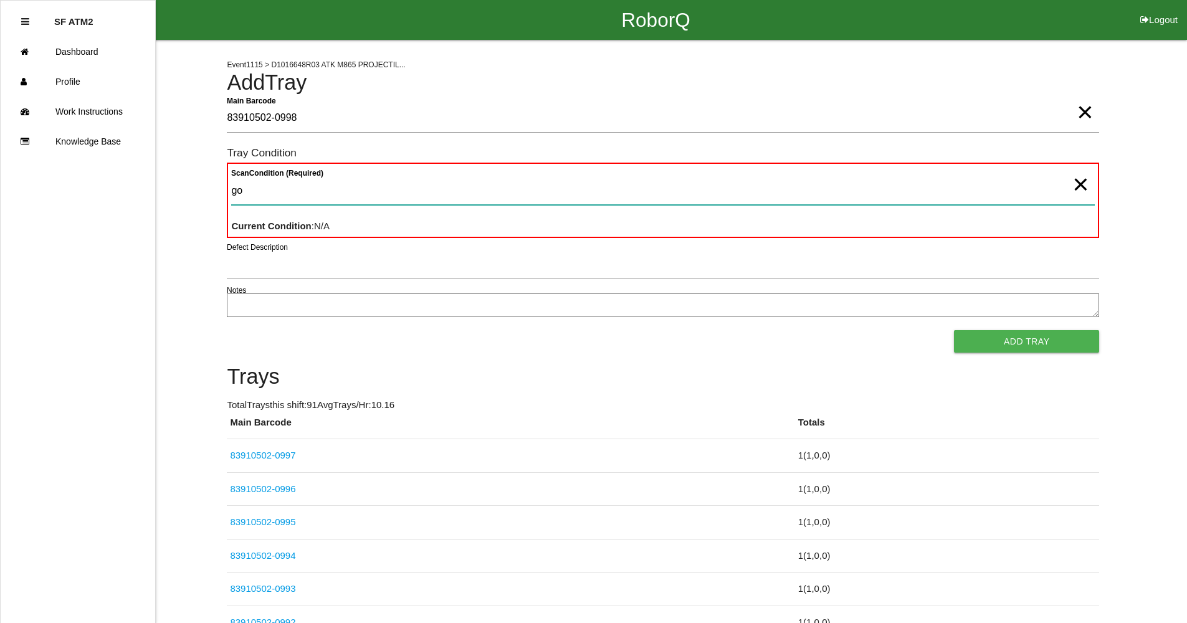
type Condition "goo"
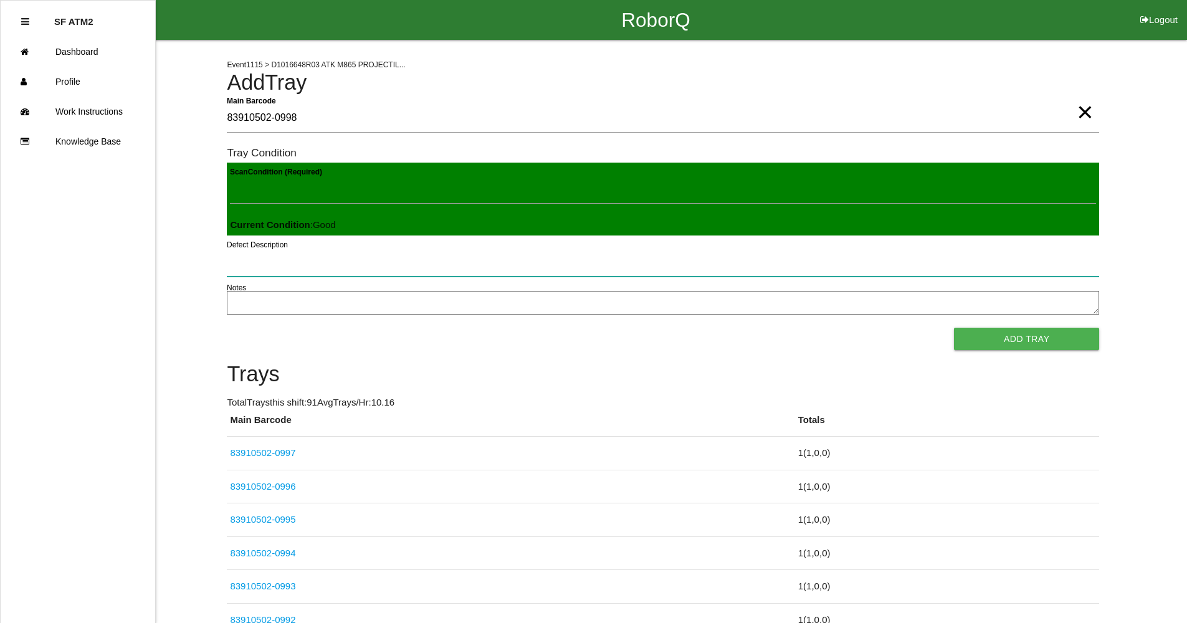
click at [954, 328] on button "Add Tray" at bounding box center [1026, 339] width 145 height 22
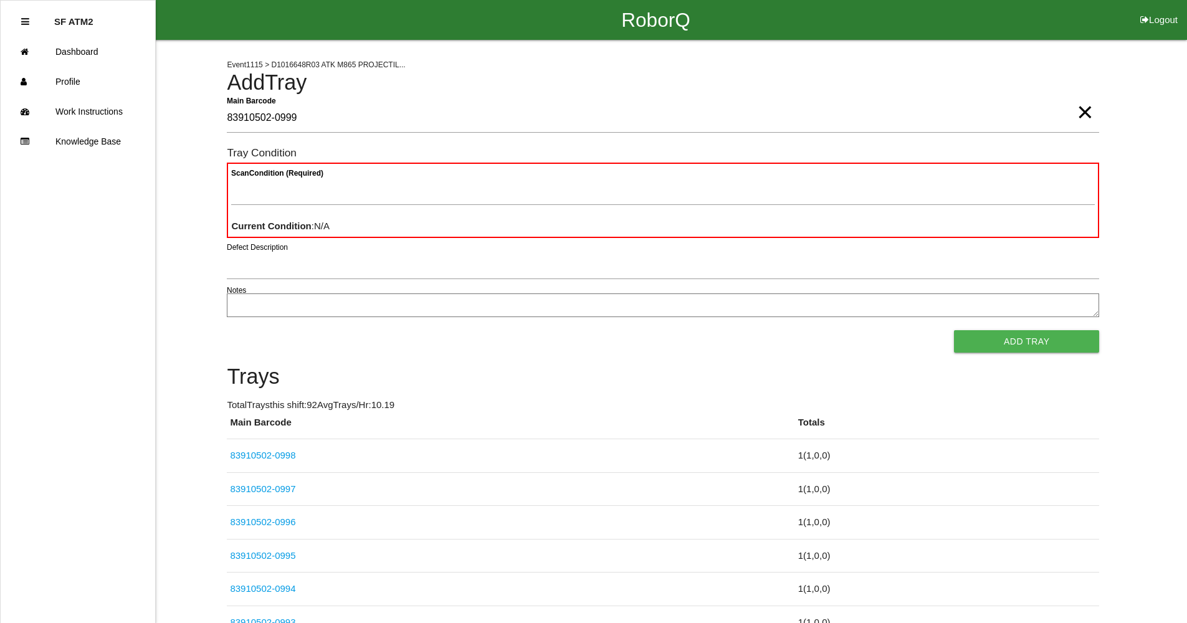
type Barcode "83910502-0999"
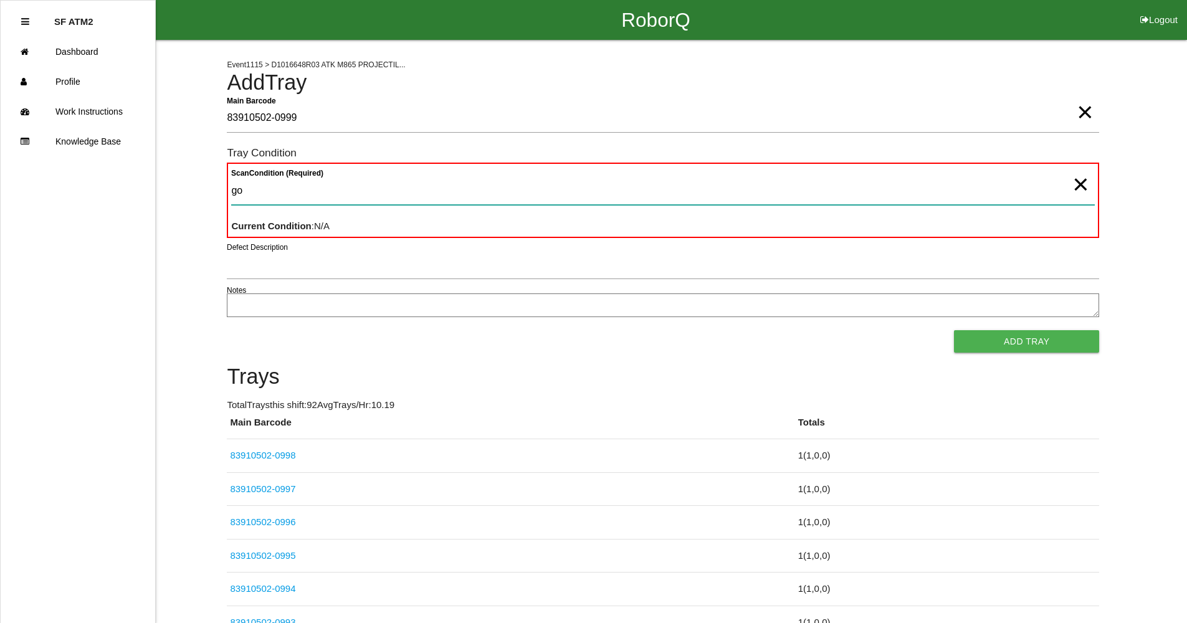
type Condition "goo"
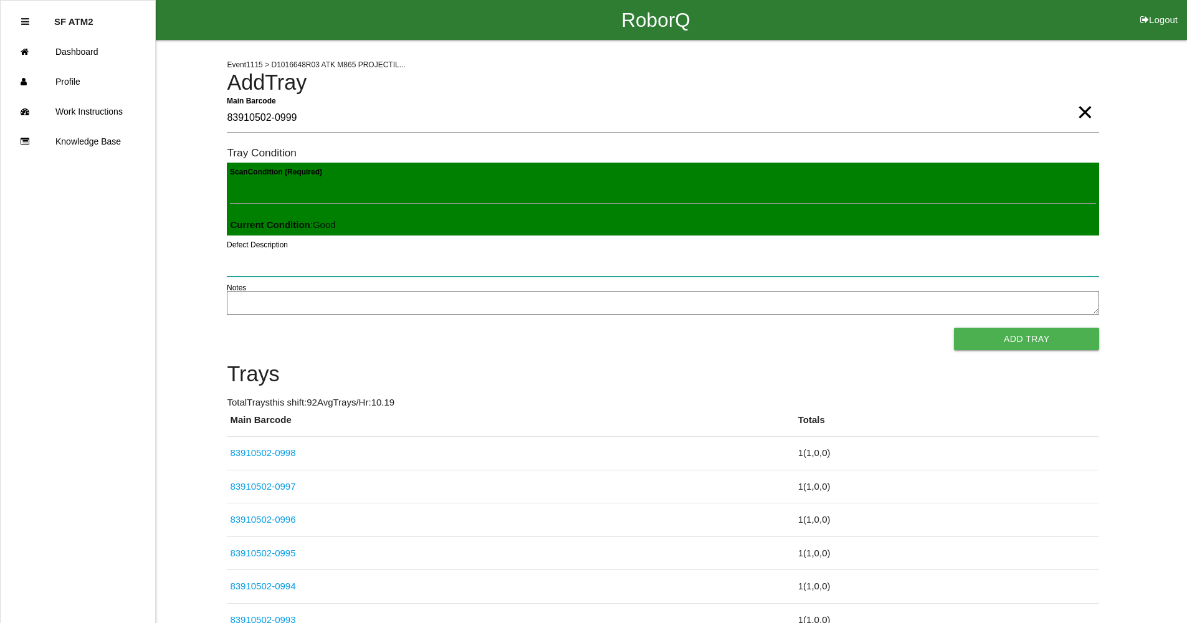
click at [954, 328] on button "Add Tray" at bounding box center [1026, 339] width 145 height 22
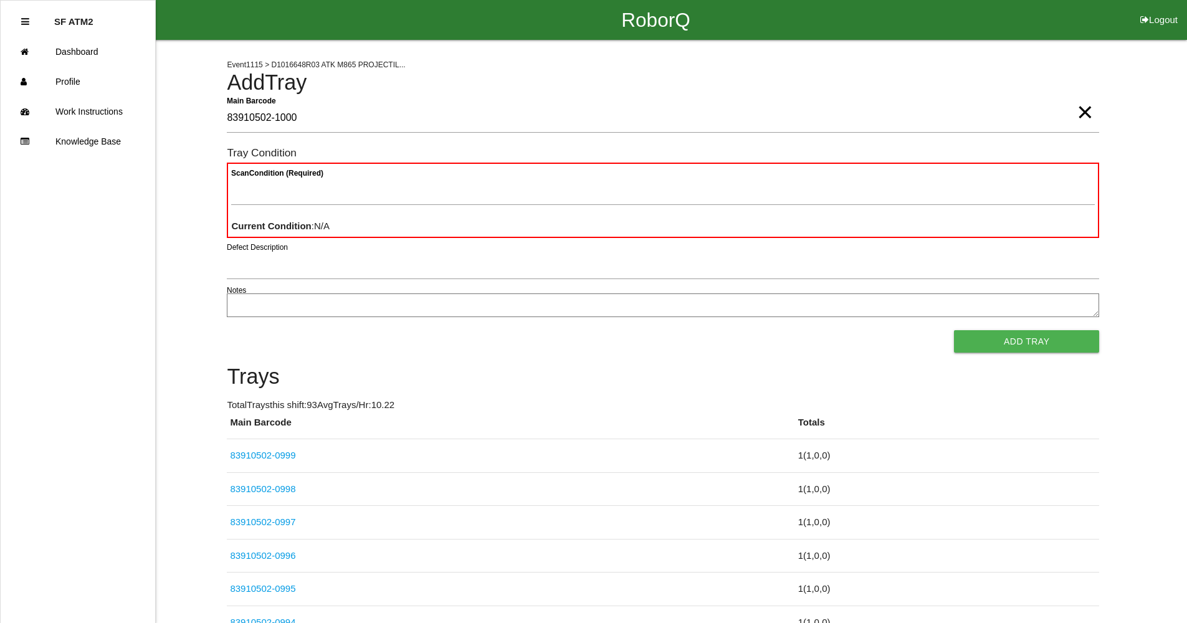
type Barcode "83910502-1000"
type Condition "goo"
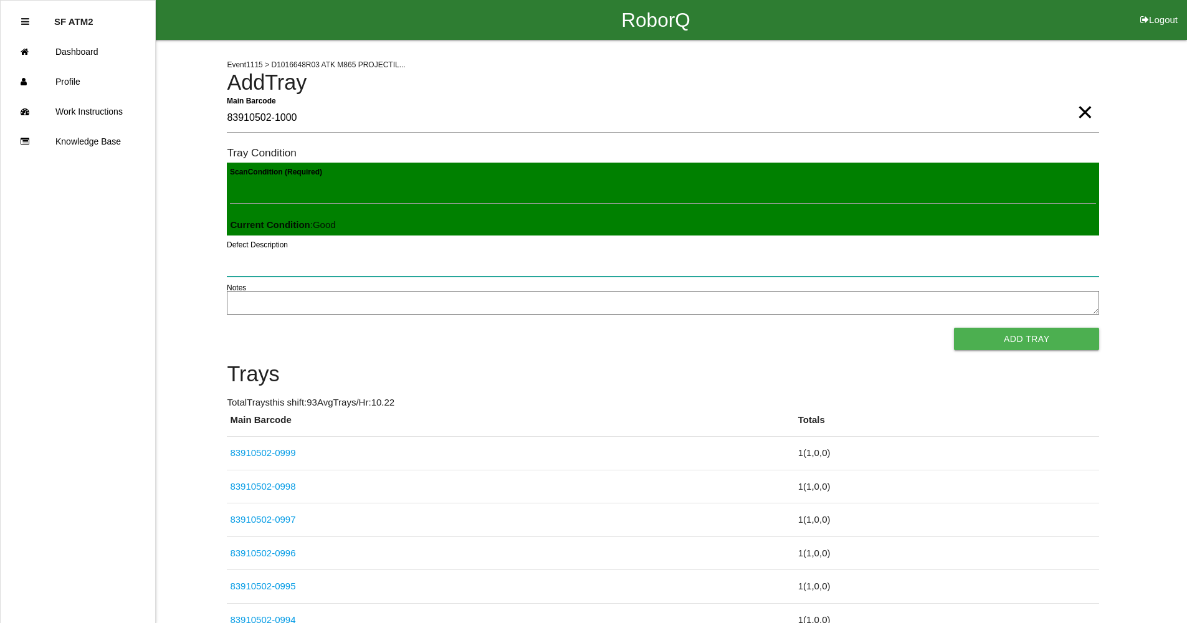
click at [954, 328] on button "Add Tray" at bounding box center [1026, 339] width 145 height 22
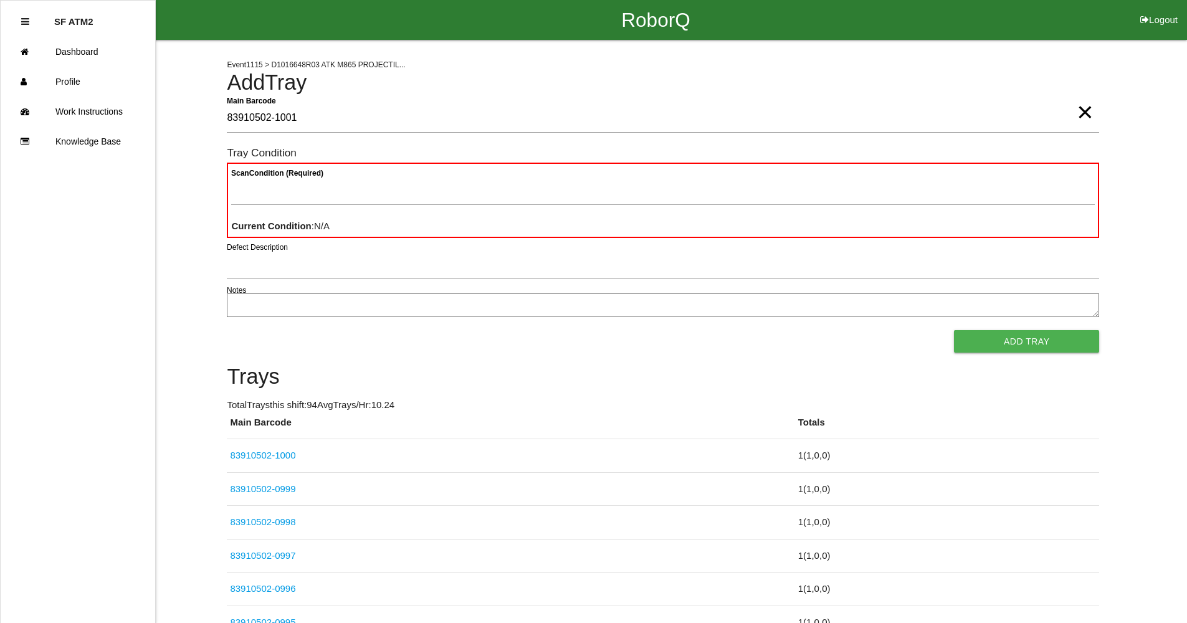
type Barcode "83910502-1001"
type Condition "goo"
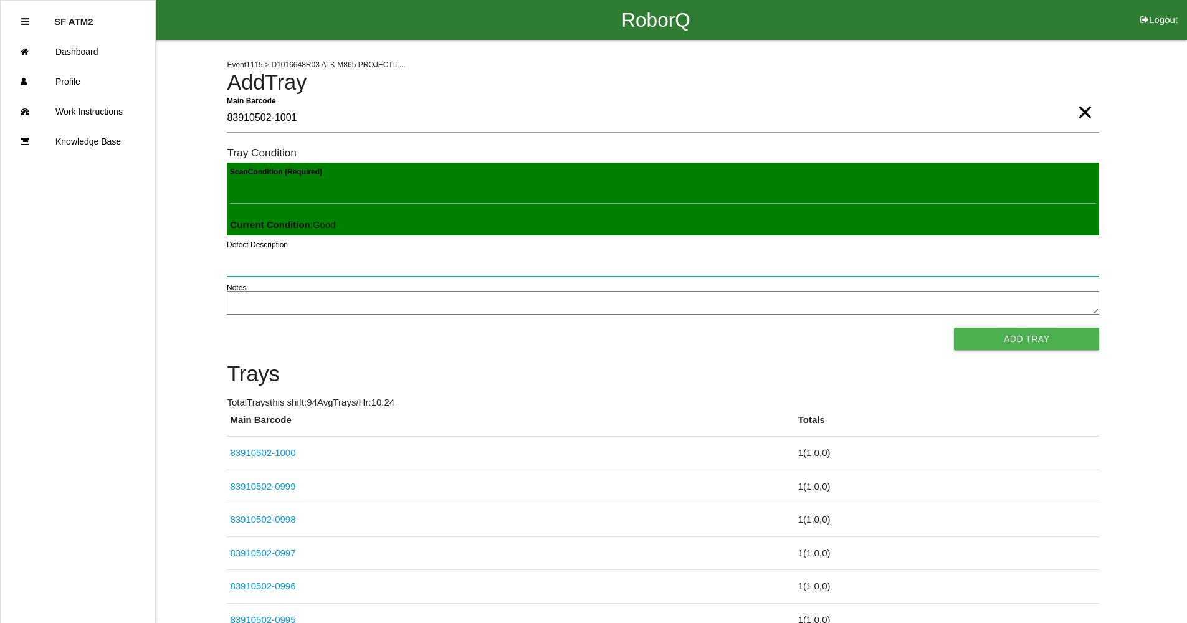
click at [954, 328] on button "Add Tray" at bounding box center [1026, 339] width 145 height 22
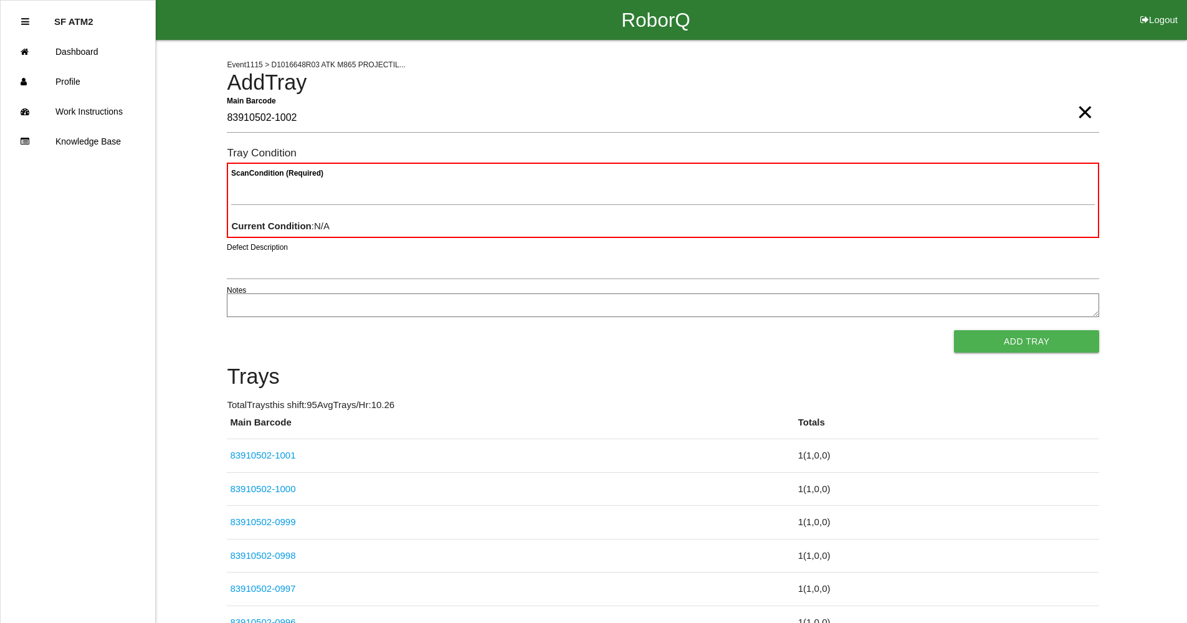
type Barcode "83910502-1002"
type Condition "goo"
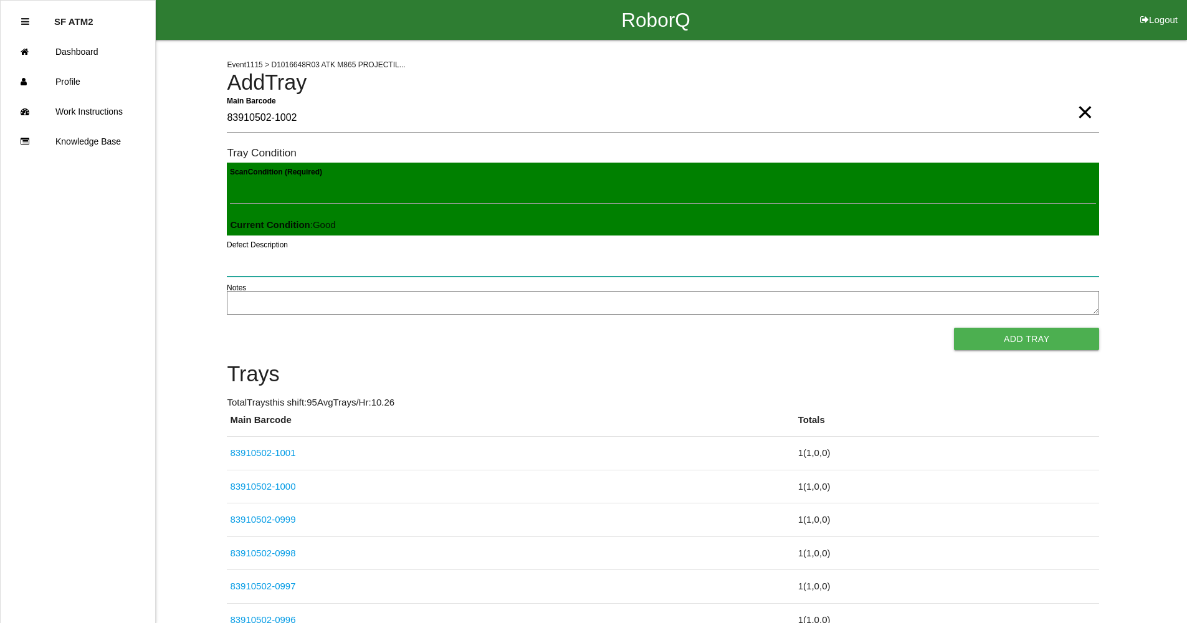
click at [954, 328] on button "Add Tray" at bounding box center [1026, 339] width 145 height 22
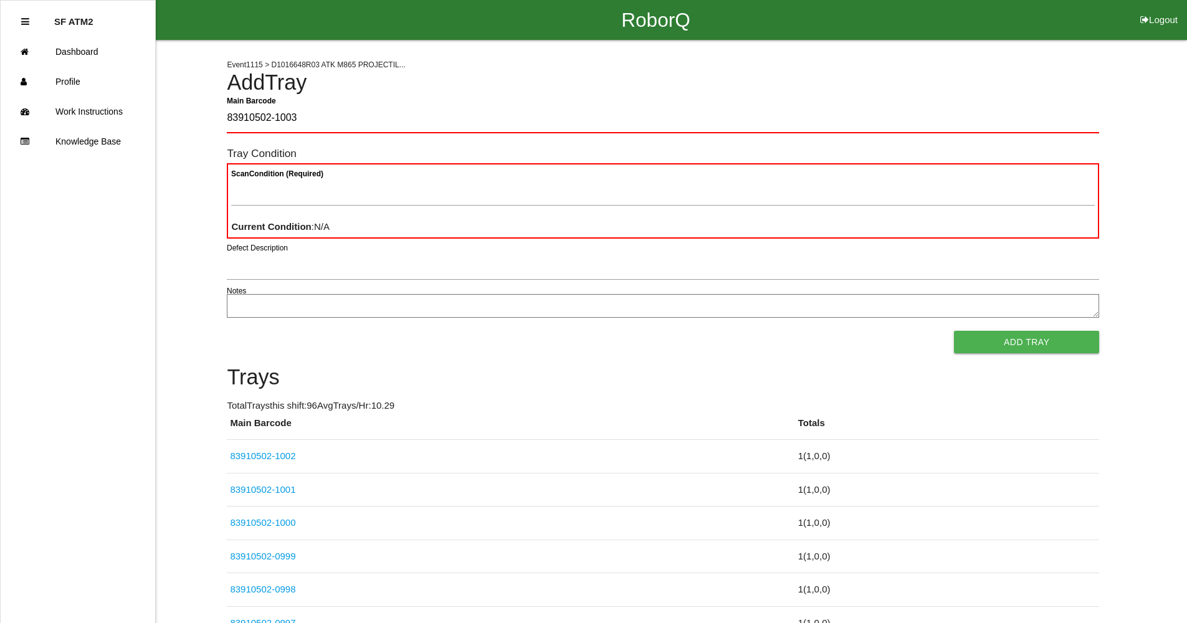
type Barcode "83910502-1003"
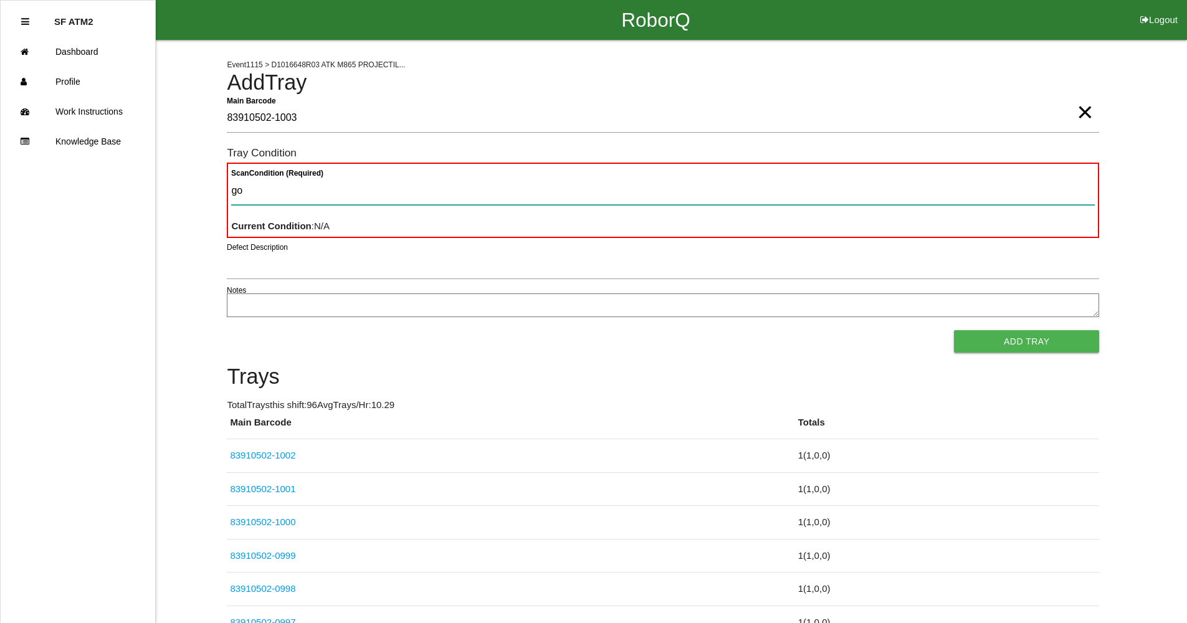
type Condition "goo"
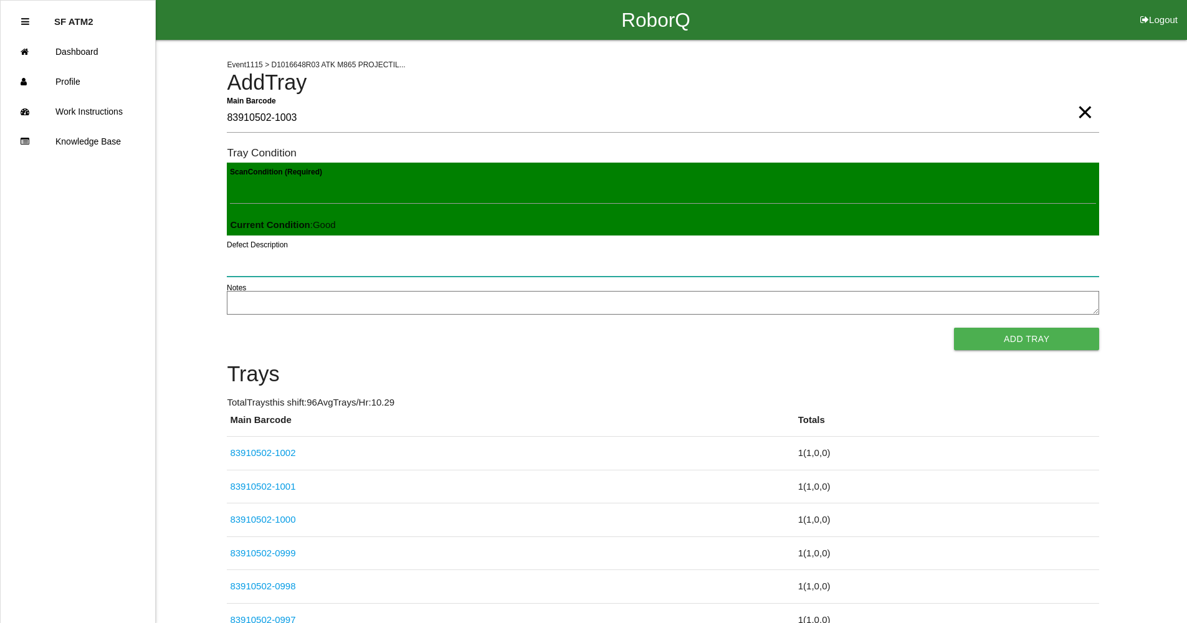
click at [954, 328] on button "Add Tray" at bounding box center [1026, 339] width 145 height 22
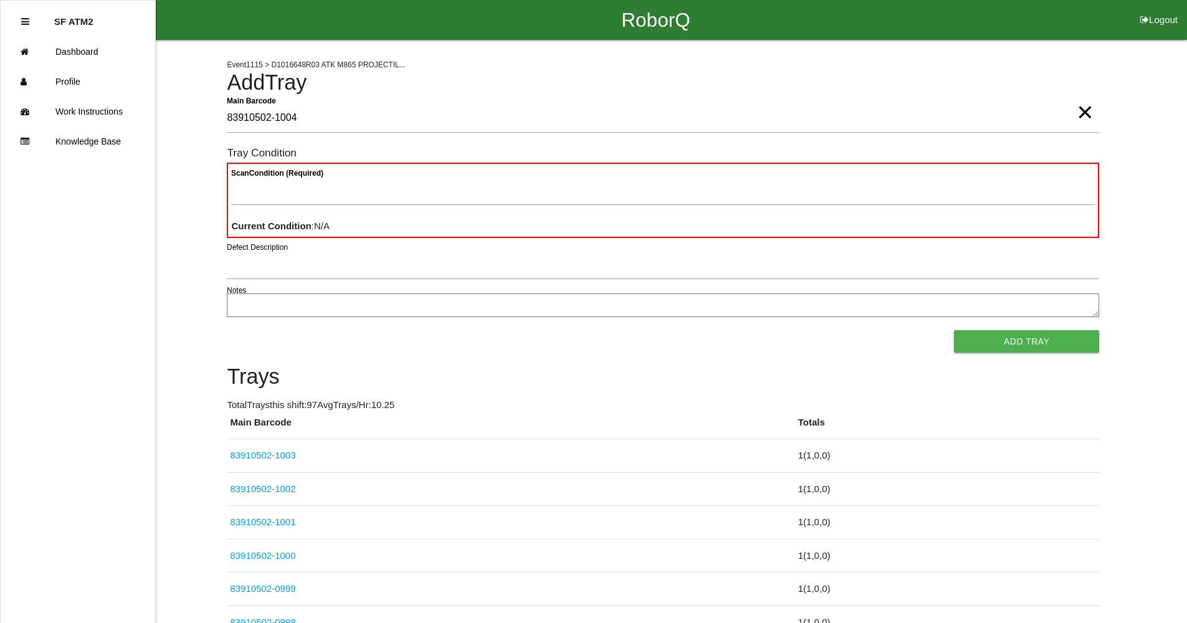
type Barcode "83910502-1004"
type Condition "goo"
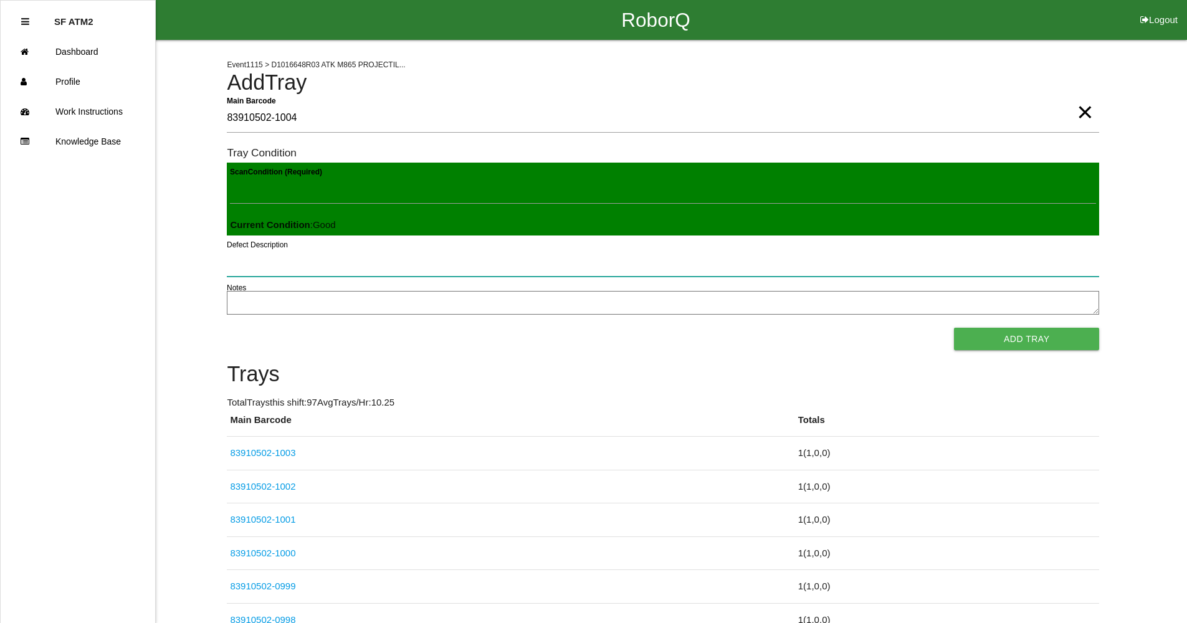
click at [954, 328] on button "Add Tray" at bounding box center [1026, 339] width 145 height 22
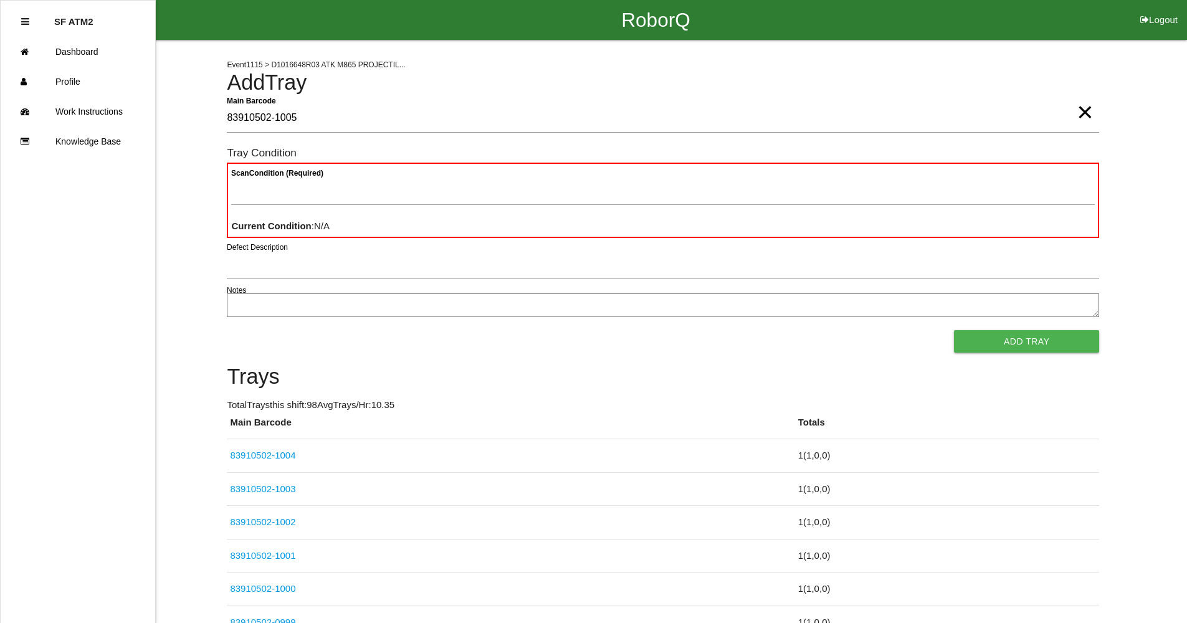
type Barcode "83910502-1005"
type Condition "goo"
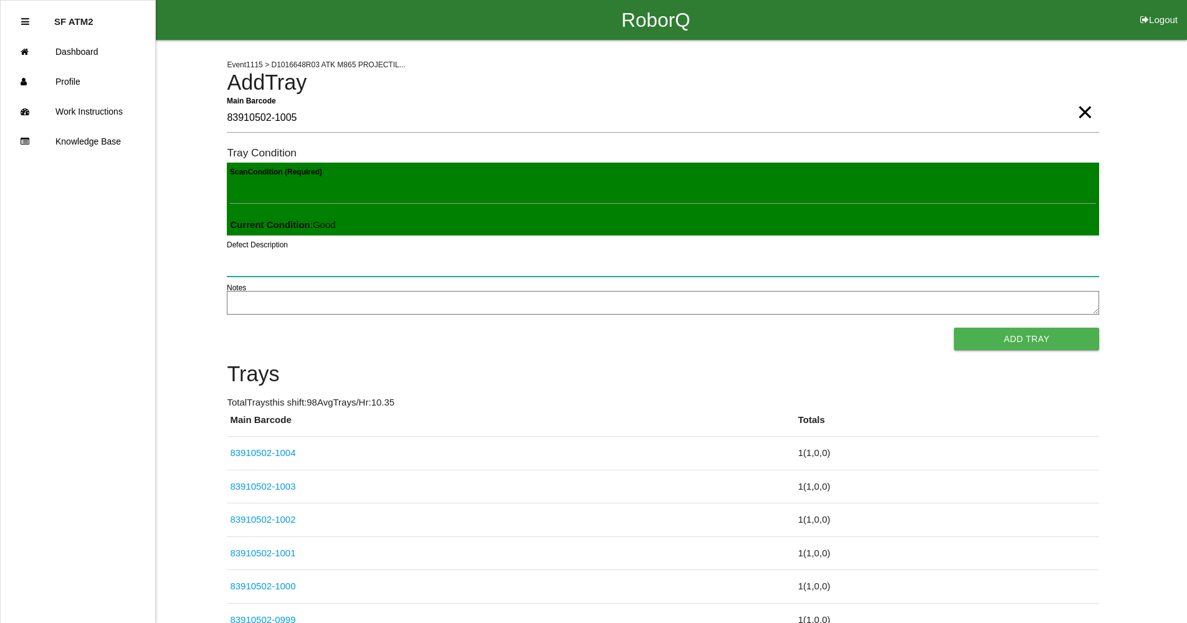
click at [954, 328] on button "Add Tray" at bounding box center [1026, 339] width 145 height 22
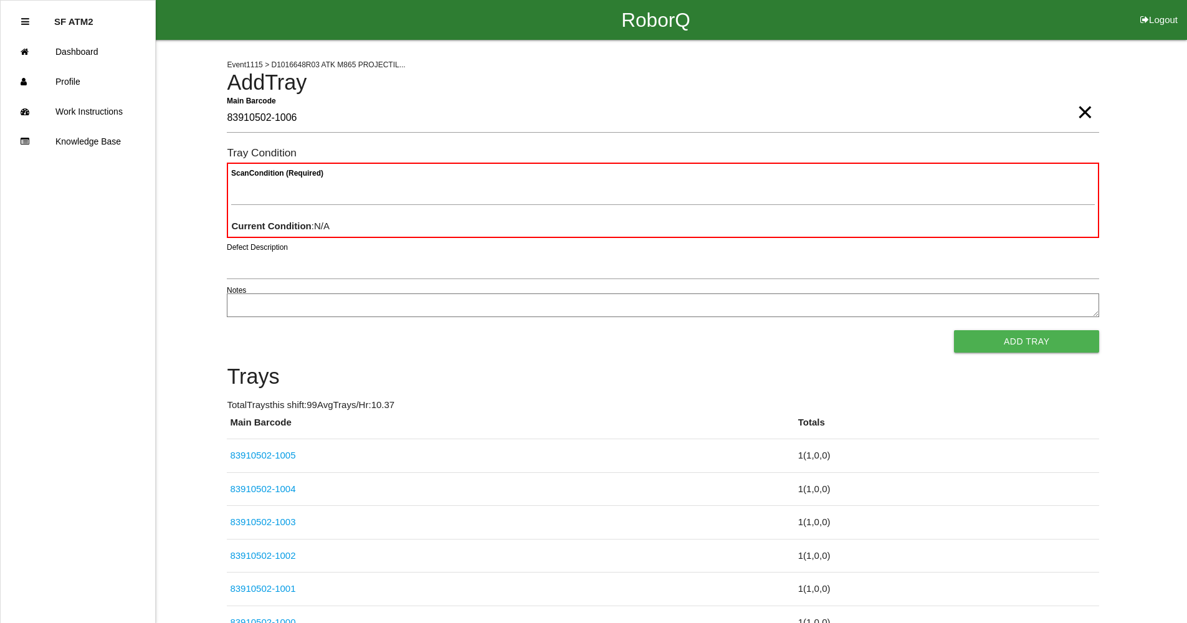
type Barcode "83910502-1006"
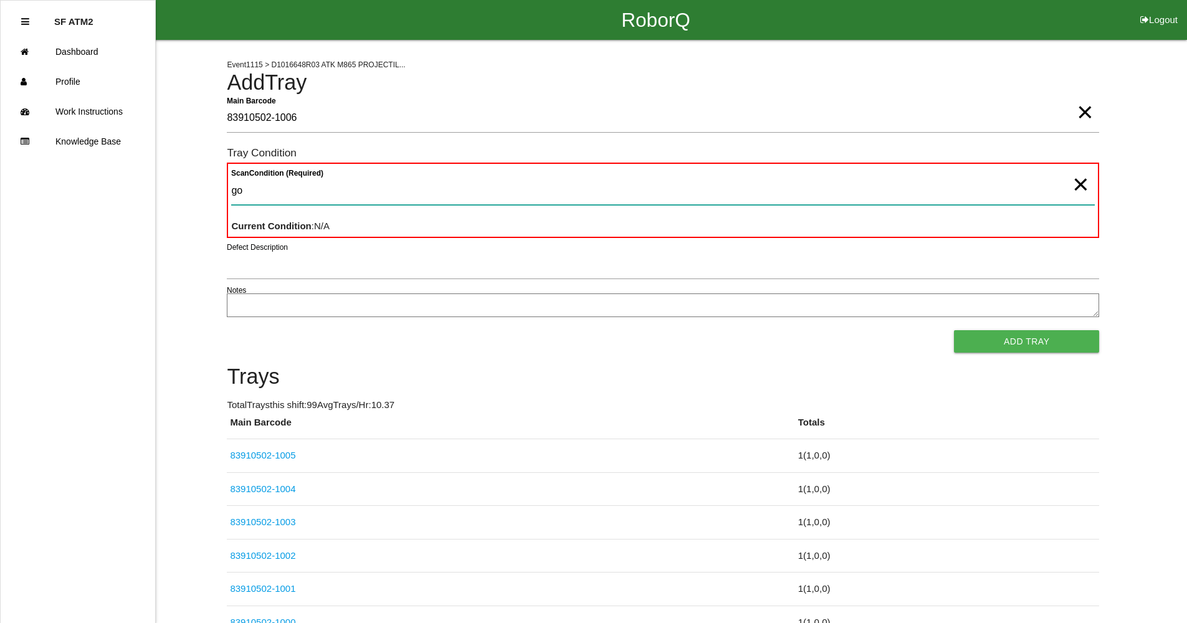
type Condition "goo"
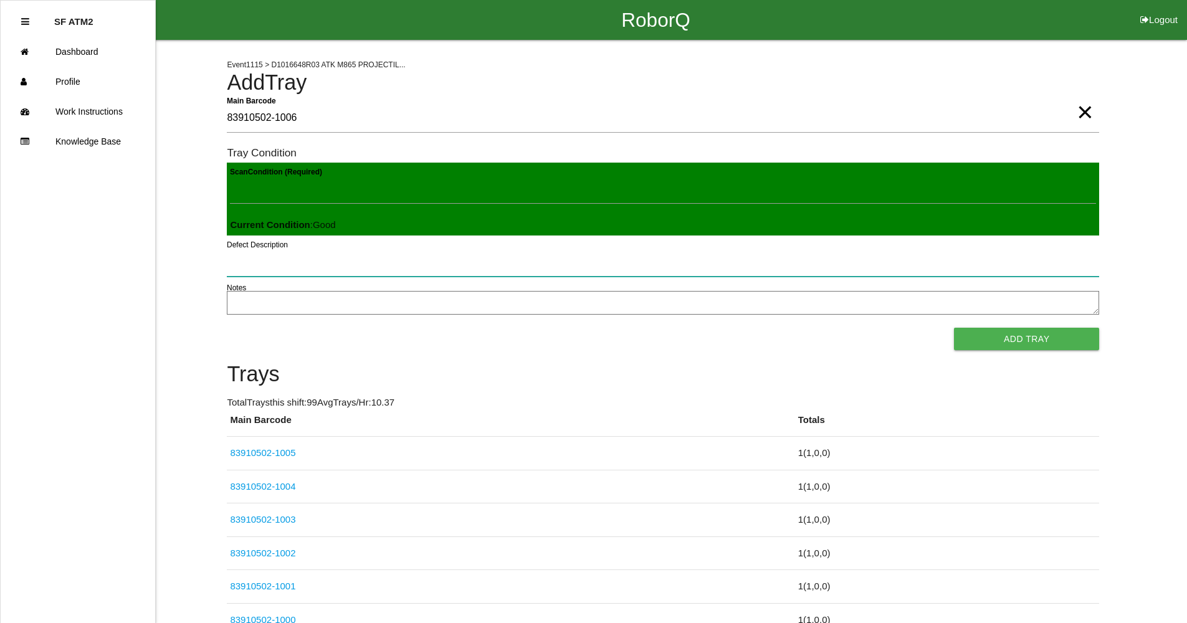
click at [954, 328] on button "Add Tray" at bounding box center [1026, 339] width 145 height 22
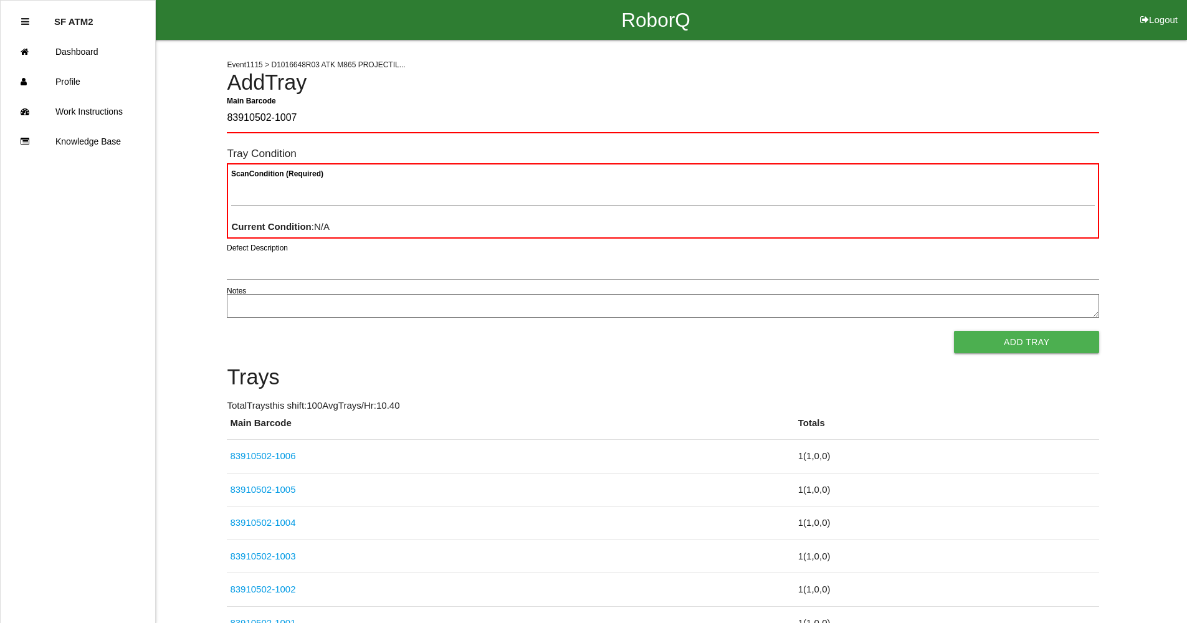
type Barcode "83910502-1007"
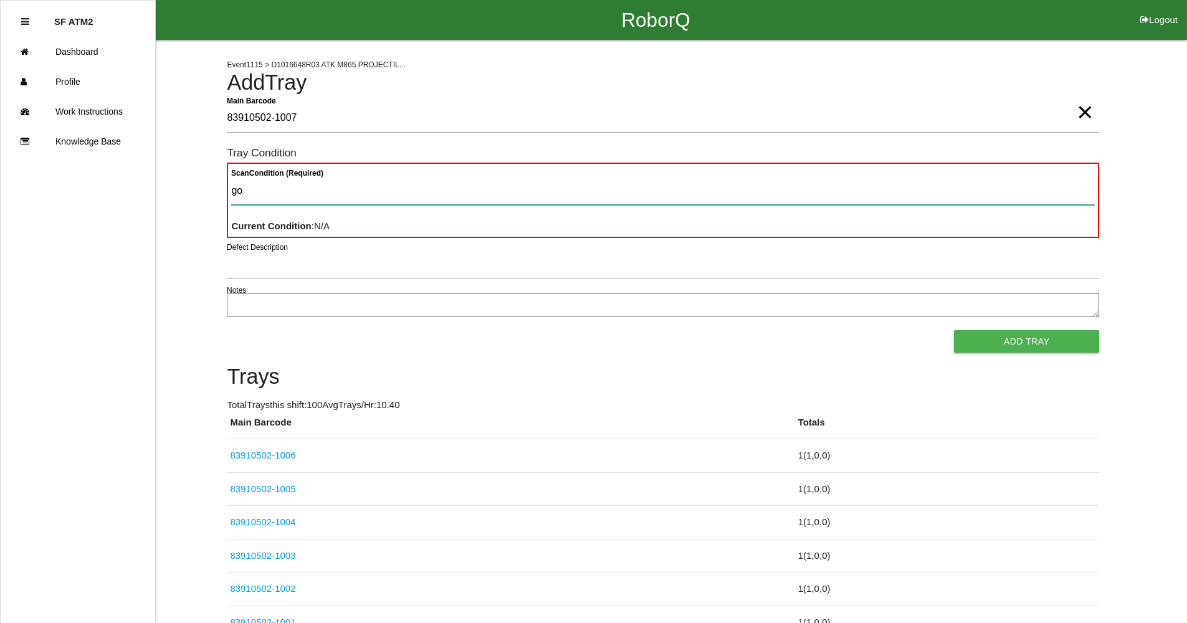
type Condition "goo"
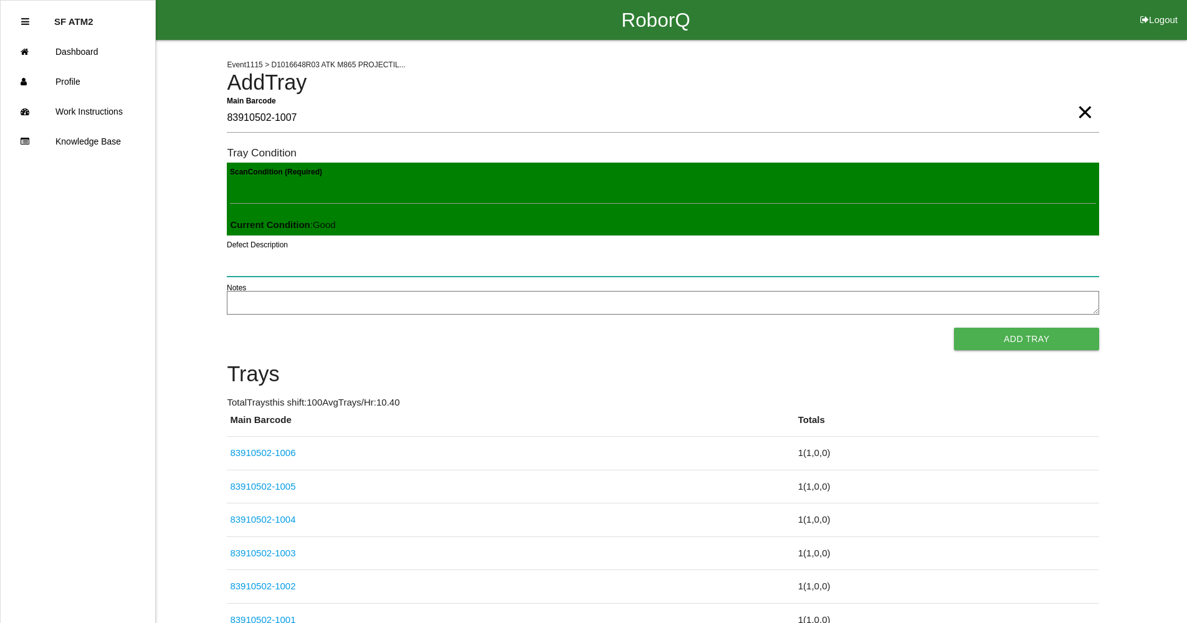
click at [954, 328] on button "Add Tray" at bounding box center [1026, 339] width 145 height 22
